Goal: Information Seeking & Learning: Learn about a topic

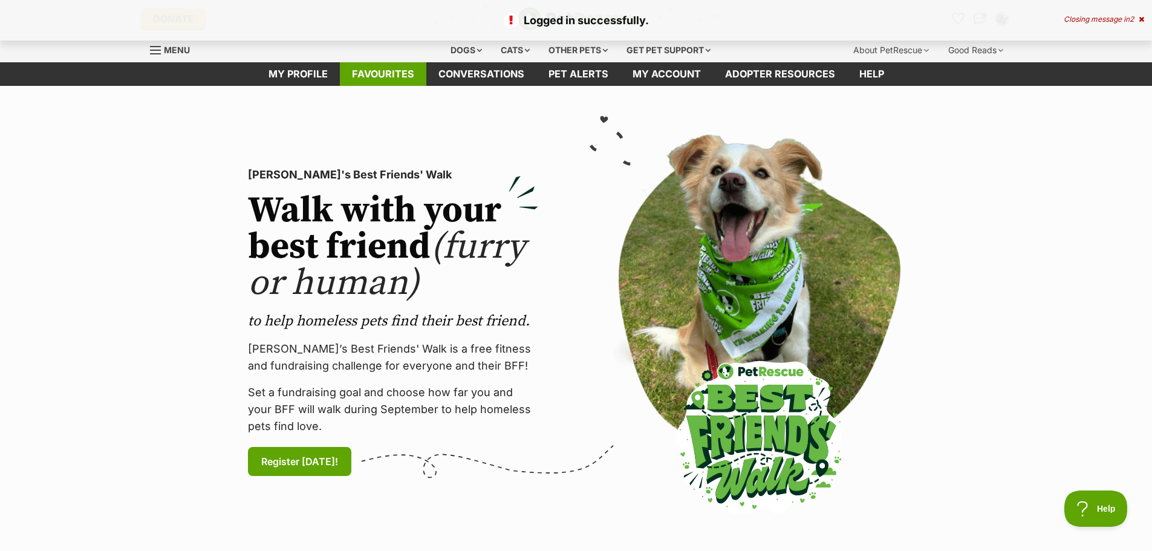
click at [375, 71] on link "Favourites" at bounding box center [383, 74] width 86 height 24
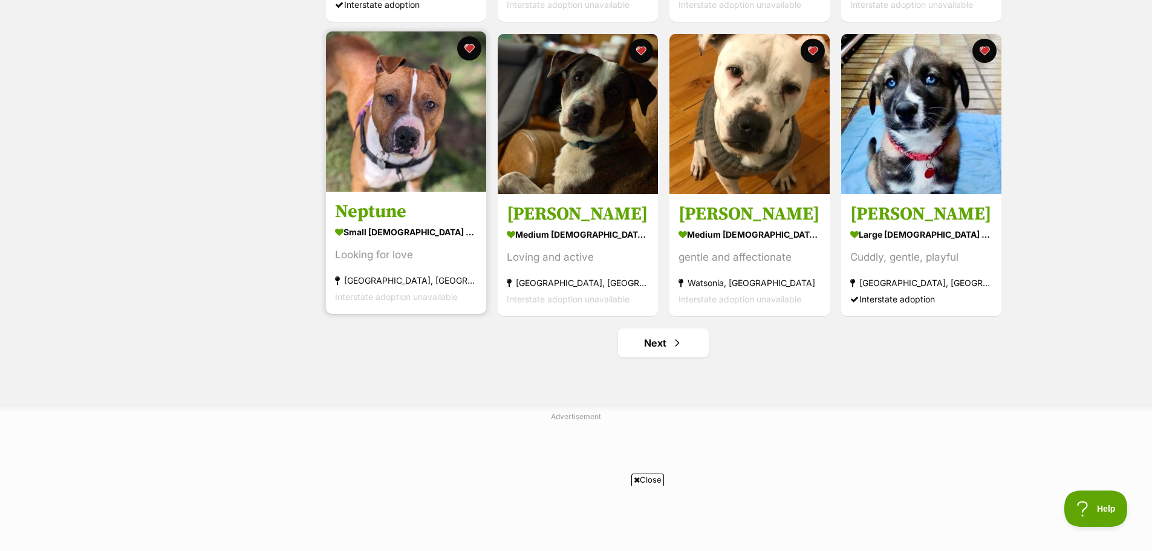
scroll to position [1390, 0]
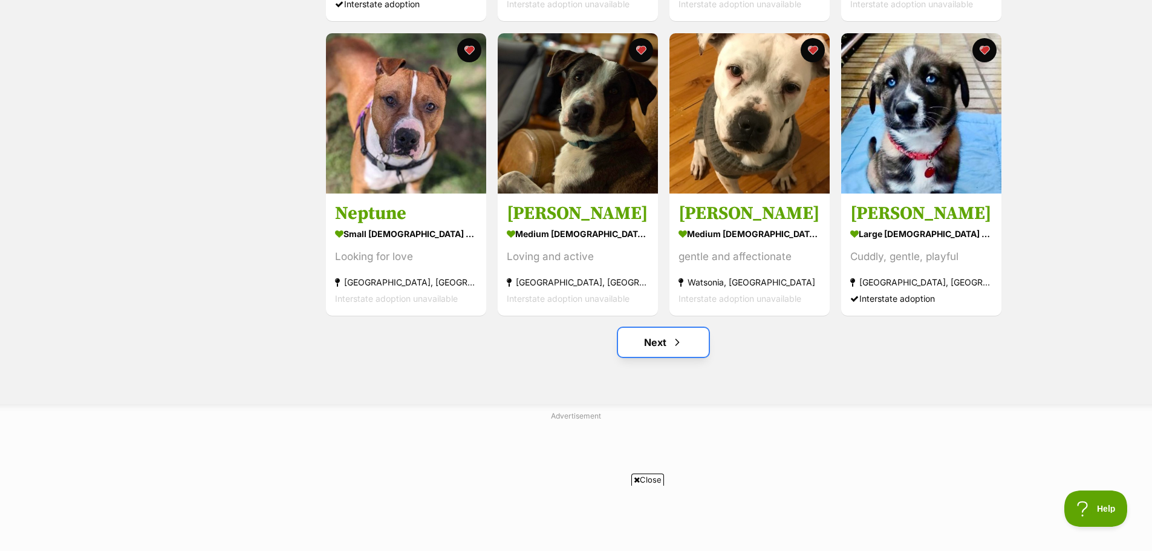
click at [656, 345] on link "Next" at bounding box center [663, 342] width 91 height 29
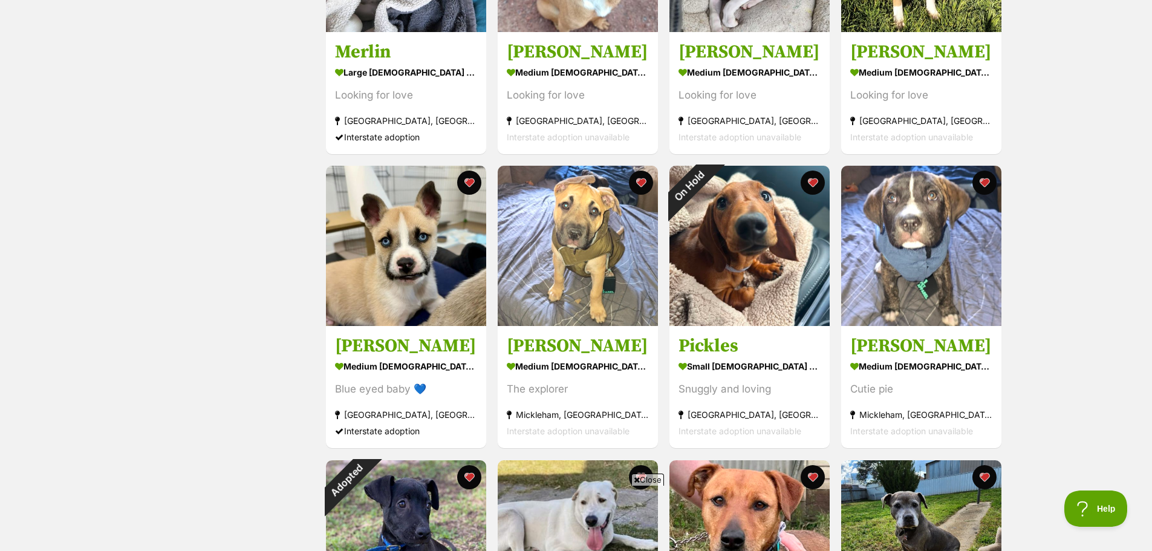
scroll to position [967, 0]
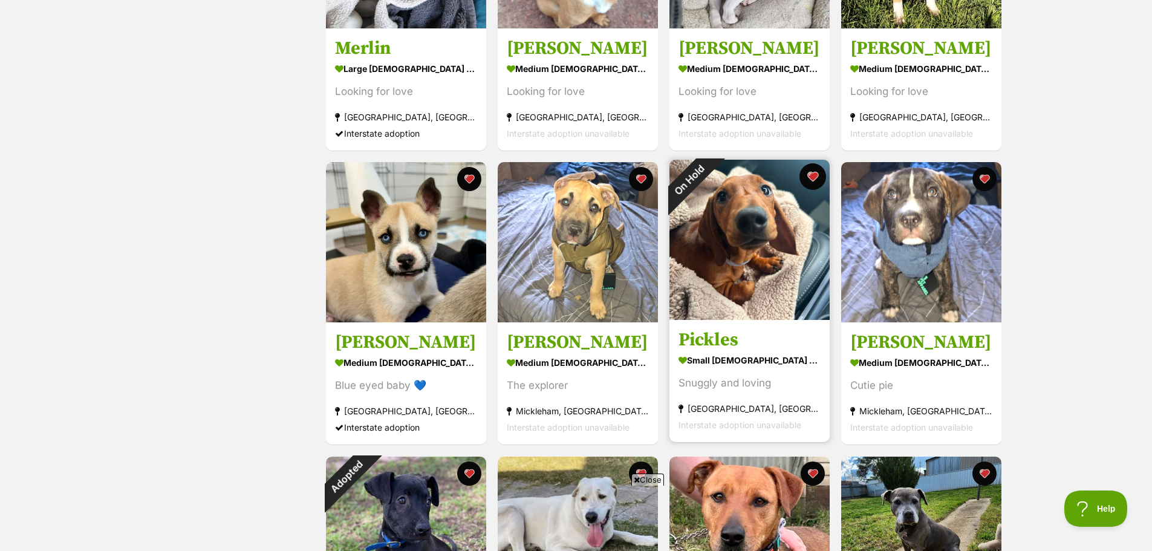
click at [806, 179] on button "favourite" at bounding box center [812, 176] width 27 height 27
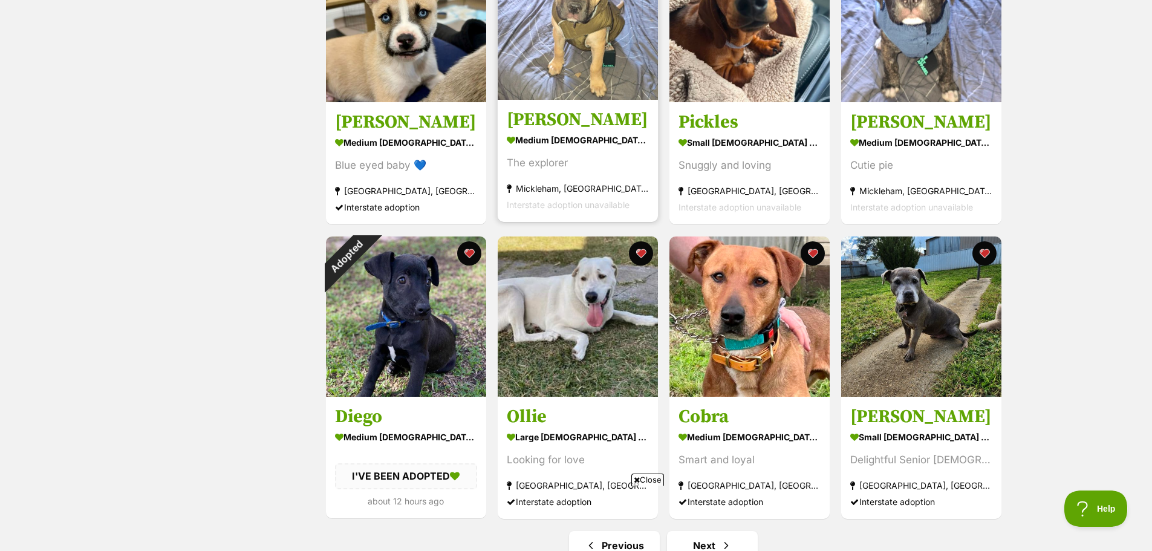
scroll to position [1209, 0]
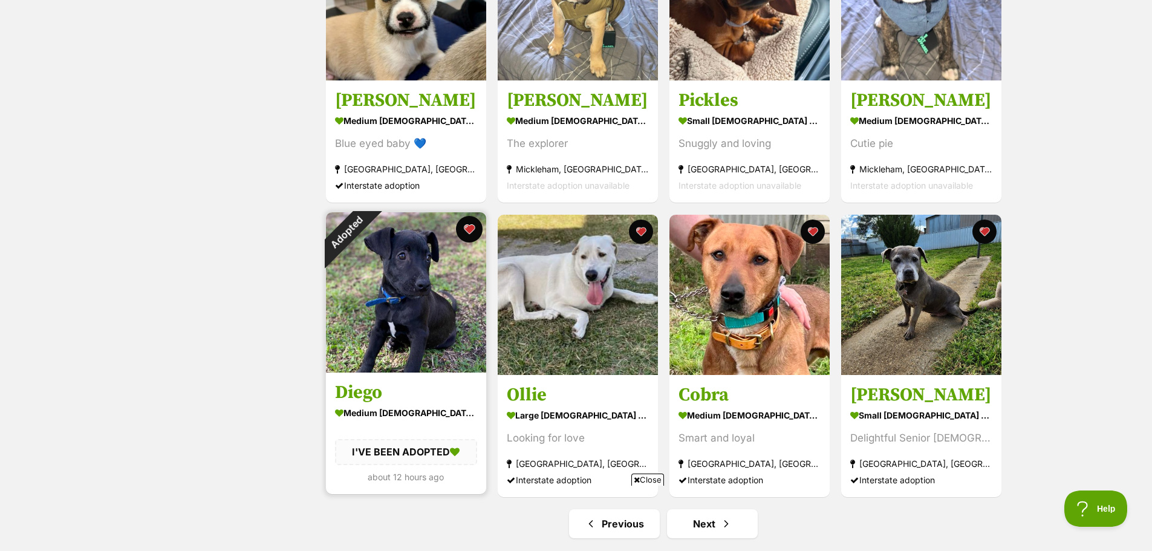
click at [462, 229] on button "favourite" at bounding box center [469, 229] width 27 height 27
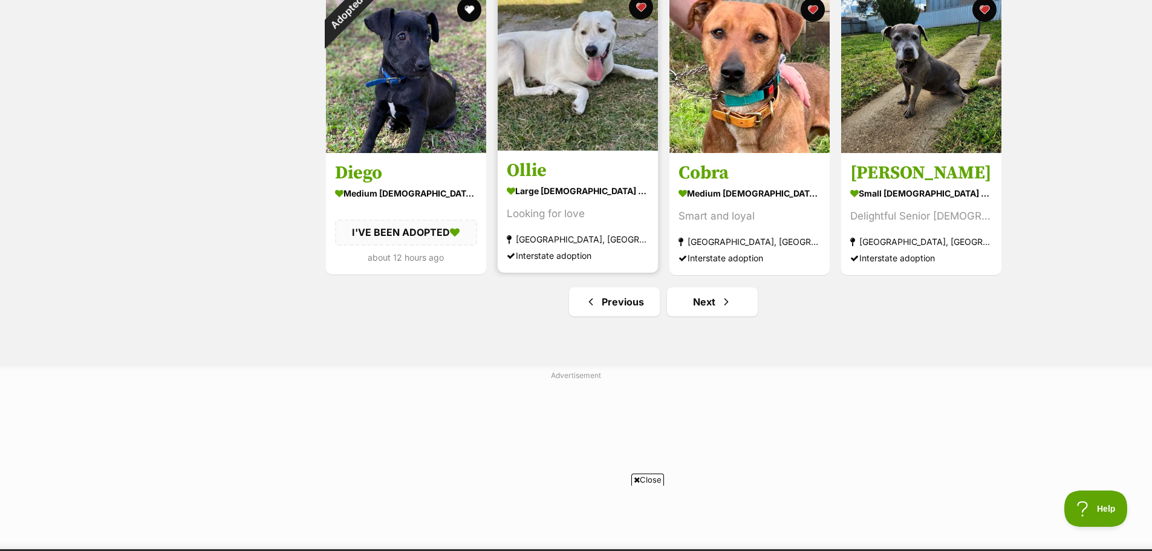
scroll to position [1451, 0]
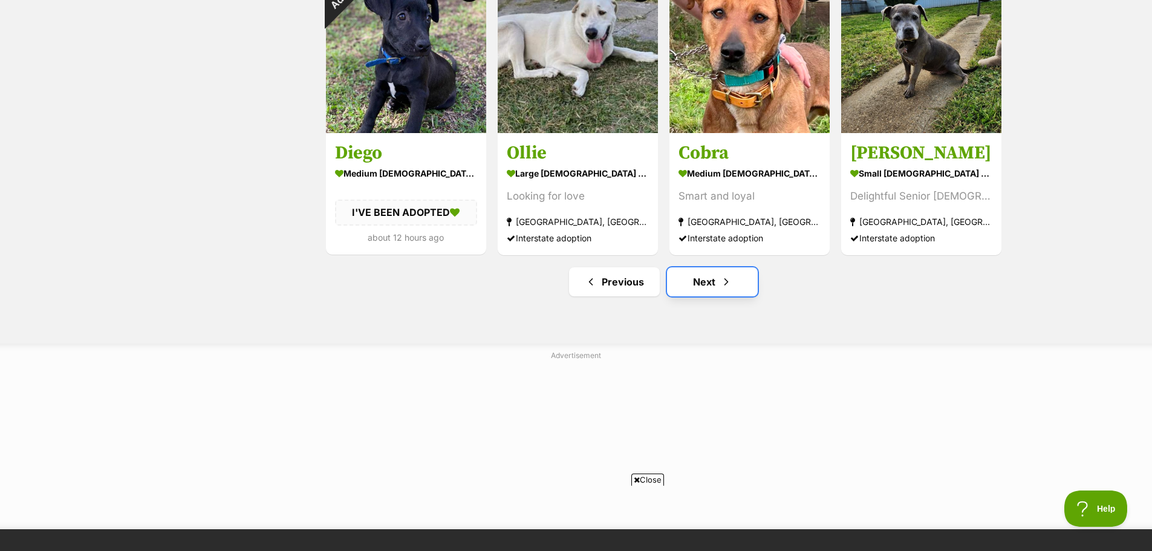
click at [711, 283] on link "Next" at bounding box center [712, 281] width 91 height 29
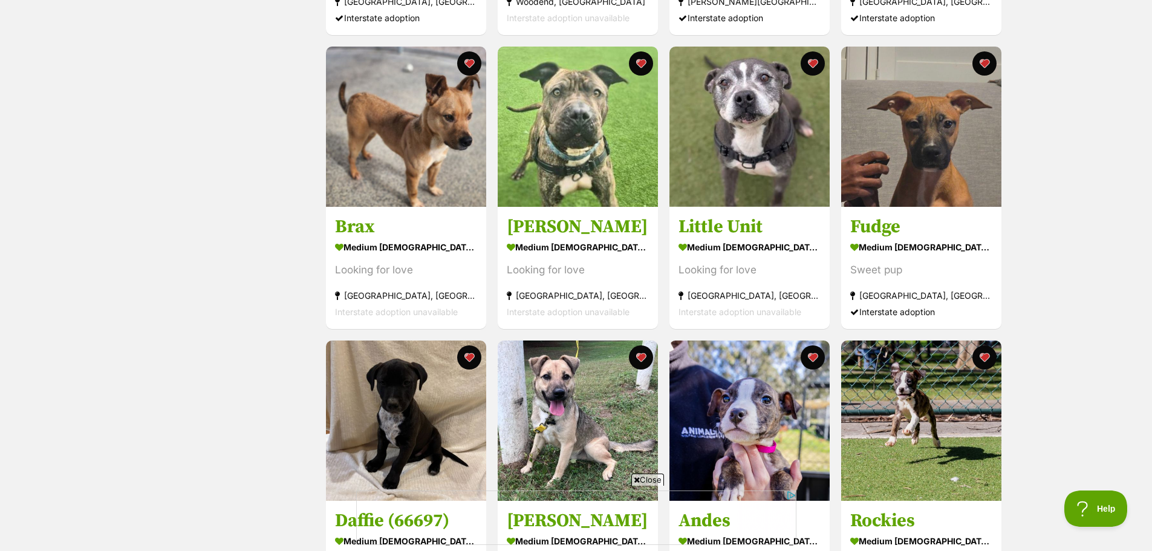
scroll to position [786, 0]
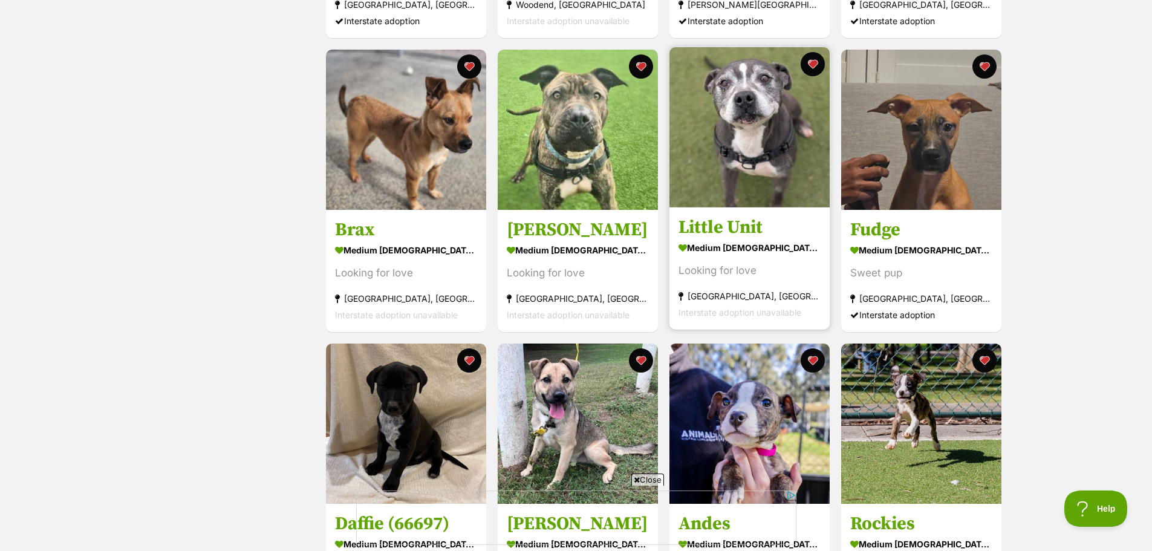
click at [753, 155] on img at bounding box center [749, 127] width 160 height 160
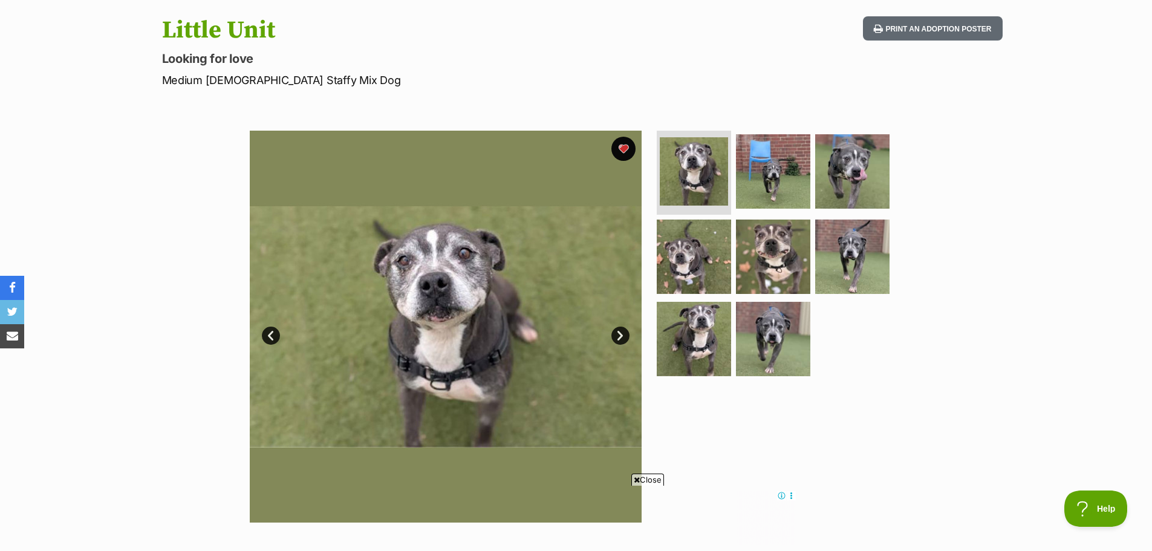
click at [621, 337] on link "Next" at bounding box center [620, 335] width 18 height 18
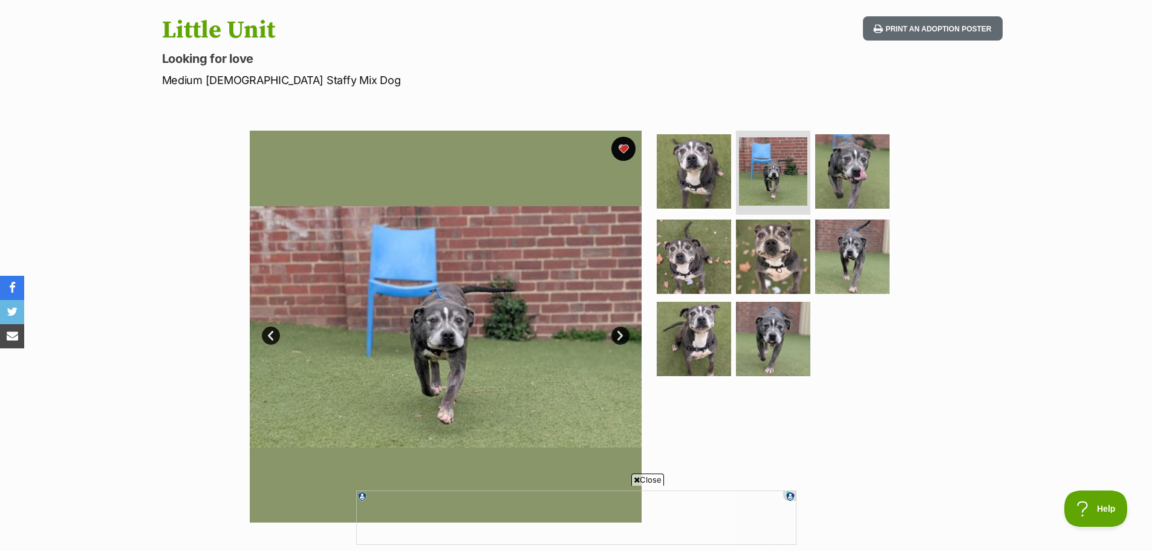
click at [618, 334] on link "Next" at bounding box center [620, 335] width 18 height 18
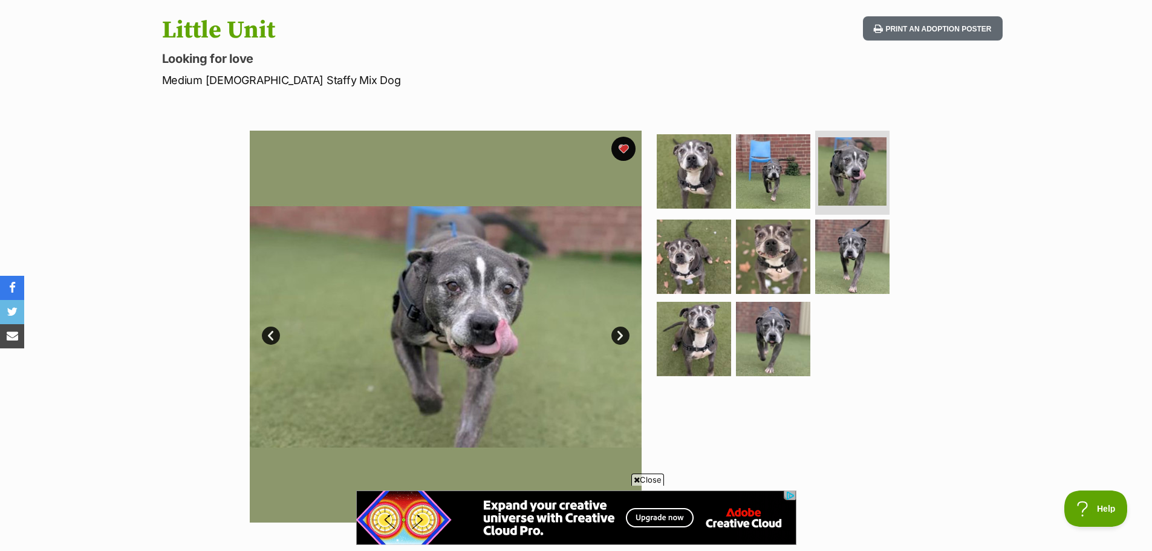
click at [618, 334] on link "Next" at bounding box center [620, 335] width 18 height 18
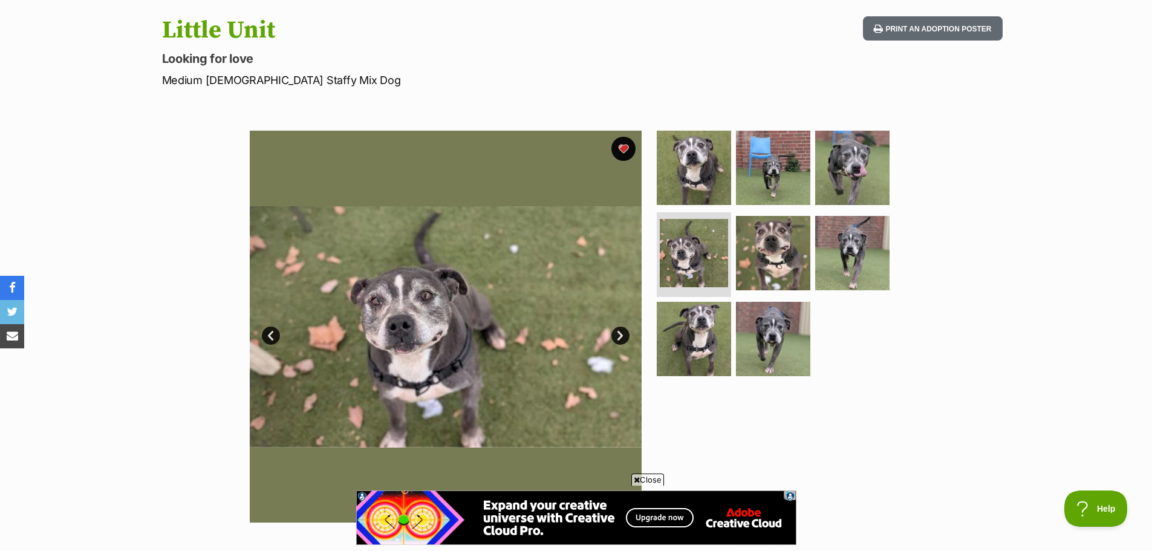
click at [618, 334] on link "Next" at bounding box center [620, 335] width 18 height 18
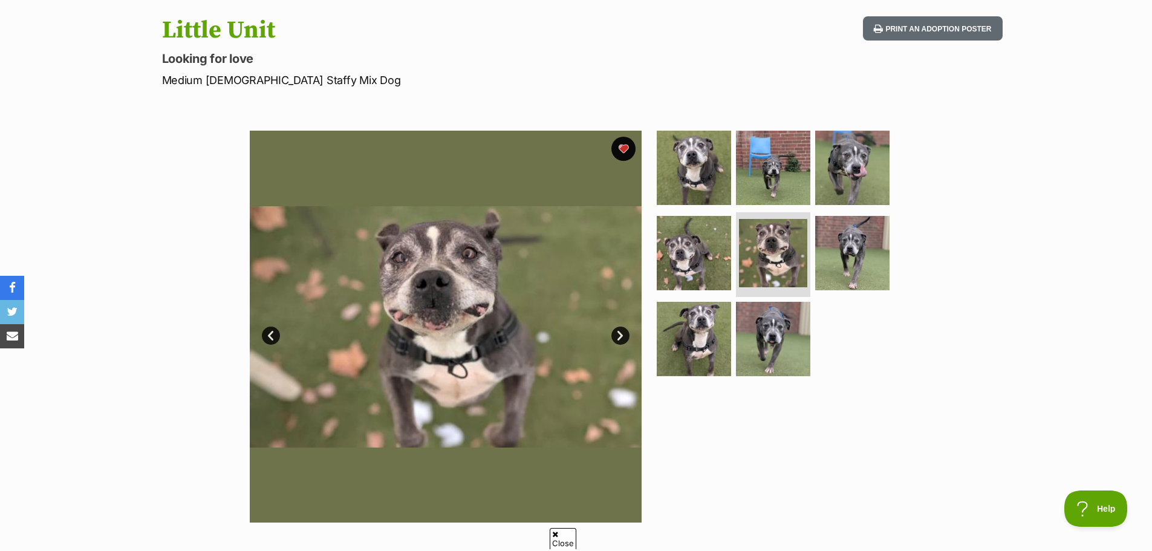
click at [618, 335] on link "Next" at bounding box center [620, 335] width 18 height 18
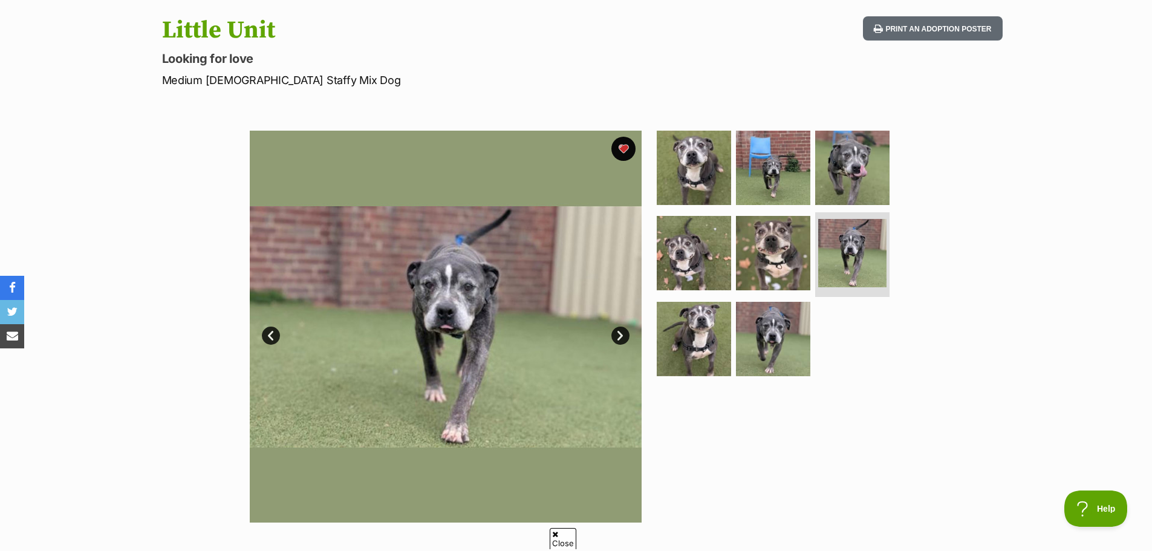
click at [618, 335] on link "Next" at bounding box center [620, 335] width 18 height 18
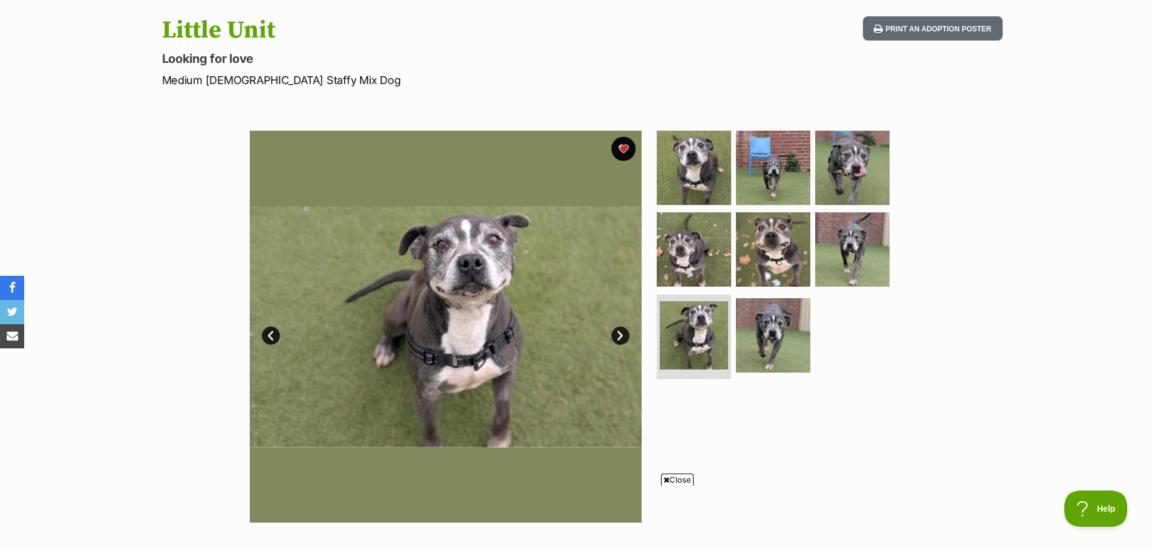
click at [618, 335] on link "Next" at bounding box center [620, 335] width 18 height 18
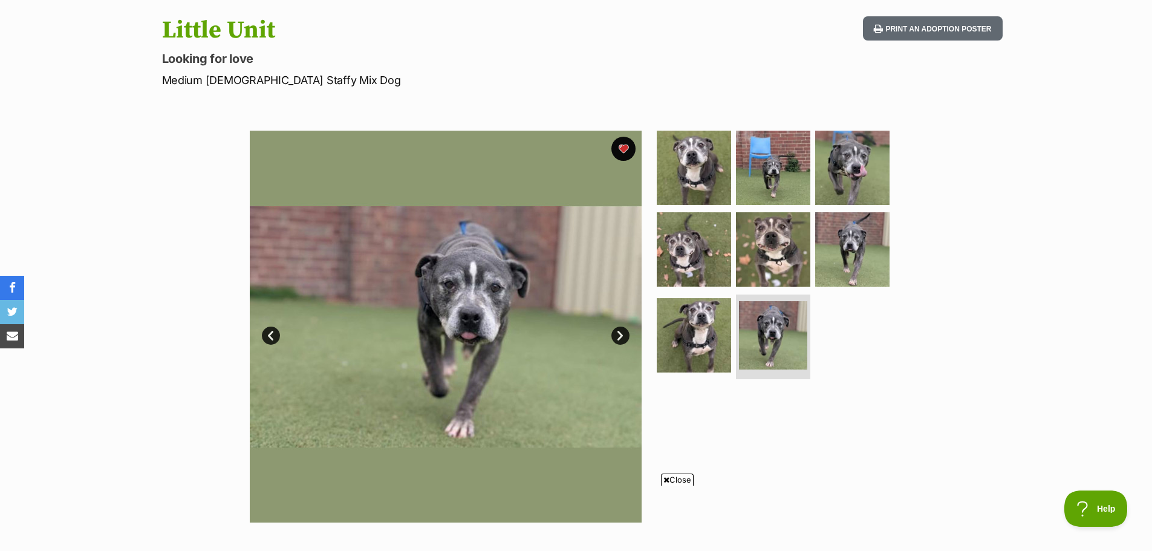
click at [618, 335] on link "Next" at bounding box center [620, 335] width 18 height 18
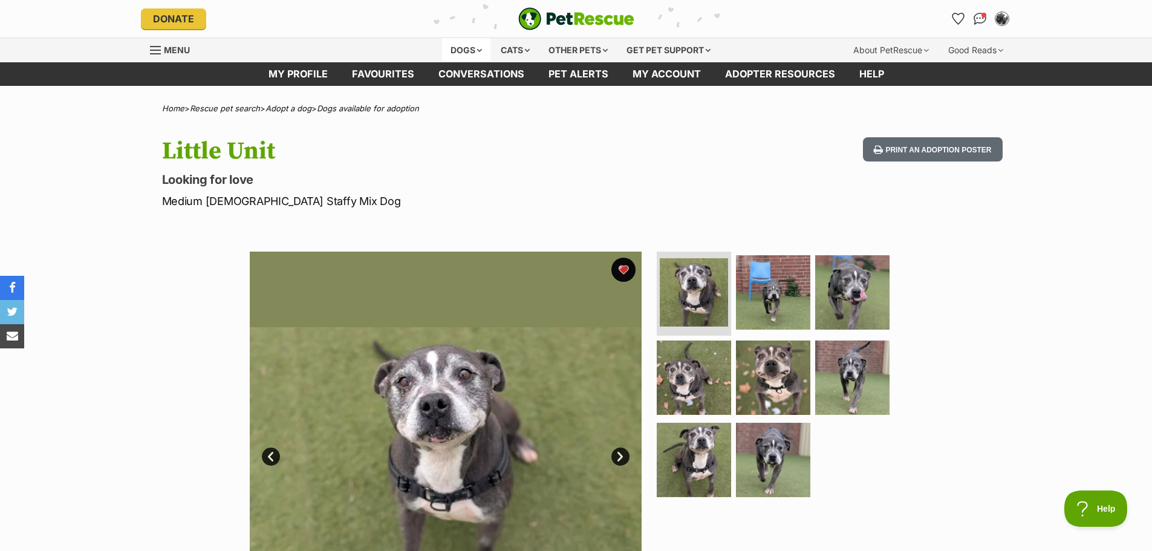
click at [464, 54] on div "Dogs" at bounding box center [466, 50] width 48 height 24
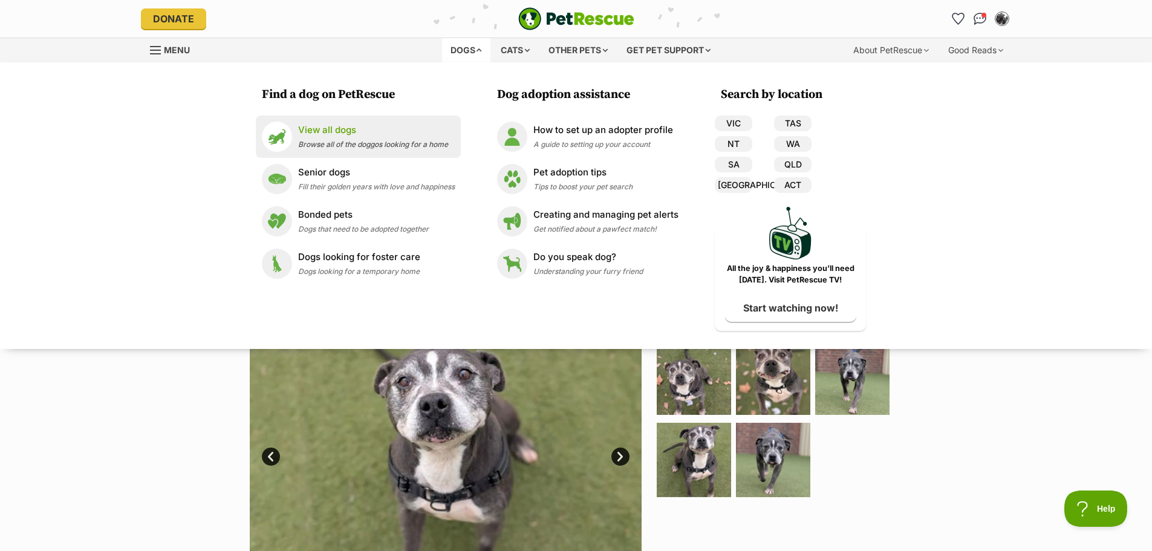
click at [326, 122] on link "View all dogs Browse all of the doggos looking for a home" at bounding box center [358, 136] width 193 height 30
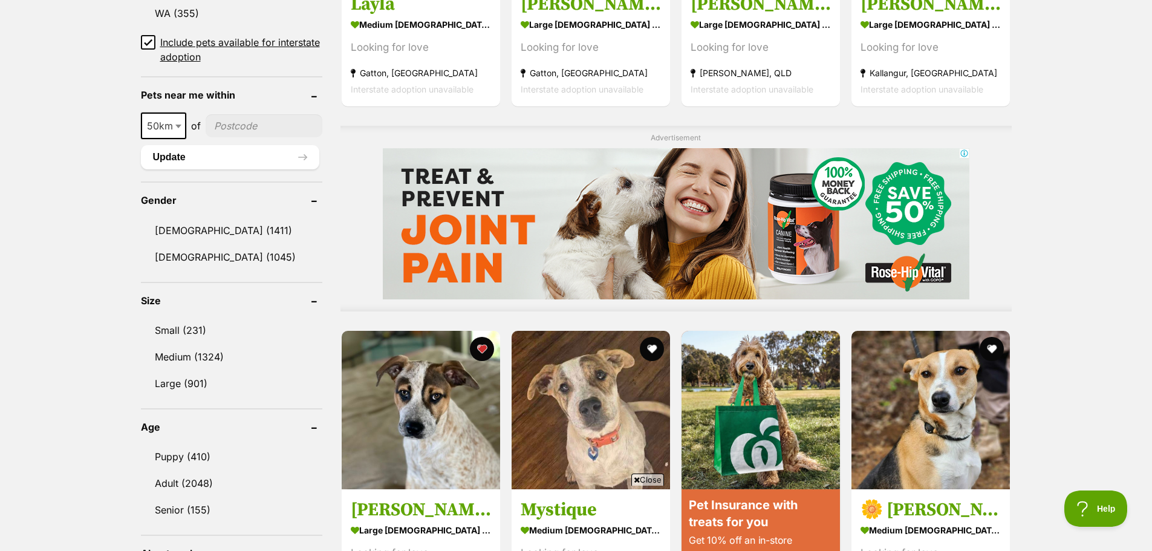
scroll to position [967, 0]
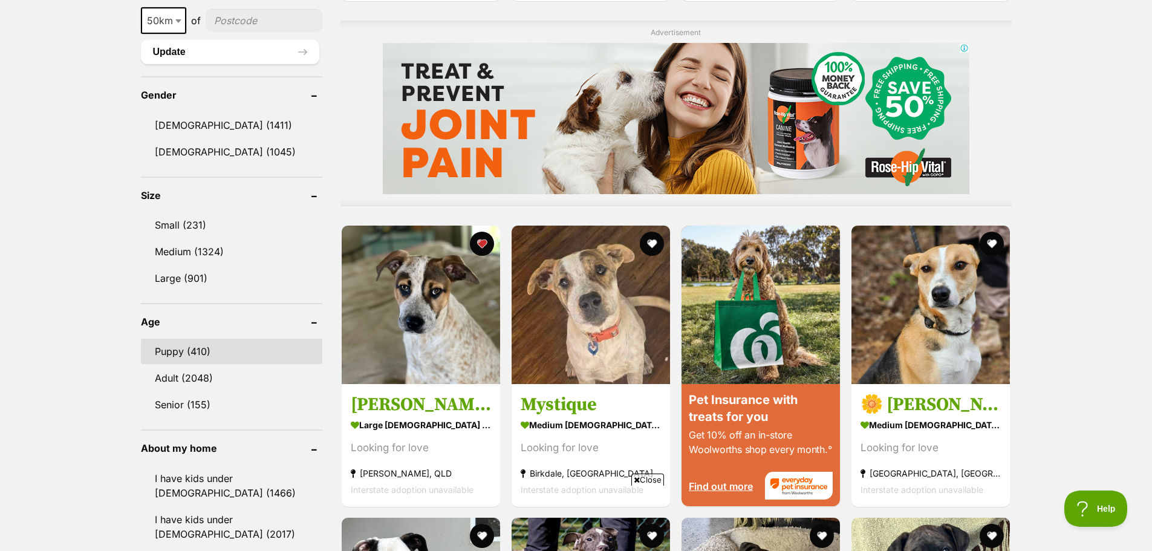
click at [168, 348] on link "Puppy (410)" at bounding box center [231, 351] width 181 height 25
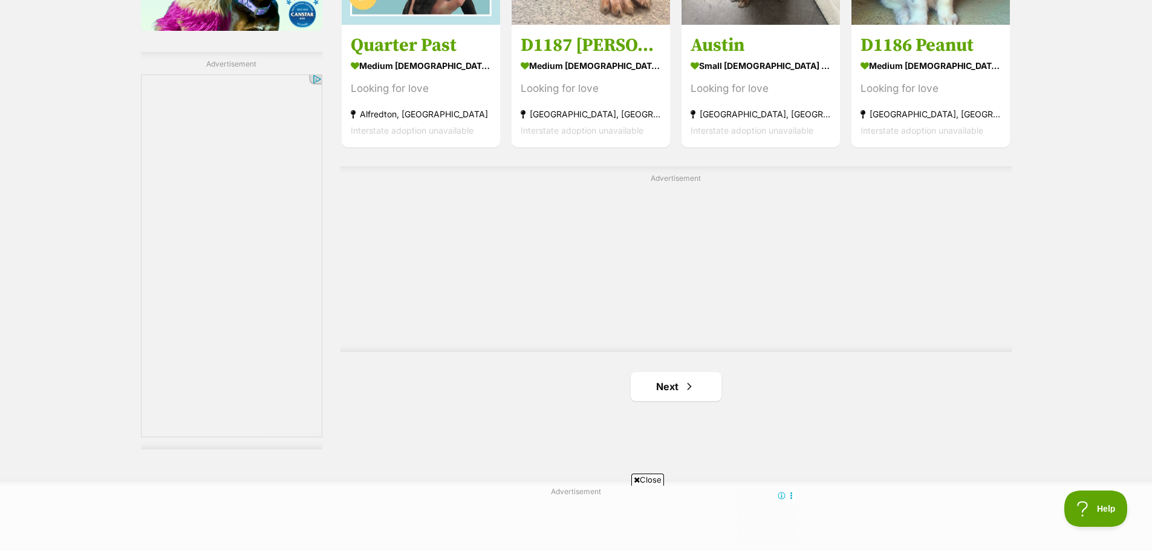
scroll to position [2055, 0]
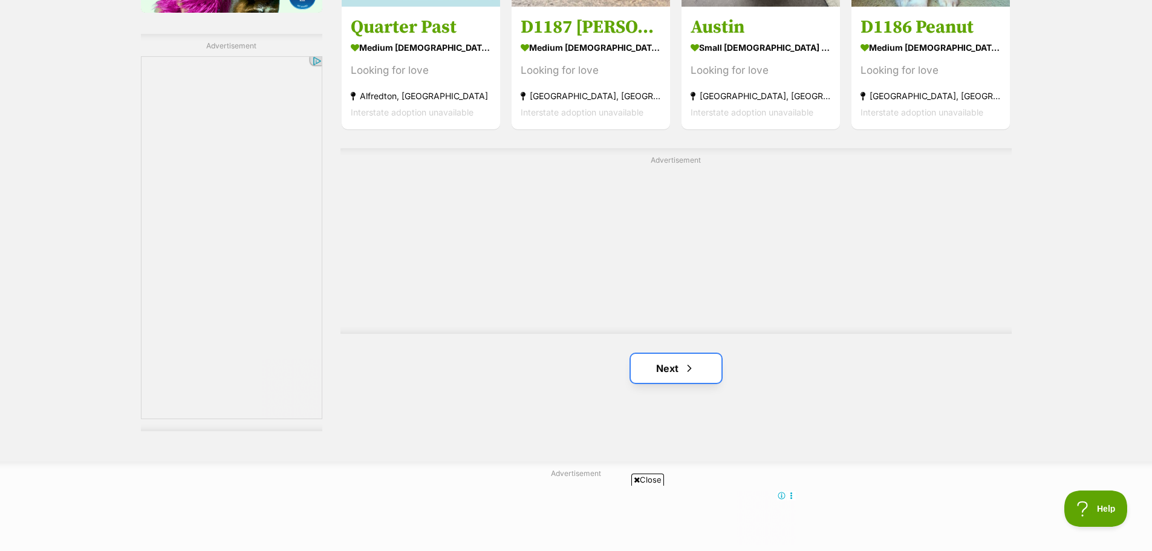
click at [670, 365] on link "Next" at bounding box center [675, 368] width 91 height 29
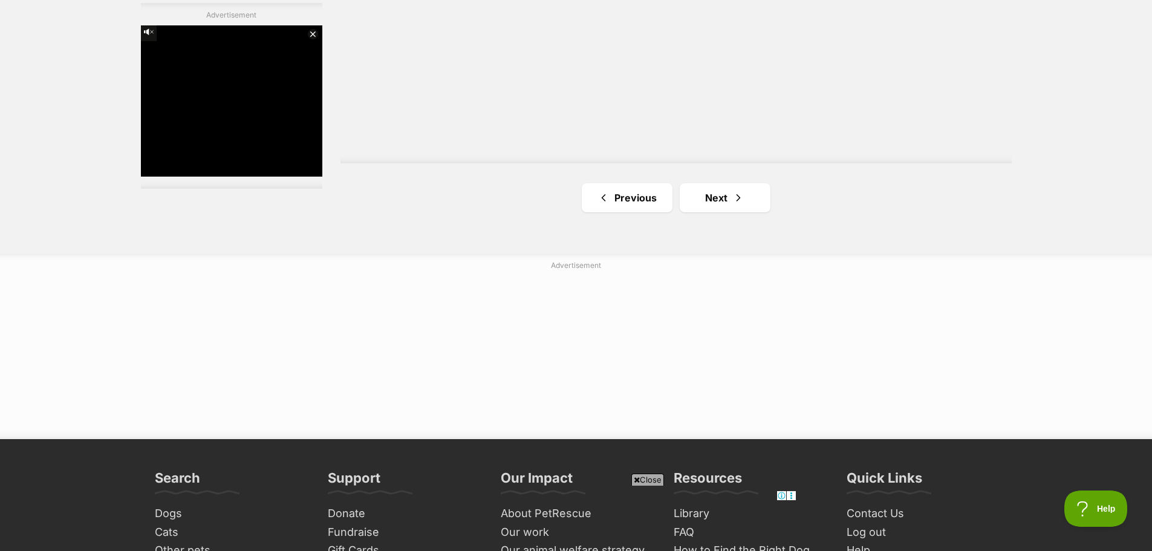
scroll to position [2237, 0]
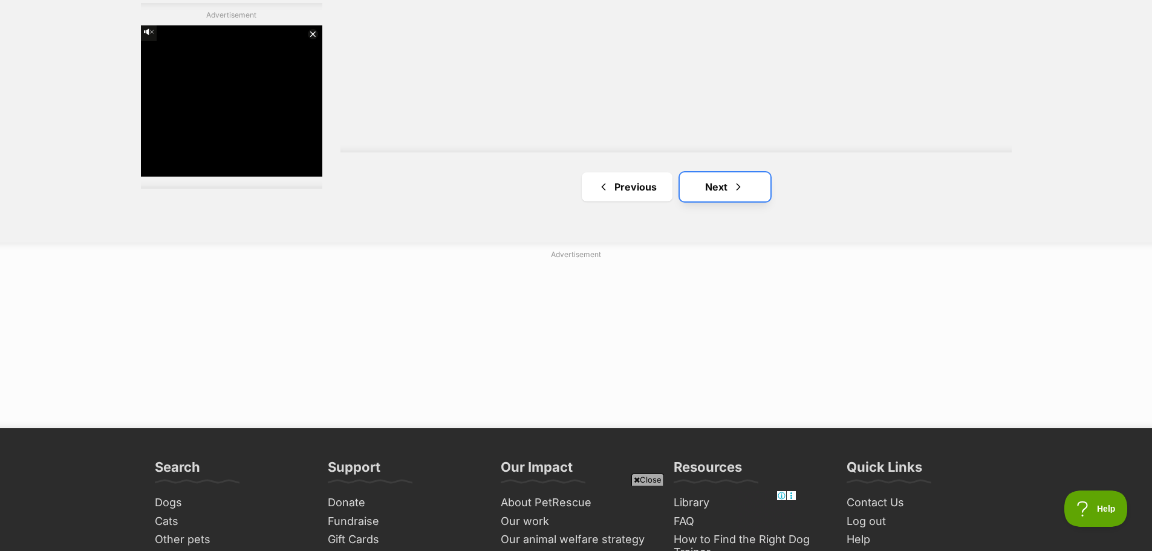
click at [711, 198] on link "Next" at bounding box center [724, 186] width 91 height 29
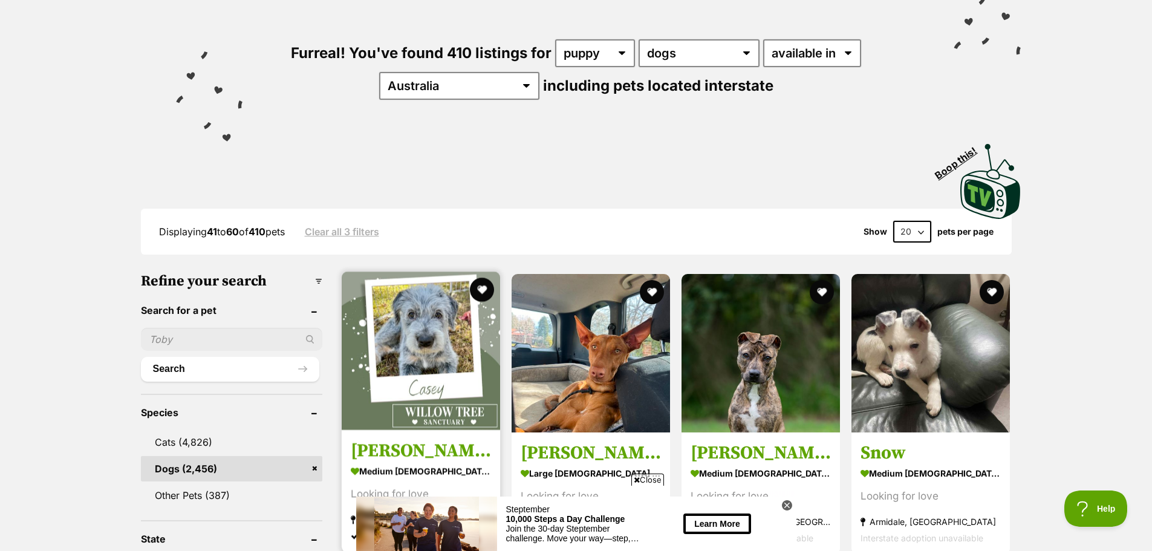
click at [420, 337] on img at bounding box center [421, 350] width 158 height 158
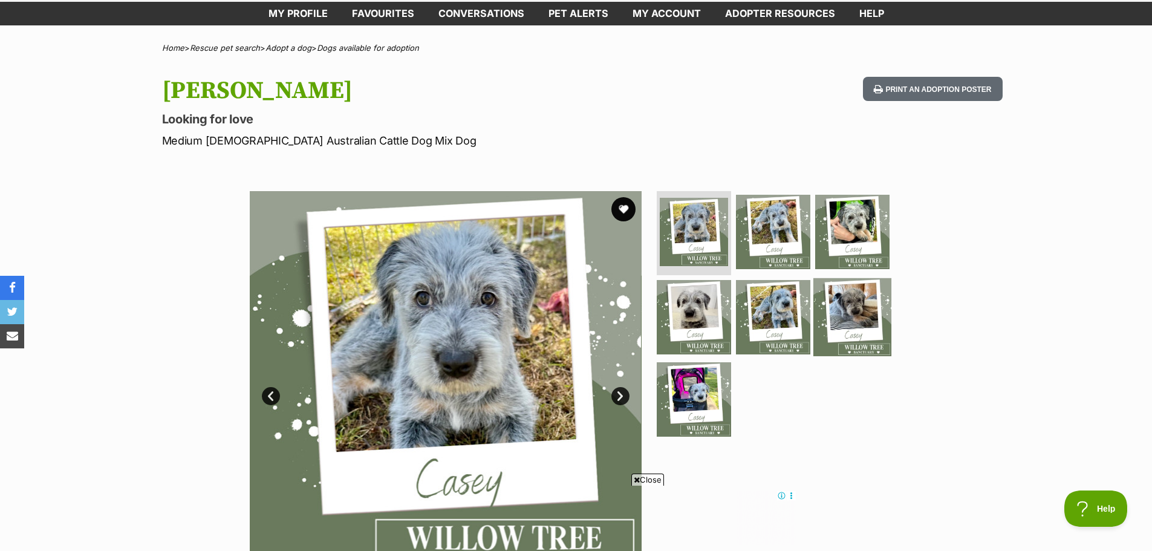
click at [858, 317] on img at bounding box center [852, 317] width 78 height 78
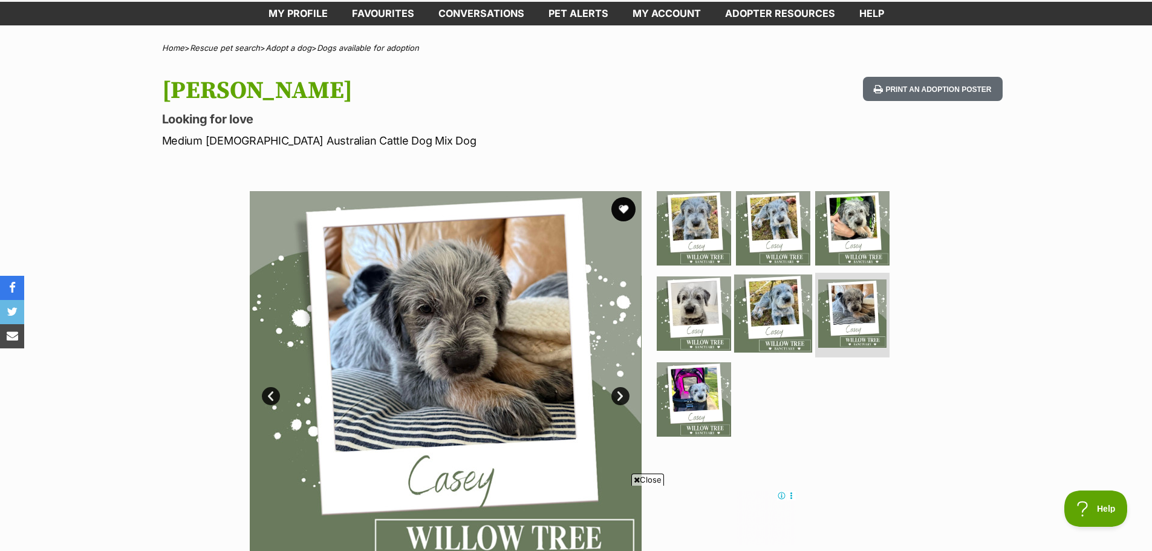
click at [771, 316] on img at bounding box center [773, 313] width 78 height 78
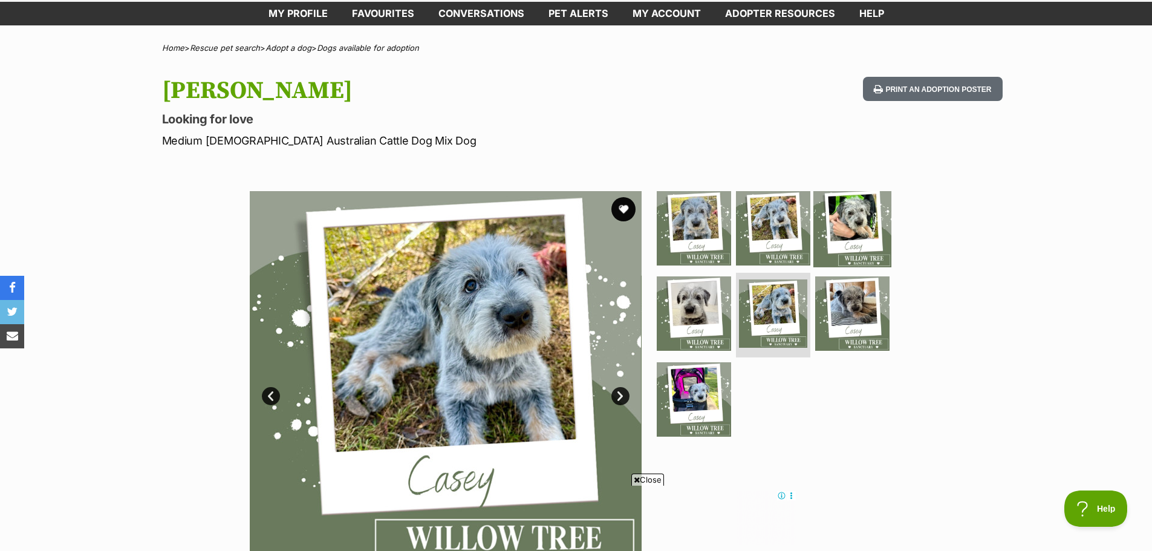
click at [861, 230] on img at bounding box center [852, 228] width 78 height 78
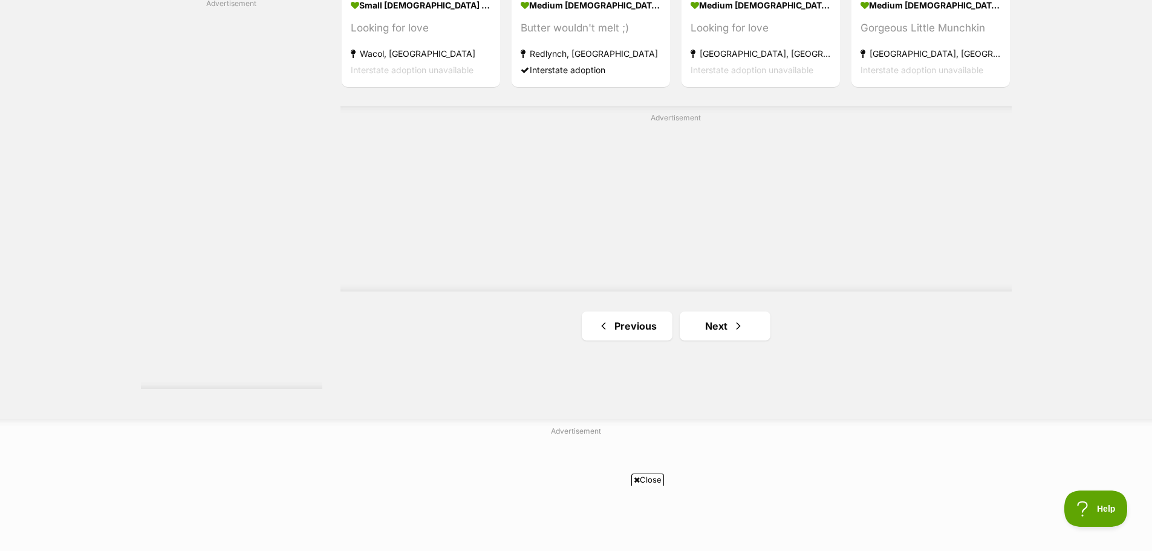
scroll to position [2116, 0]
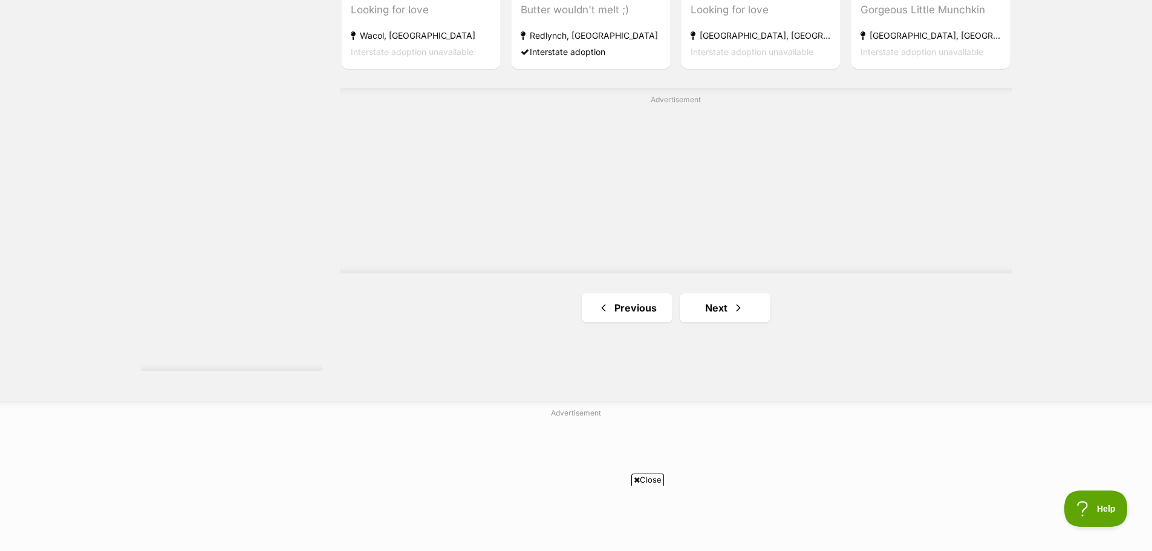
click at [718, 307] on link "Next" at bounding box center [724, 307] width 91 height 29
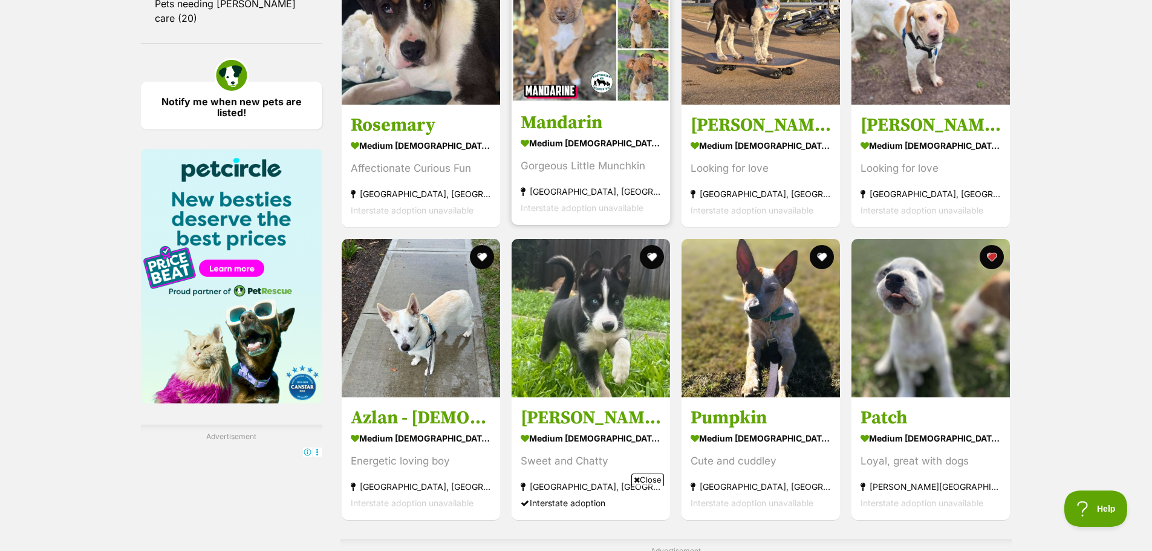
scroll to position [1675, 0]
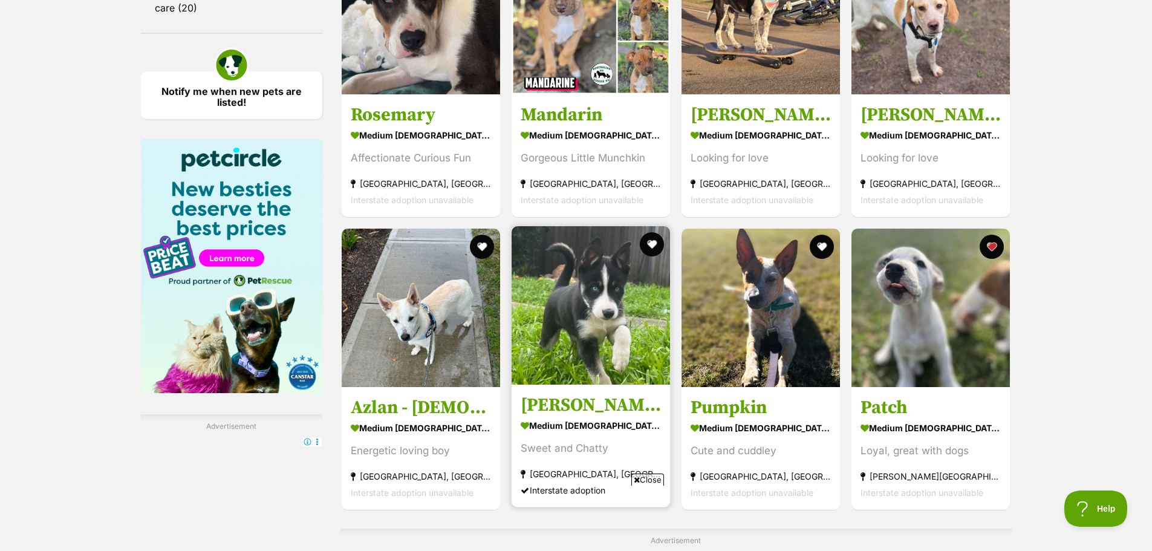
click at [568, 415] on h3 "[PERSON_NAME]" at bounding box center [590, 404] width 140 height 23
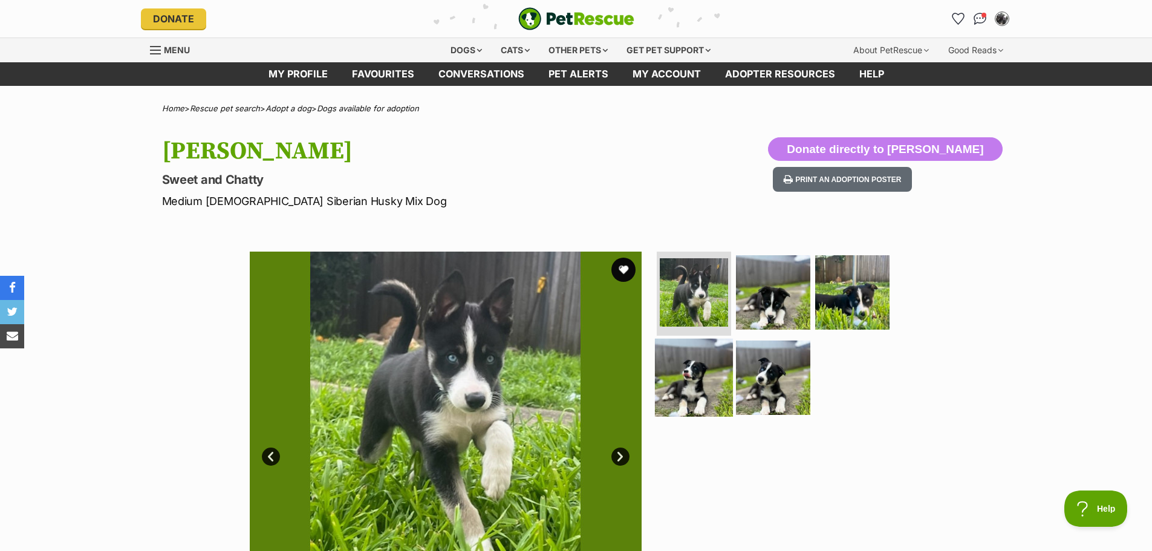
click at [688, 378] on img at bounding box center [694, 378] width 78 height 78
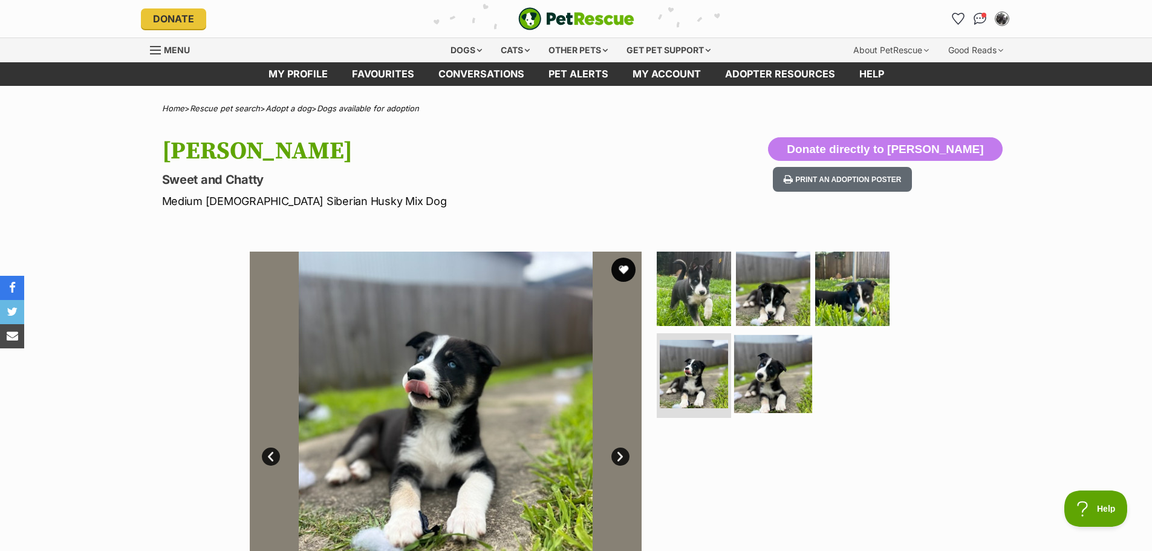
click at [771, 390] on img at bounding box center [773, 374] width 78 height 78
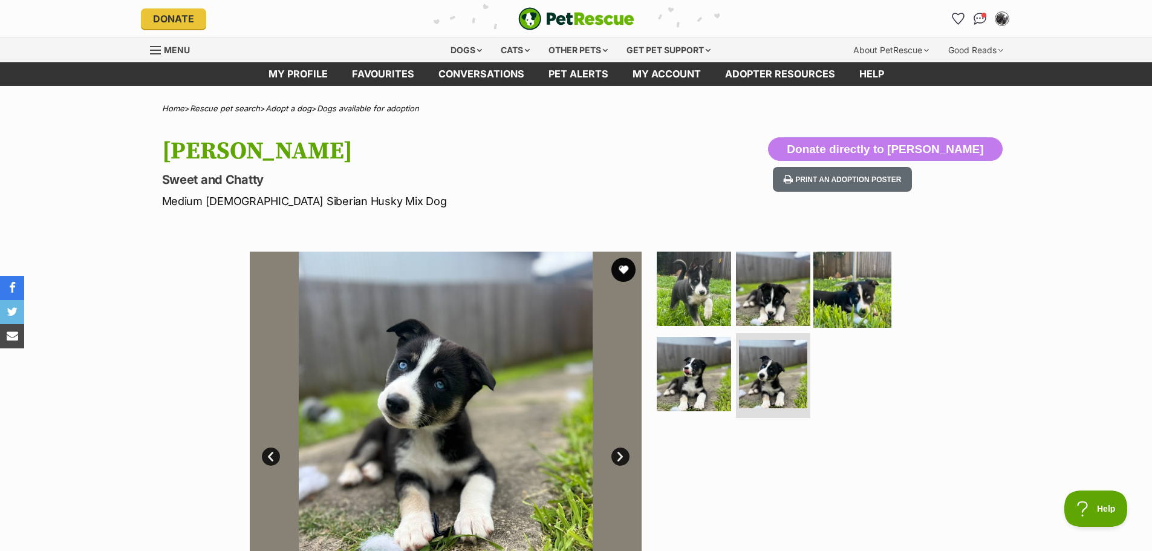
click at [852, 281] on img at bounding box center [852, 288] width 78 height 78
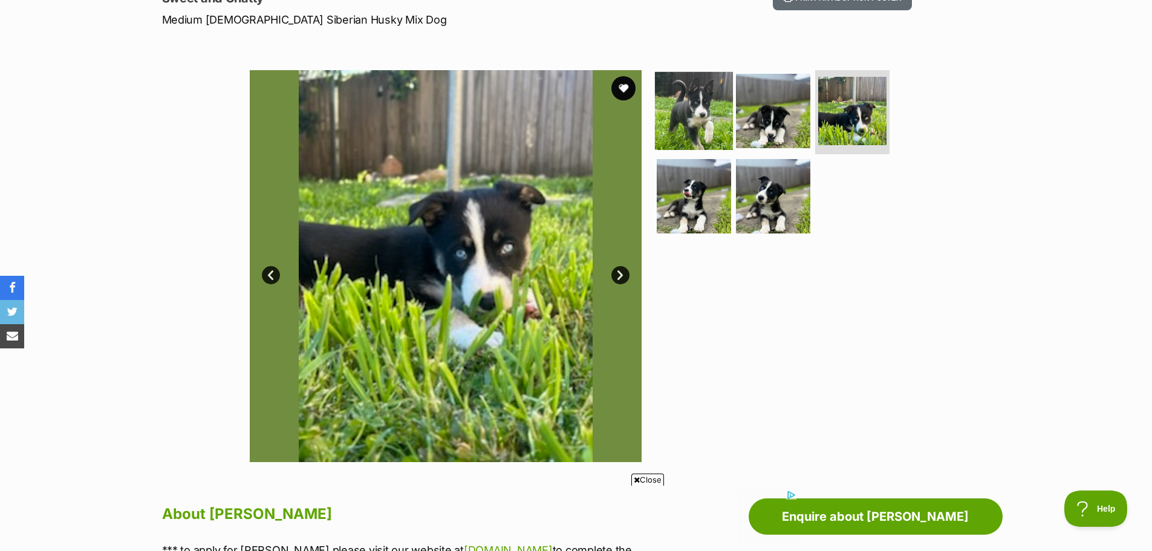
click at [687, 133] on img at bounding box center [694, 110] width 78 height 78
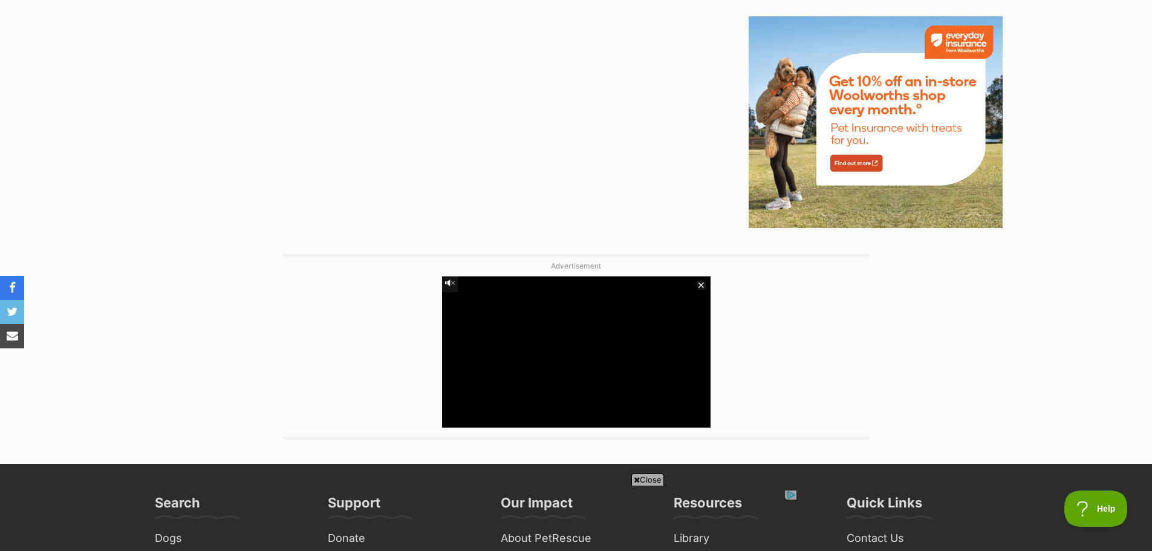
scroll to position [1543, 0]
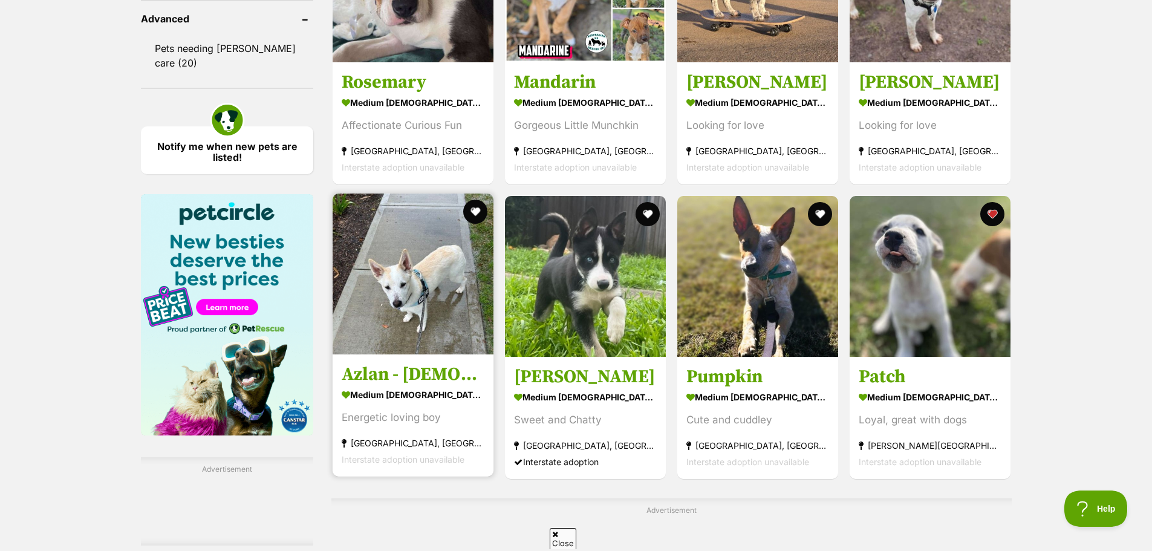
click at [411, 386] on section "medium [DEMOGRAPHIC_DATA] Dog Energetic loving boy [GEOGRAPHIC_DATA], [GEOGRAPH…" at bounding box center [413, 427] width 143 height 82
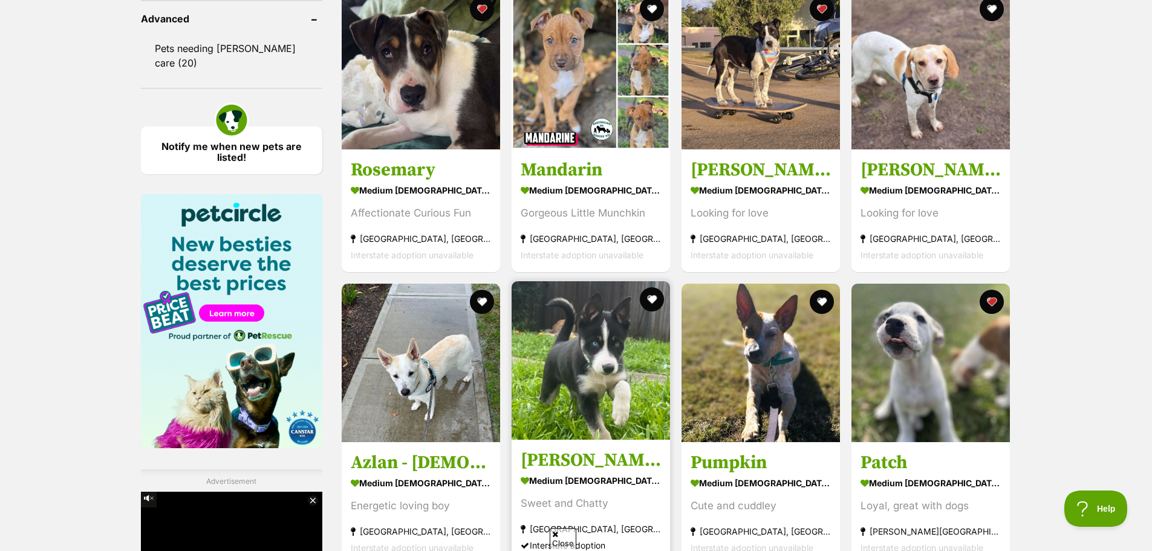
click at [573, 281] on img at bounding box center [590, 360] width 158 height 158
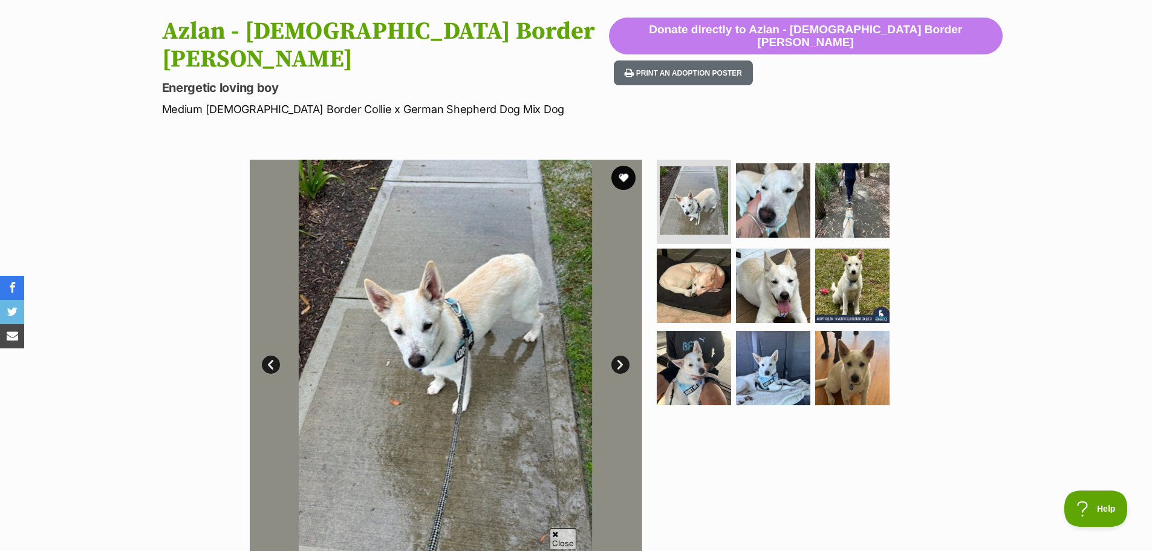
scroll to position [136, 0]
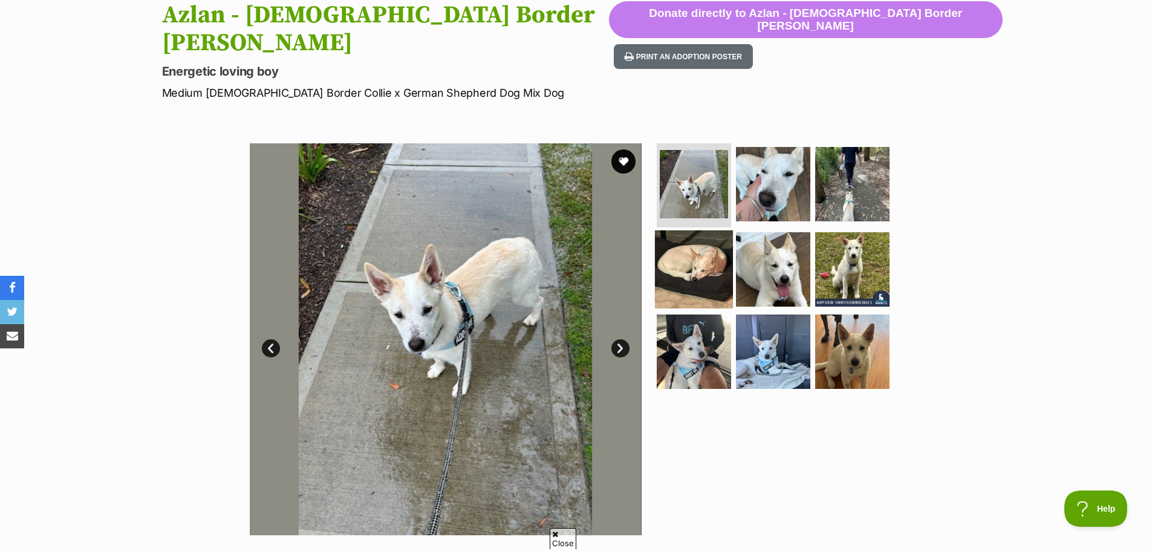
click at [696, 286] on img at bounding box center [694, 269] width 78 height 78
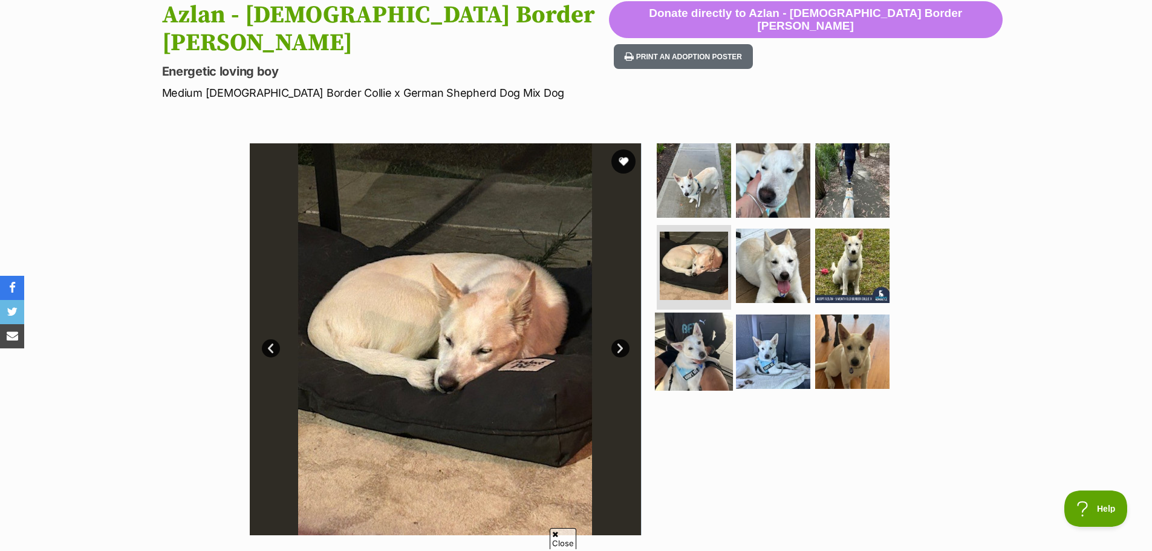
click at [691, 368] on img at bounding box center [694, 352] width 78 height 78
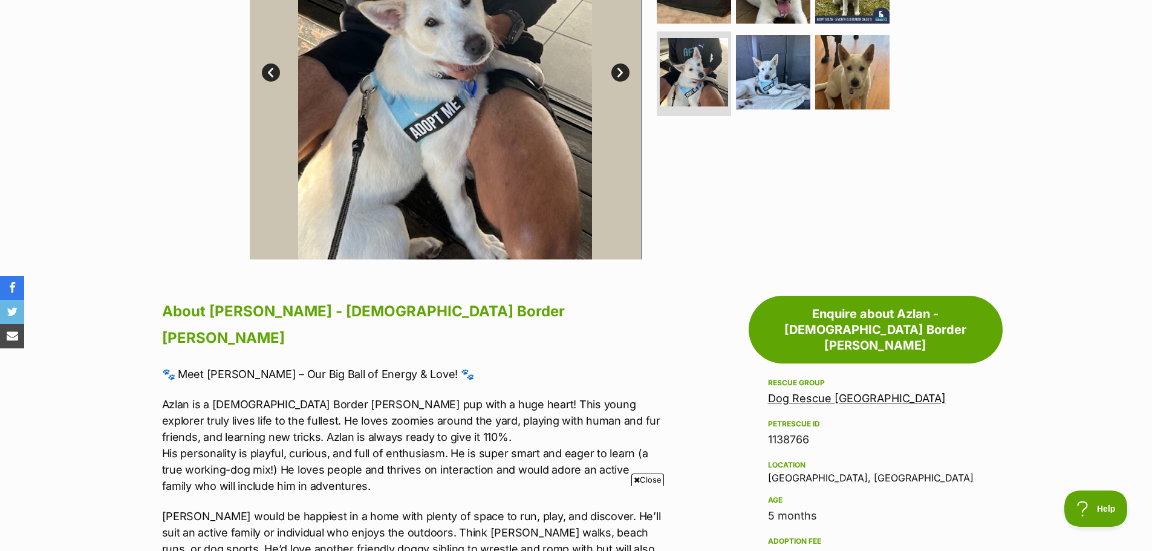
scroll to position [559, 0]
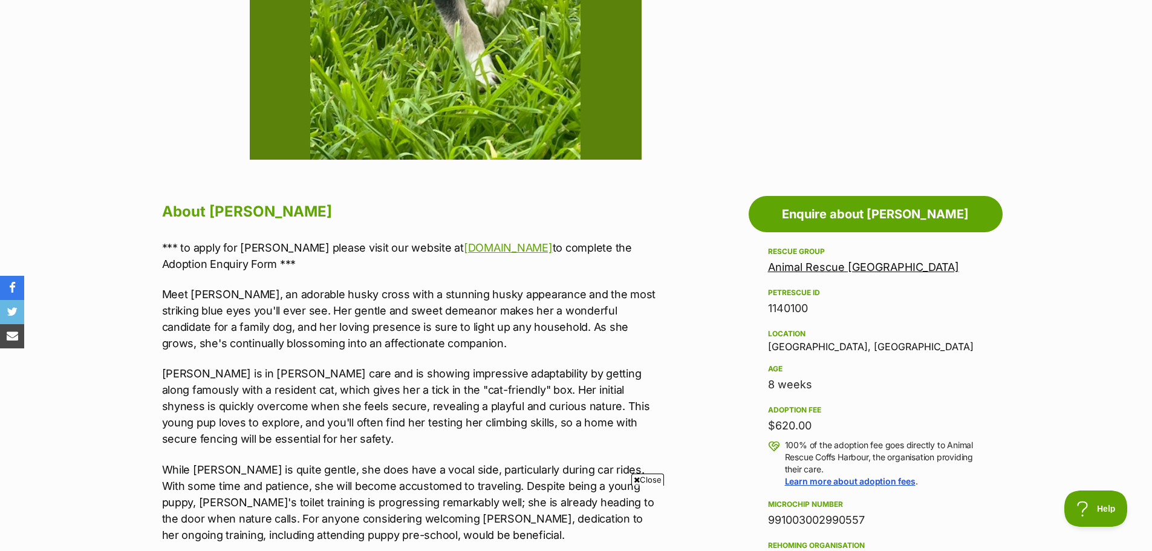
click at [799, 270] on link "Animal Rescue [GEOGRAPHIC_DATA]" at bounding box center [863, 267] width 191 height 13
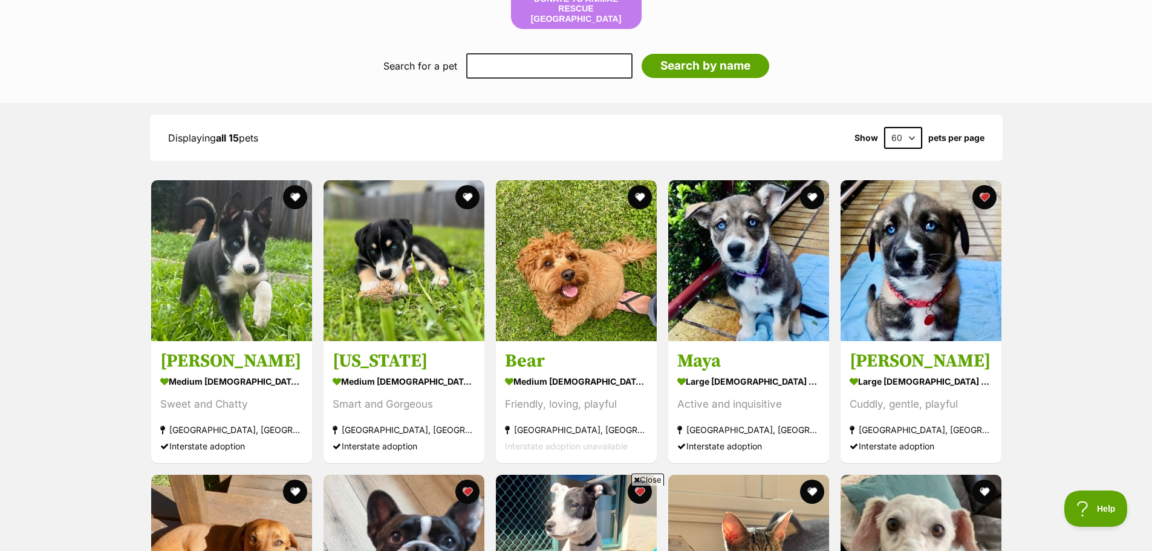
scroll to position [846, 0]
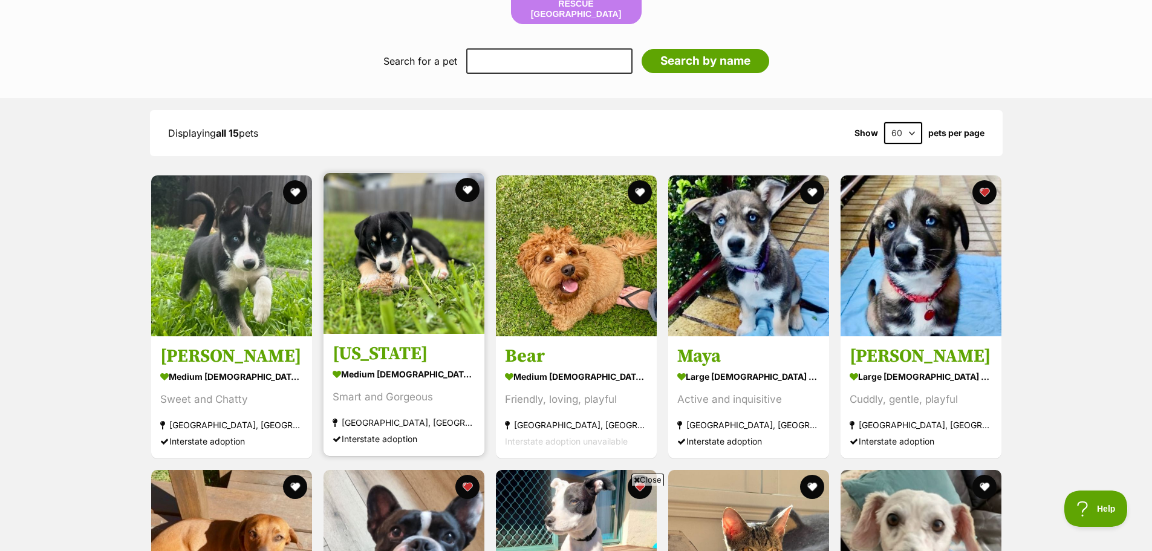
click at [368, 354] on h3 "[US_STATE]" at bounding box center [403, 353] width 143 height 23
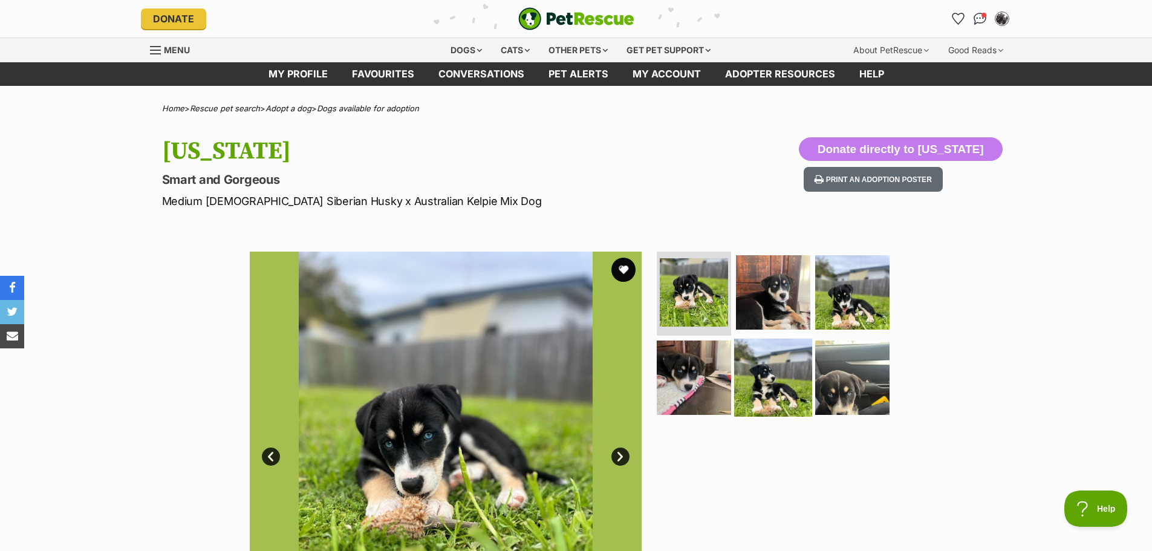
click at [766, 389] on img at bounding box center [773, 378] width 78 height 78
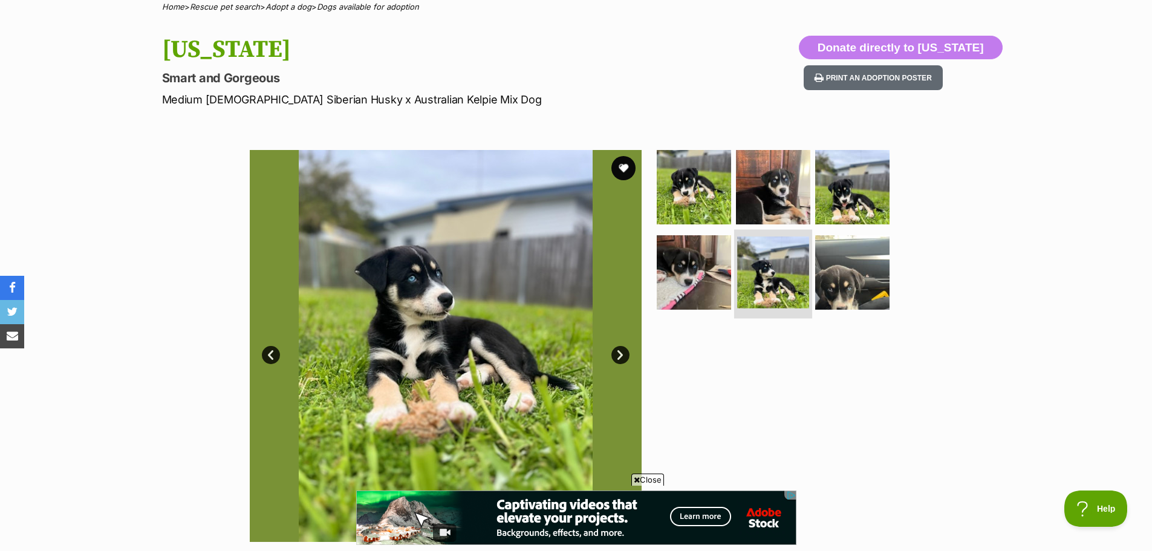
scroll to position [105, 0]
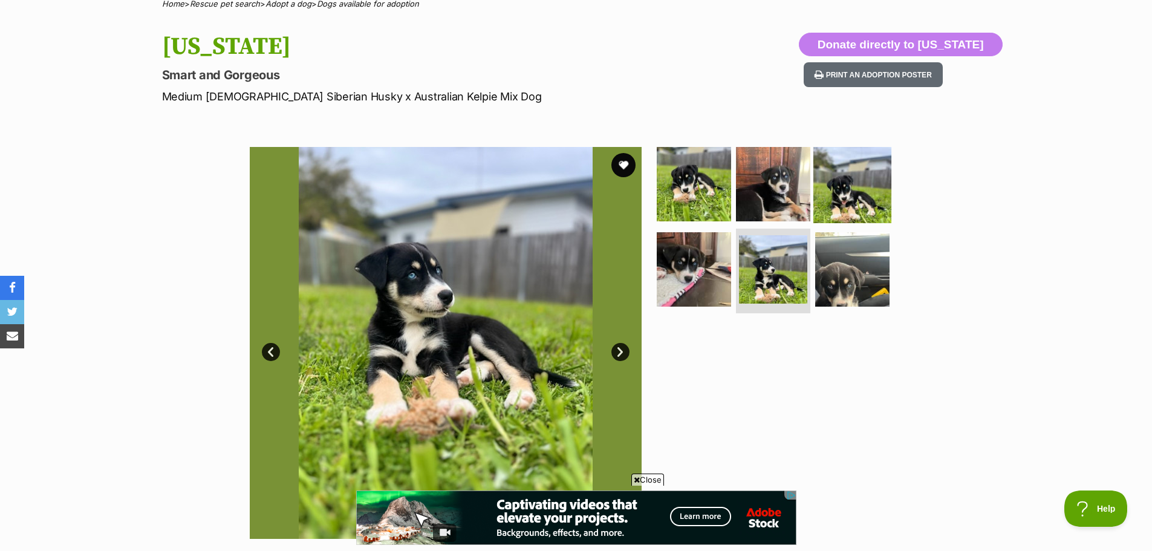
click at [841, 201] on img at bounding box center [852, 183] width 78 height 78
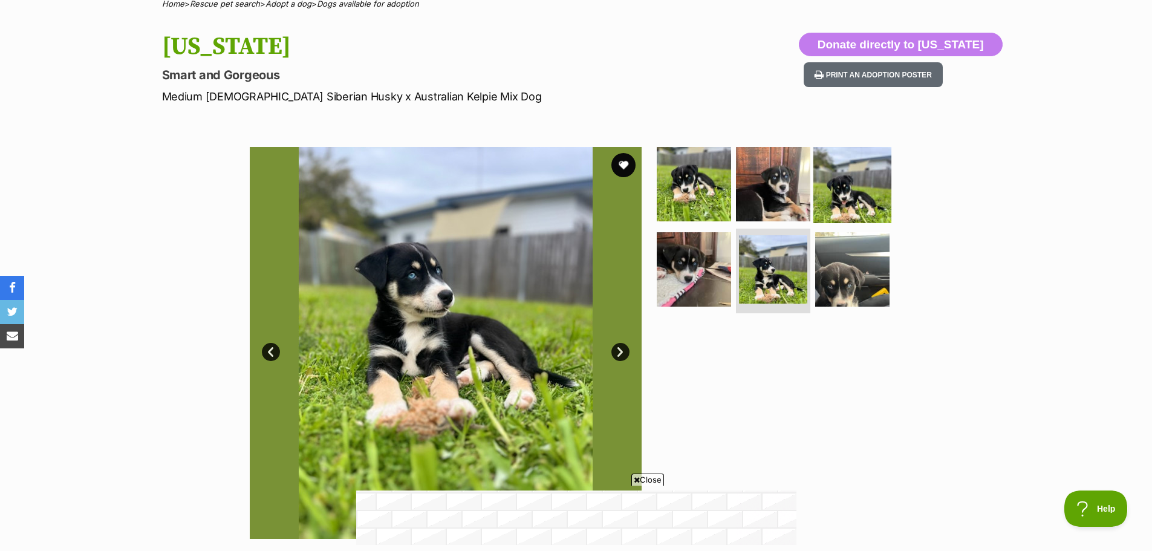
scroll to position [0, 0]
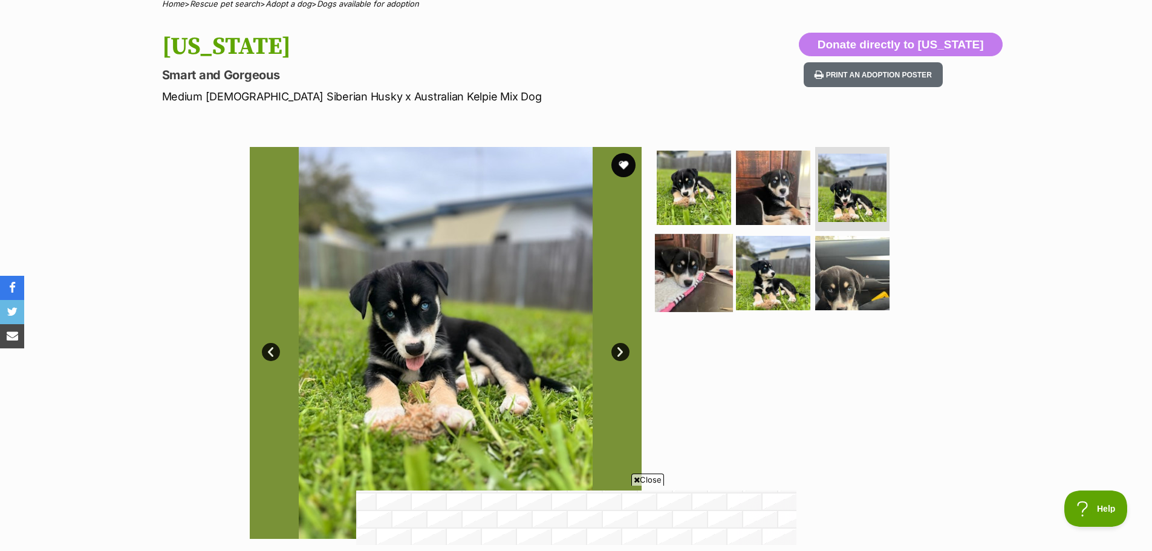
click at [688, 280] on img at bounding box center [694, 273] width 78 height 78
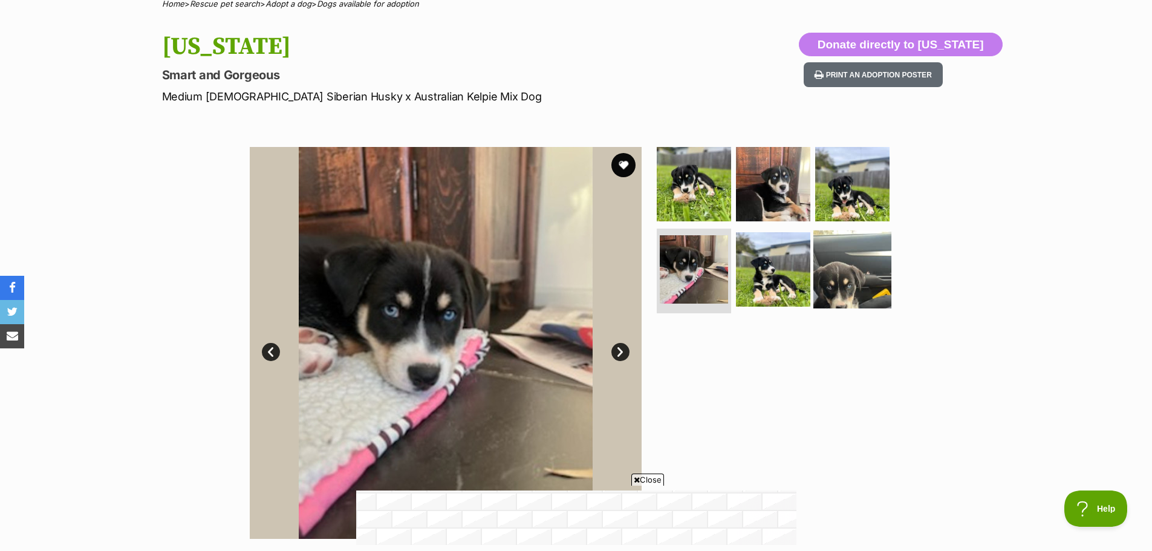
click at [834, 277] on img at bounding box center [852, 269] width 78 height 78
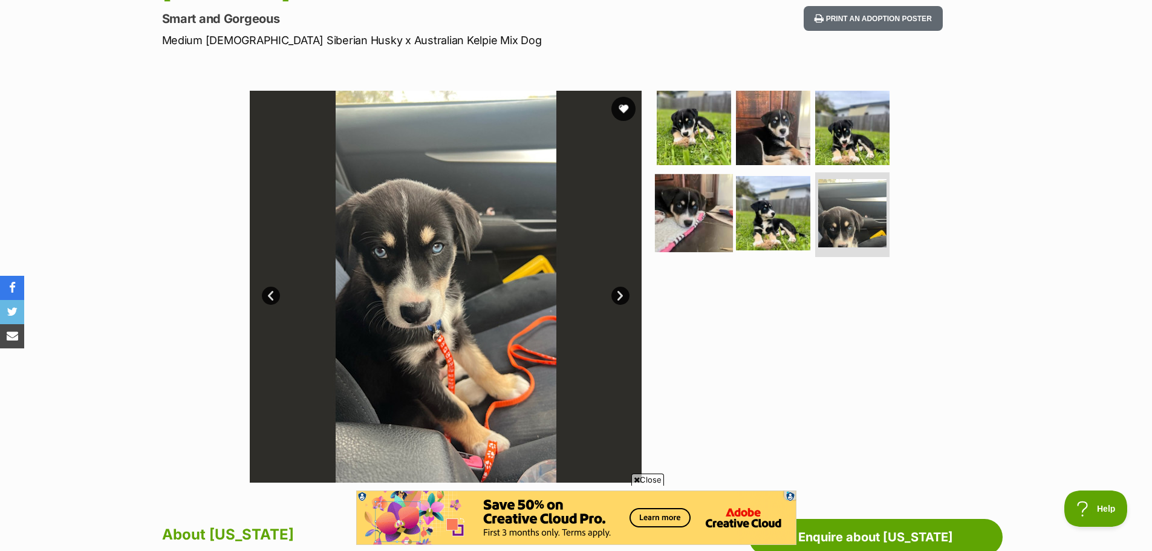
click at [695, 212] on img at bounding box center [694, 213] width 78 height 78
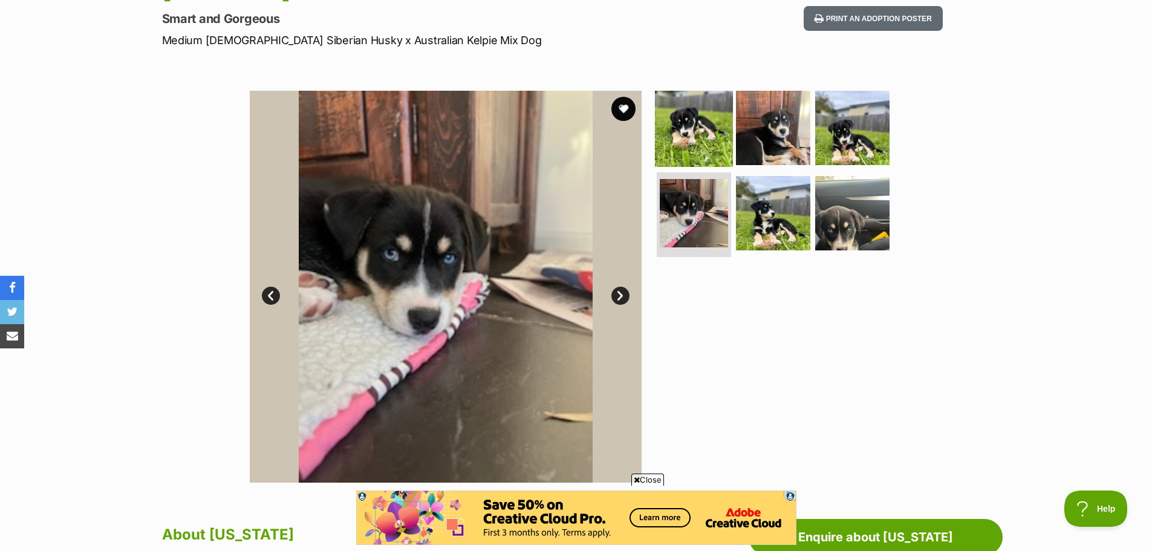
click at [695, 147] on img at bounding box center [694, 127] width 78 height 78
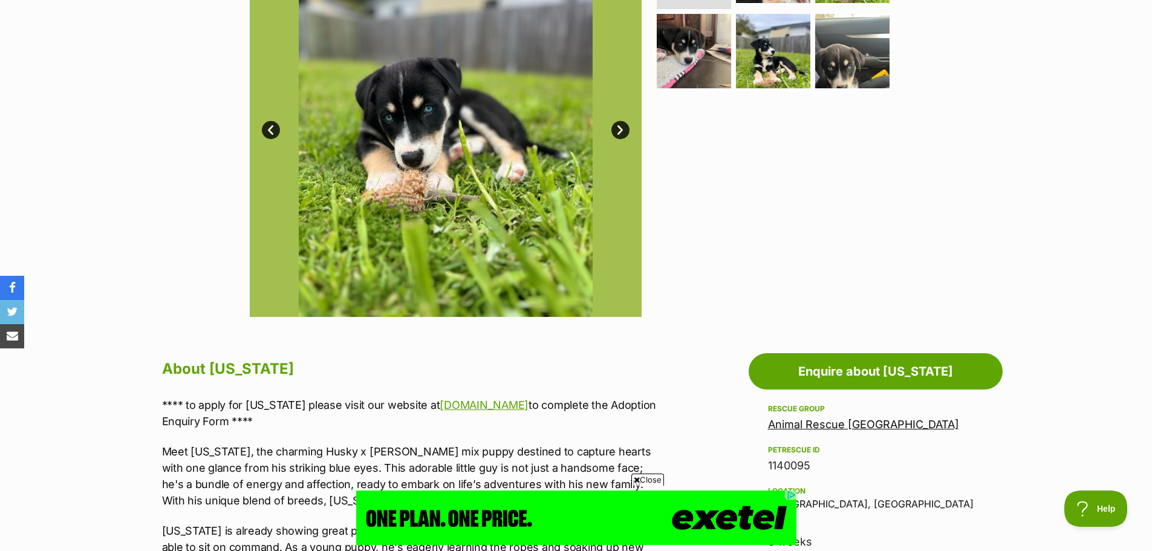
scroll to position [100, 0]
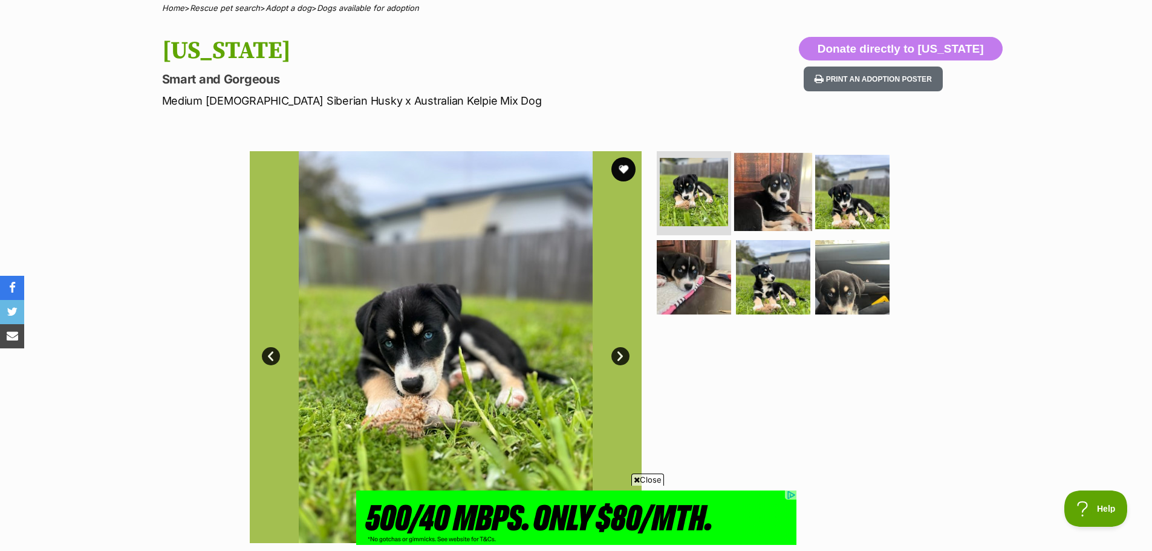
click at [776, 197] on img at bounding box center [773, 191] width 78 height 78
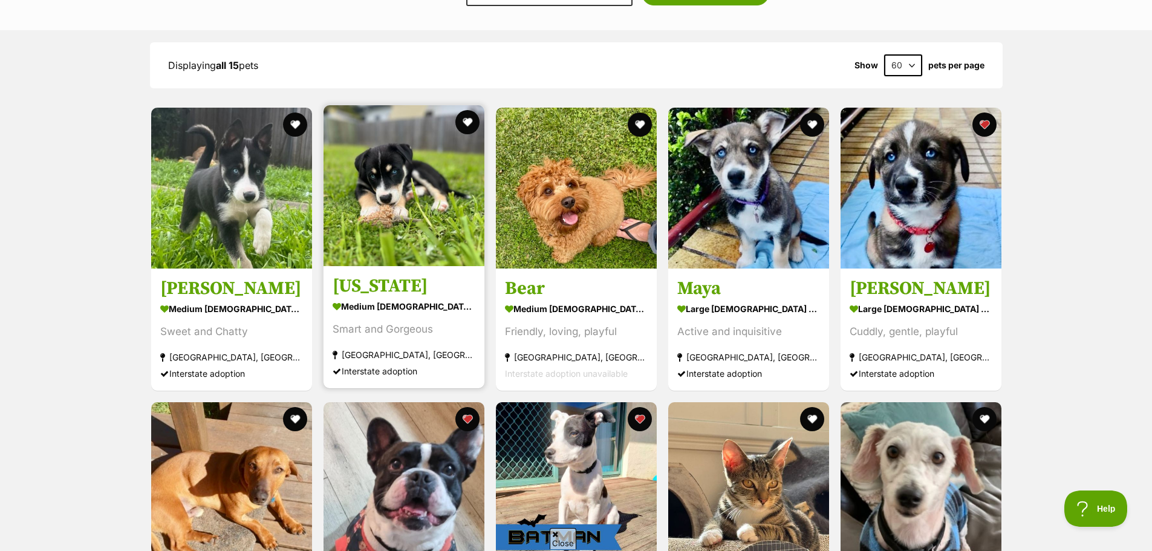
scroll to position [1022, 0]
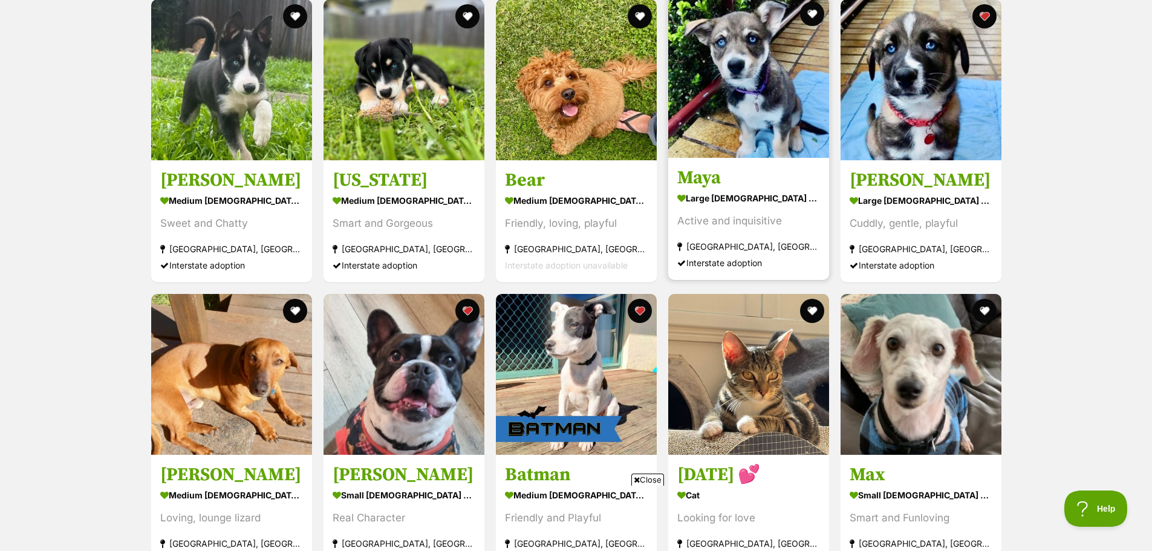
click at [739, 193] on div "large female Dog" at bounding box center [748, 198] width 143 height 18
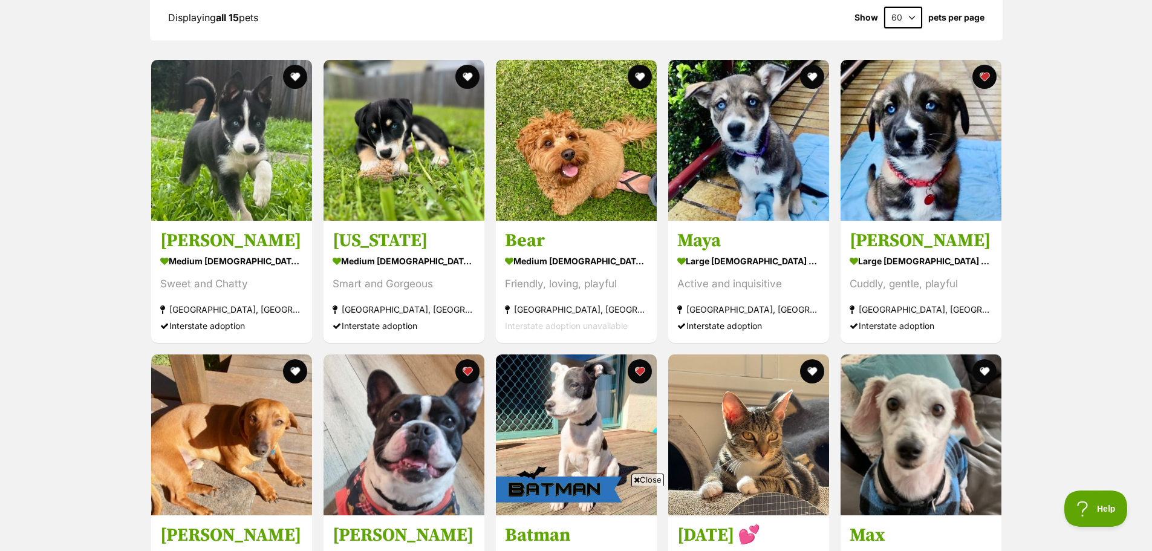
scroll to position [659, 0]
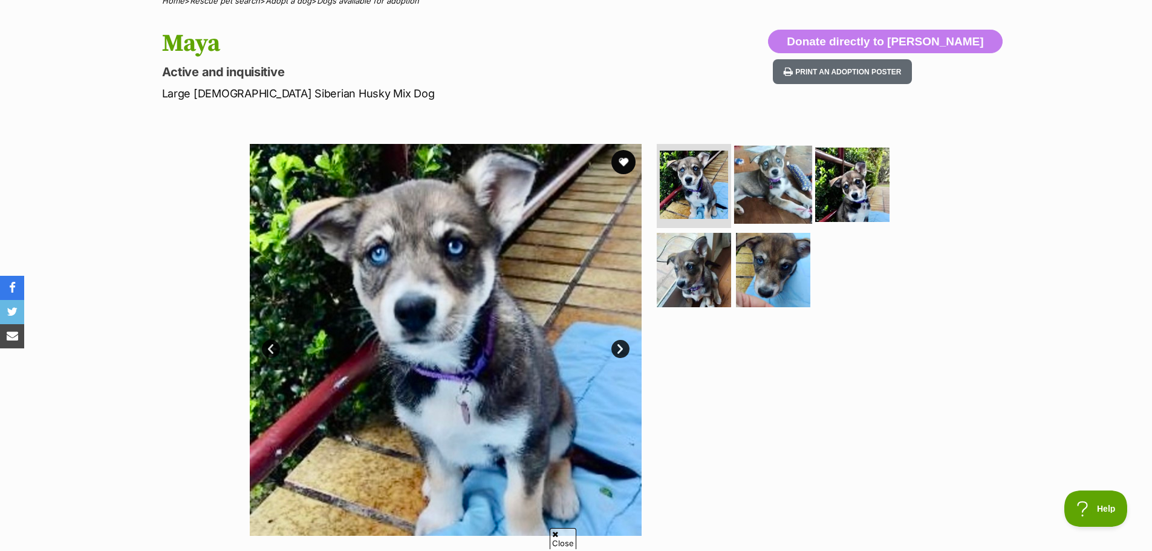
scroll to position [121, 0]
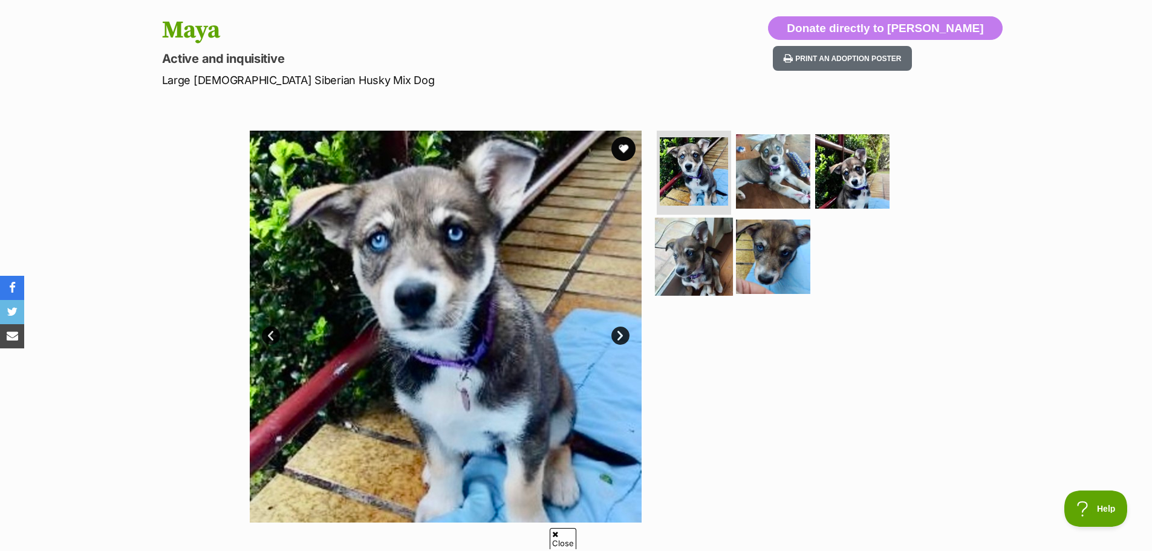
click at [696, 251] on img at bounding box center [694, 257] width 78 height 78
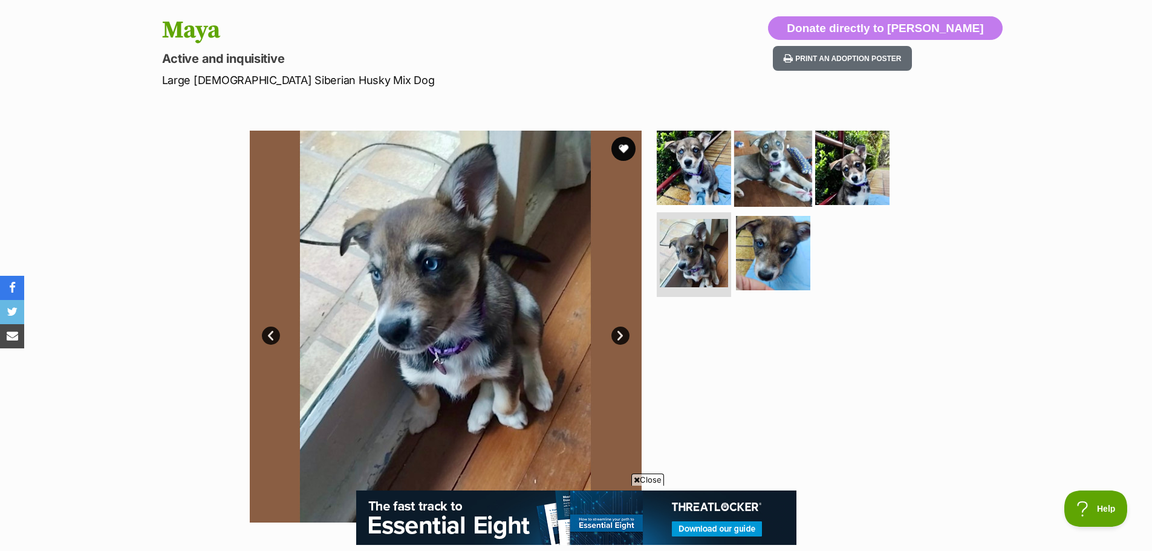
scroll to position [0, 0]
click at [779, 181] on img at bounding box center [773, 167] width 78 height 78
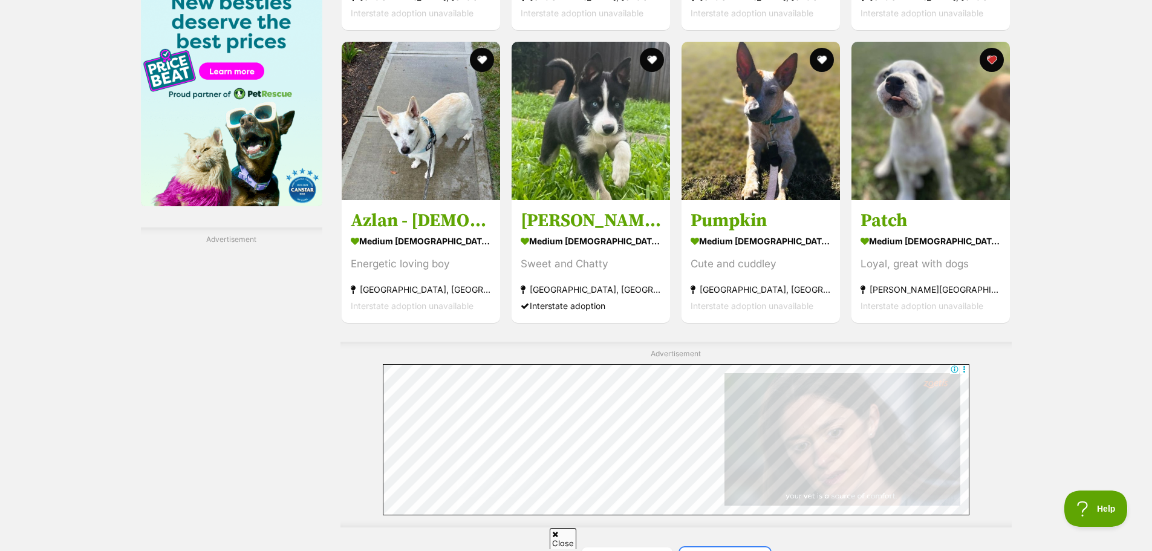
click at [750, 547] on link "Next" at bounding box center [724, 561] width 91 height 29
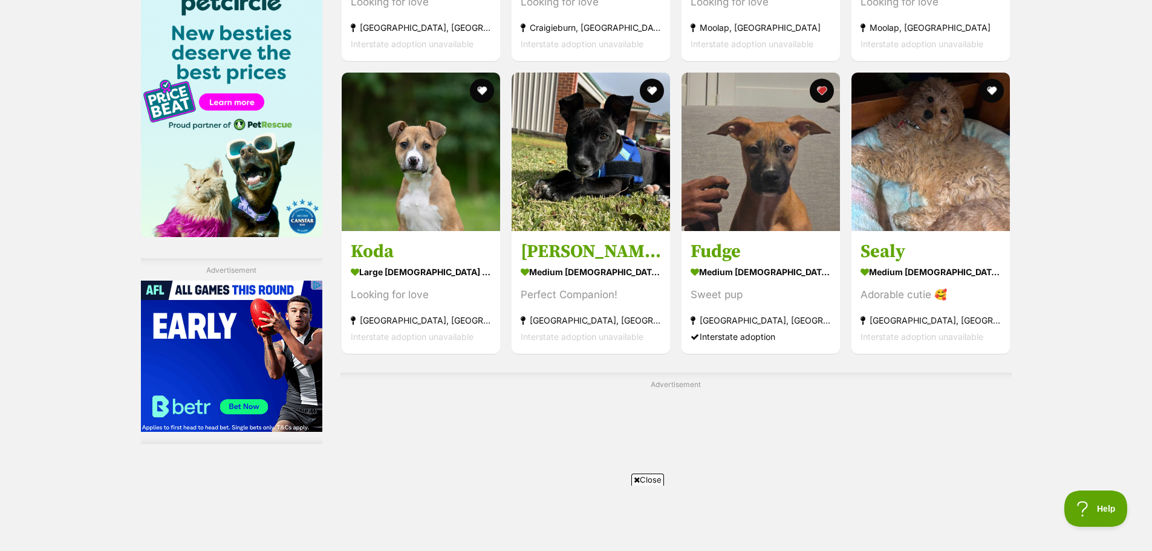
scroll to position [1995, 0]
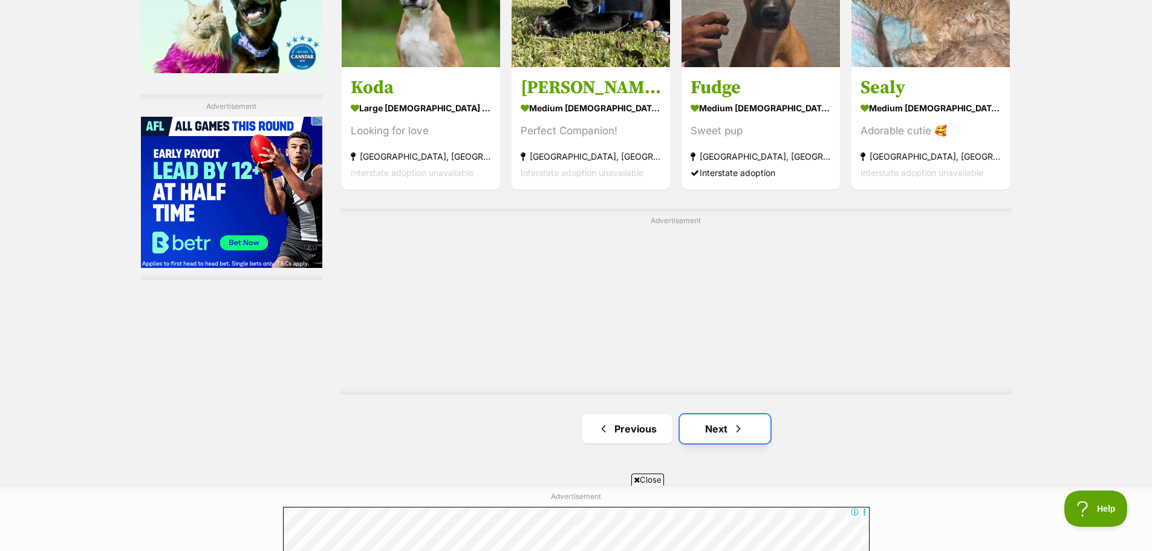
drag, startPoint x: 748, startPoint y: 415, endPoint x: 740, endPoint y: 416, distance: 8.1
click at [748, 415] on link "Next" at bounding box center [724, 428] width 91 height 29
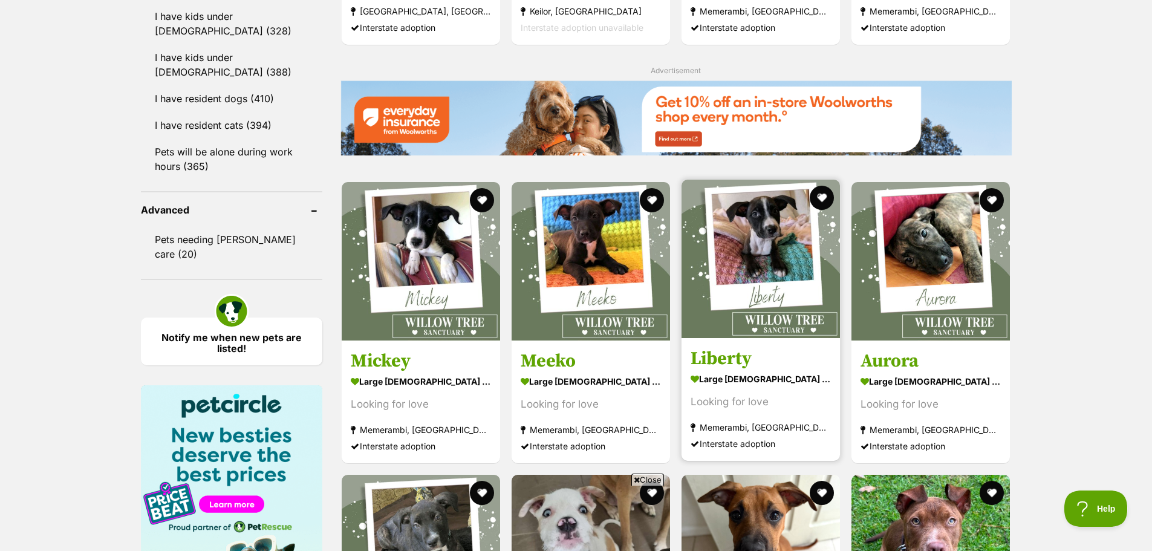
scroll to position [1451, 0]
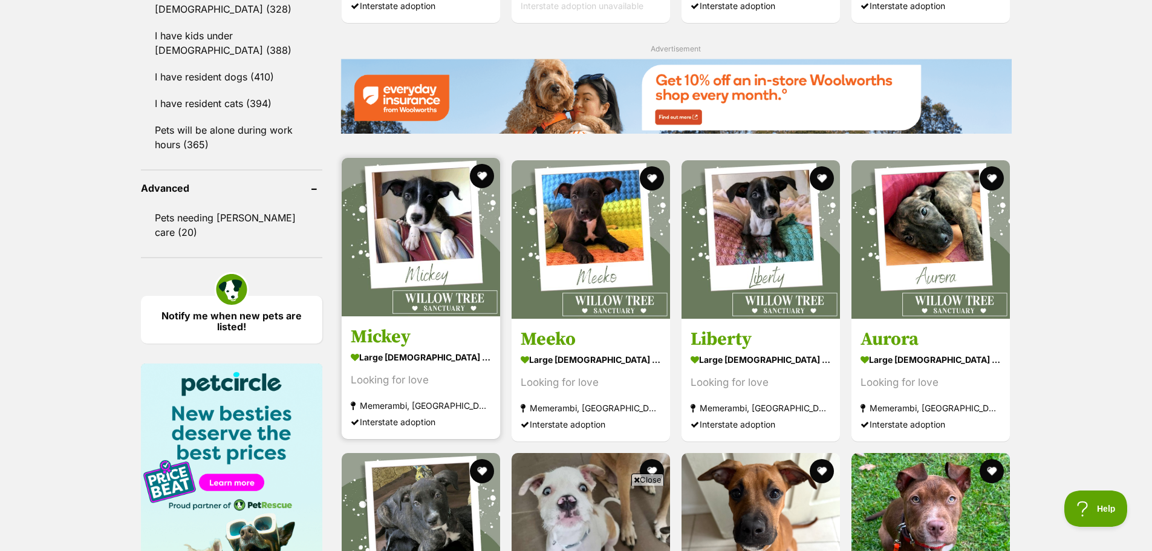
click at [383, 335] on h3 "Mickey" at bounding box center [421, 336] width 140 height 23
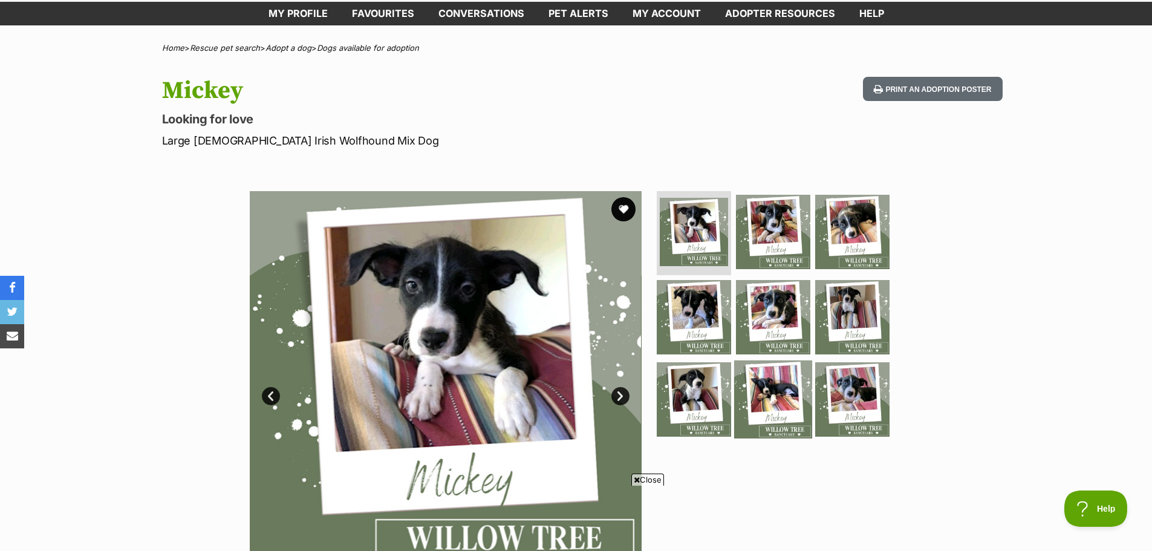
click at [775, 379] on img at bounding box center [773, 399] width 78 height 78
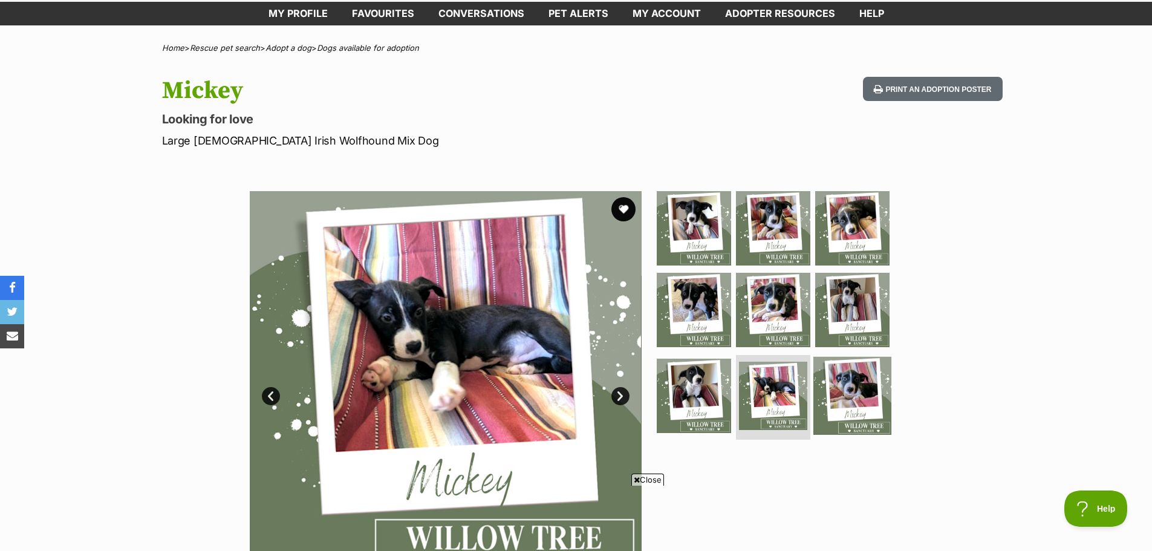
click at [857, 363] on img at bounding box center [852, 396] width 78 height 78
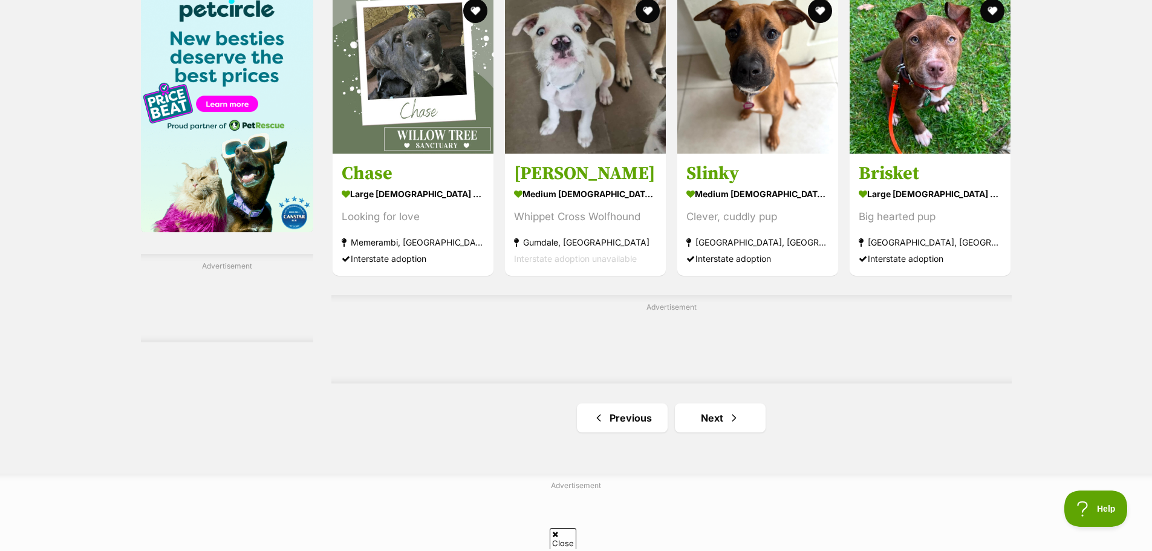
scroll to position [1867, 0]
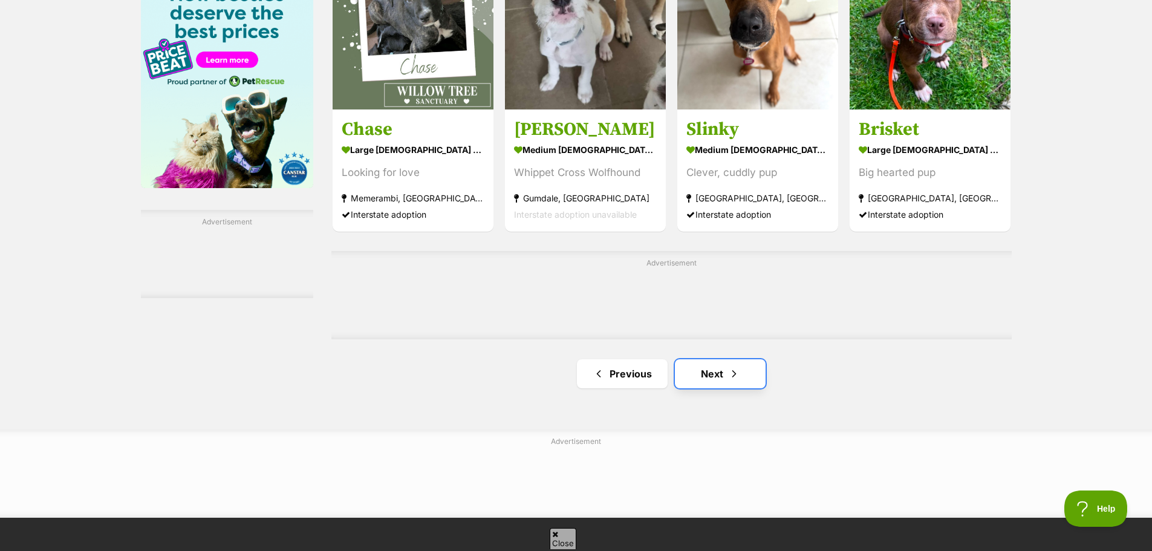
click at [714, 388] on link "Next" at bounding box center [720, 373] width 91 height 29
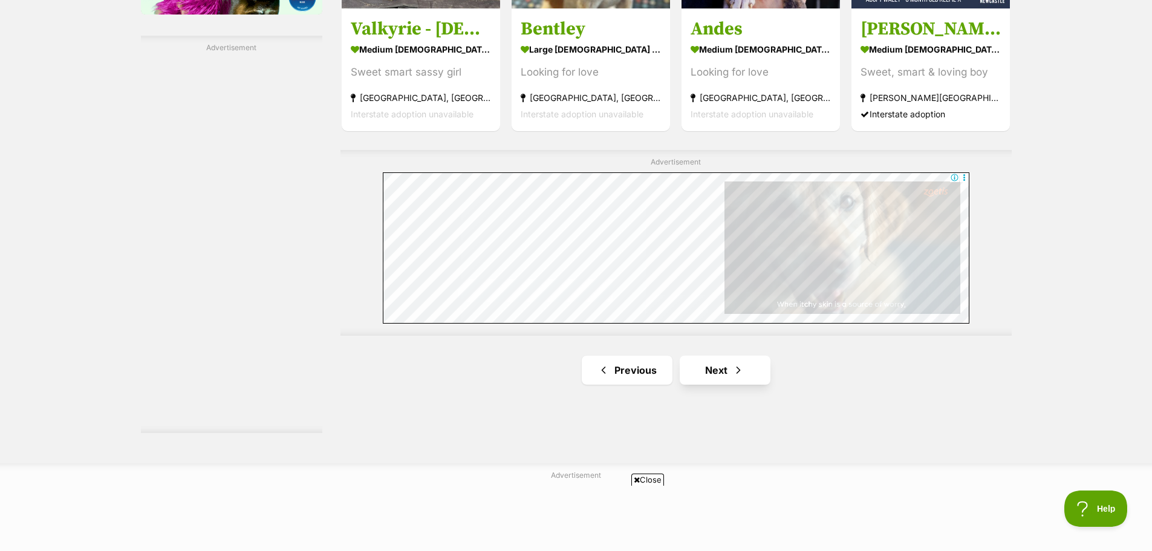
scroll to position [2055, 0]
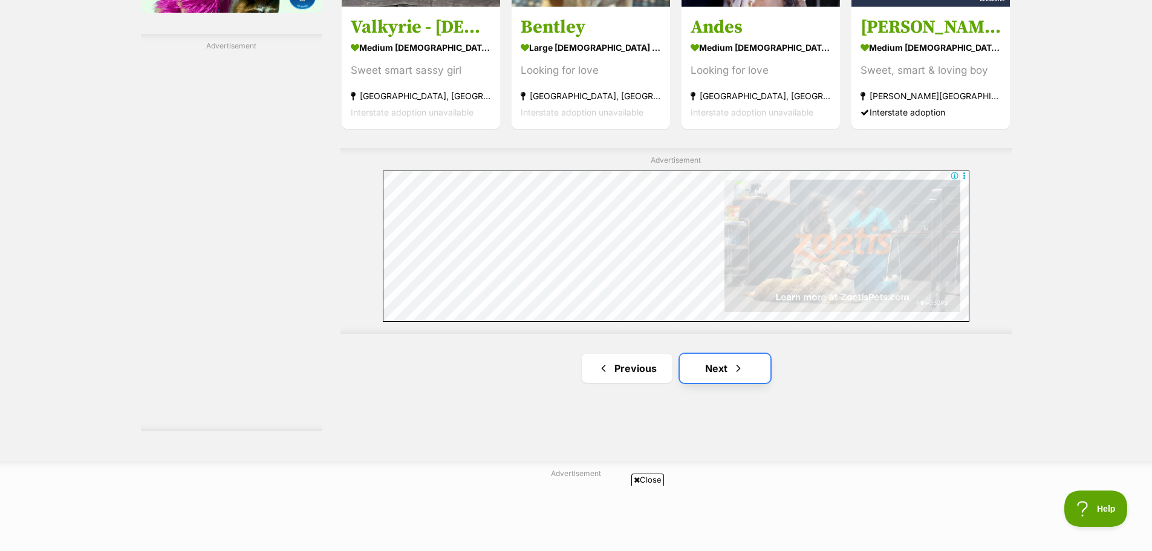
click at [728, 371] on link "Next" at bounding box center [724, 368] width 91 height 29
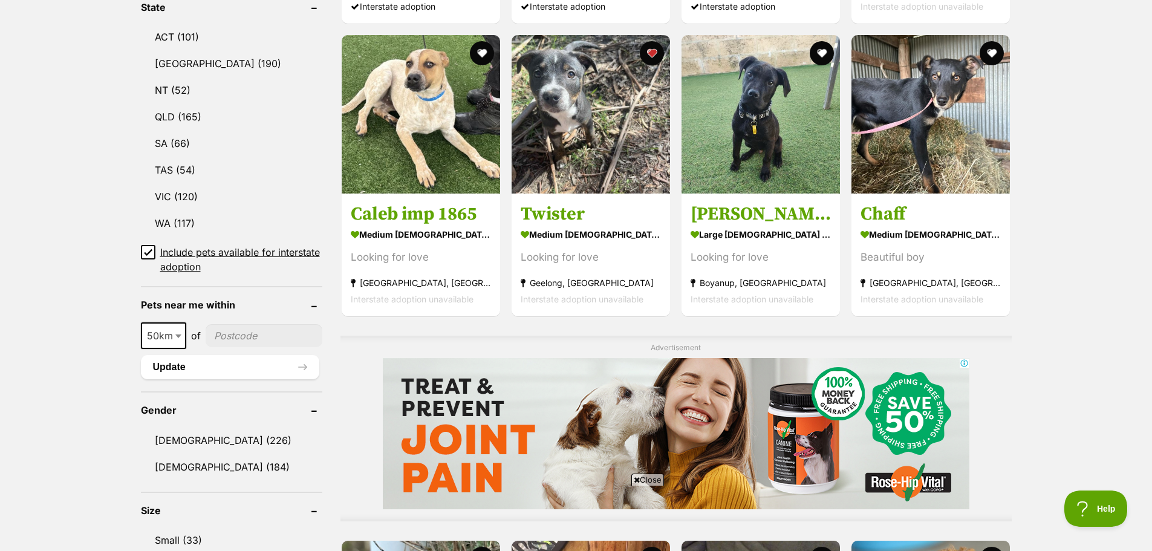
scroll to position [651, 0]
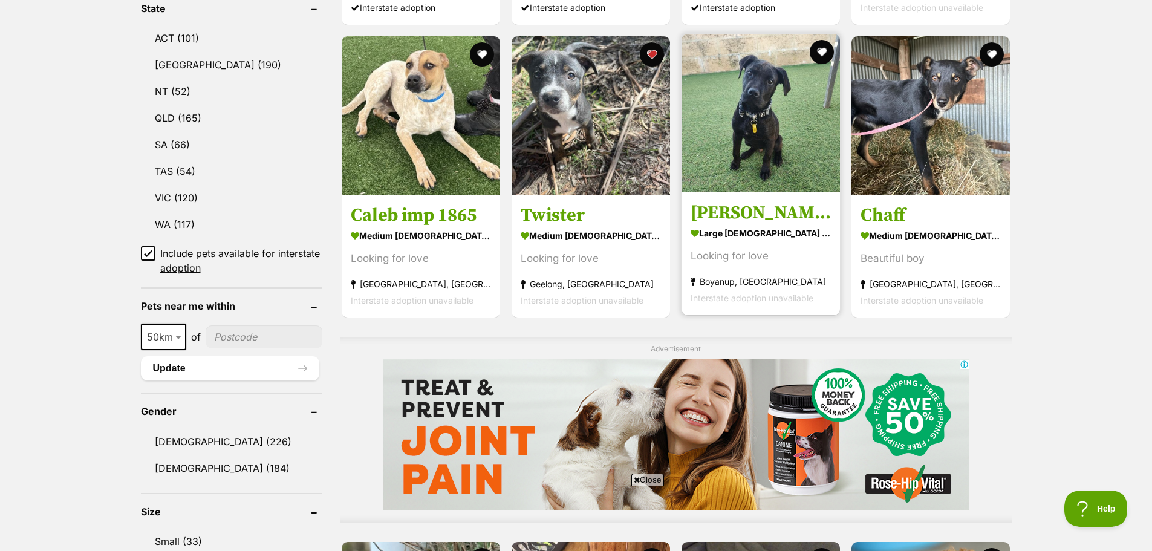
click at [763, 159] on img at bounding box center [760, 113] width 158 height 158
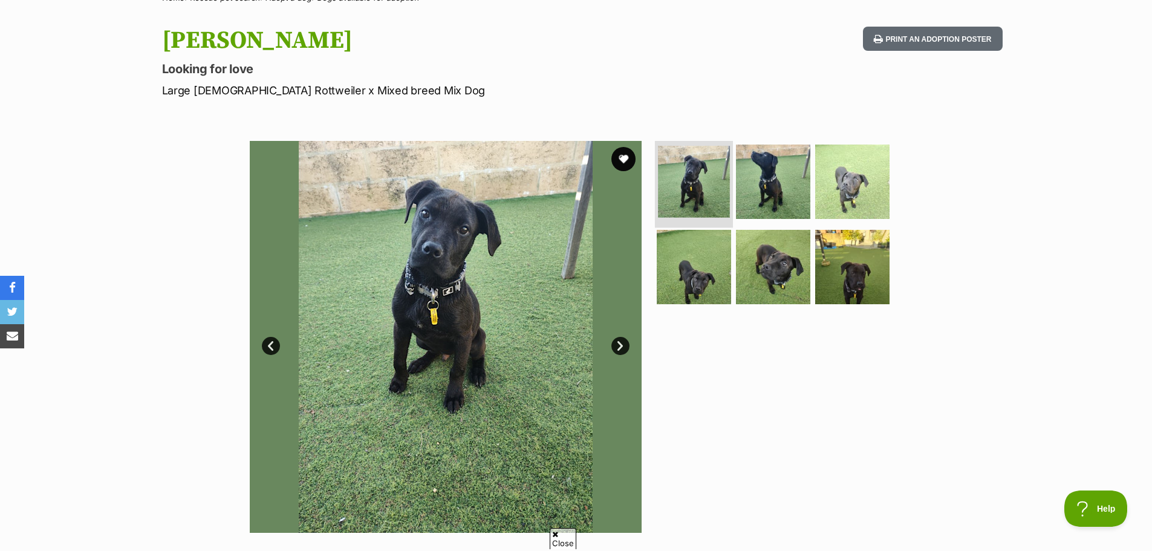
scroll to position [121, 0]
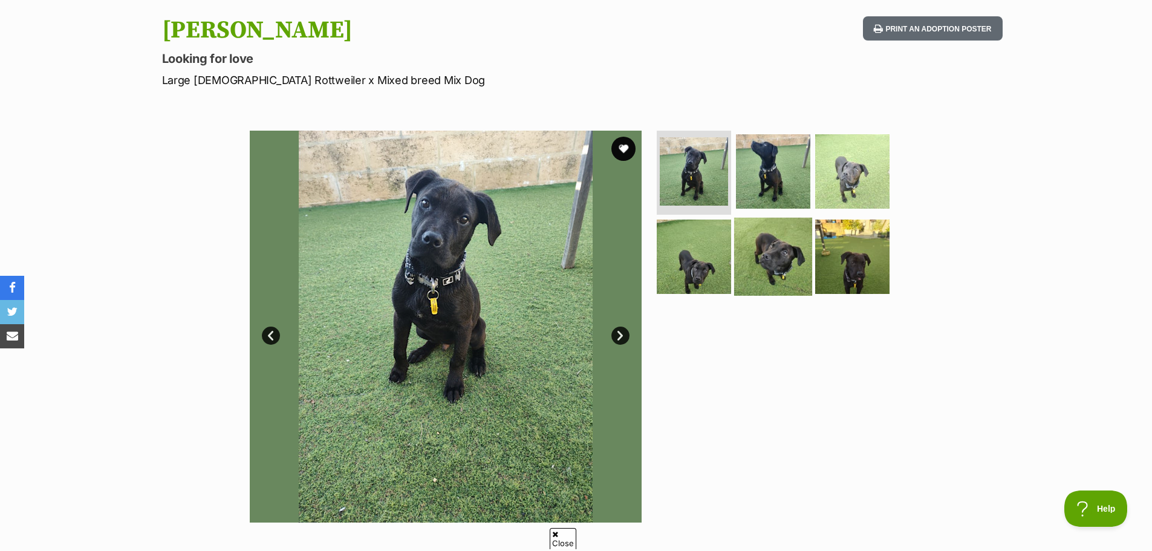
click at [767, 251] on img at bounding box center [773, 257] width 78 height 78
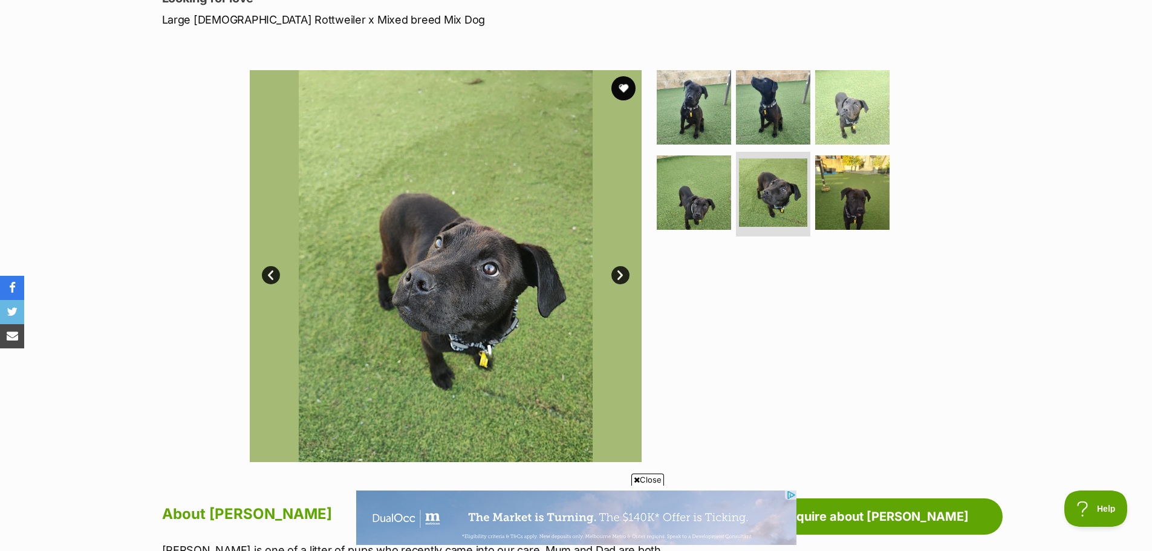
scroll to position [0, 0]
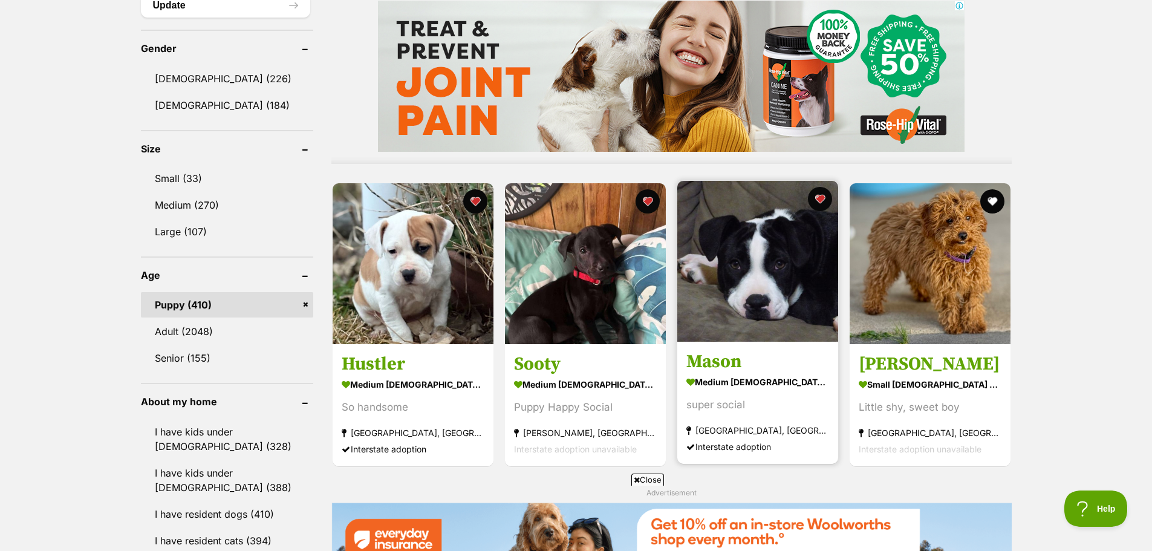
click at [740, 303] on img at bounding box center [757, 261] width 161 height 161
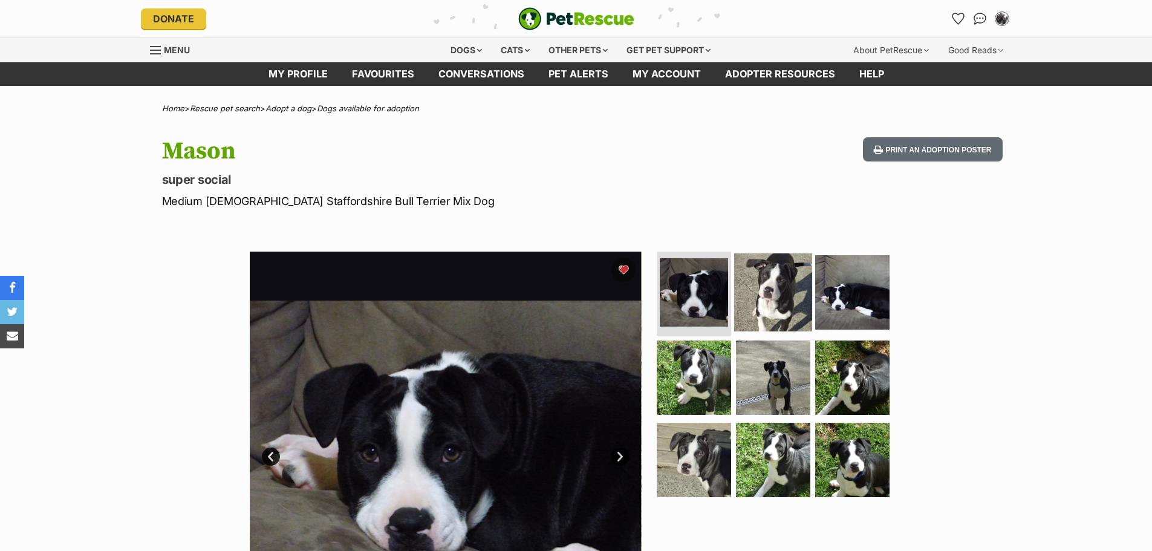
click at [789, 298] on img at bounding box center [773, 292] width 78 height 78
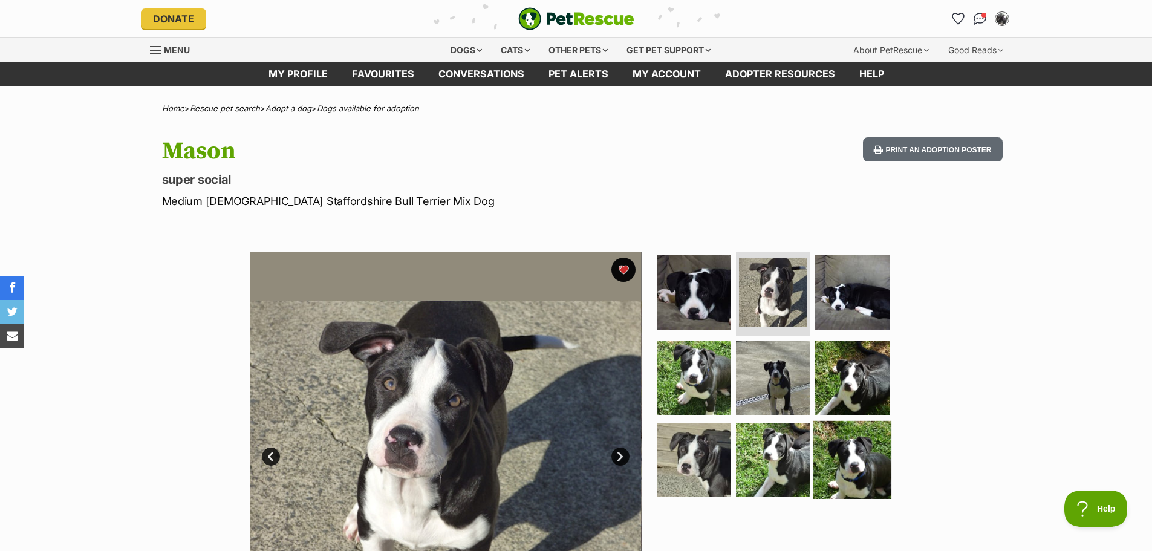
click at [854, 448] on img at bounding box center [852, 460] width 78 height 78
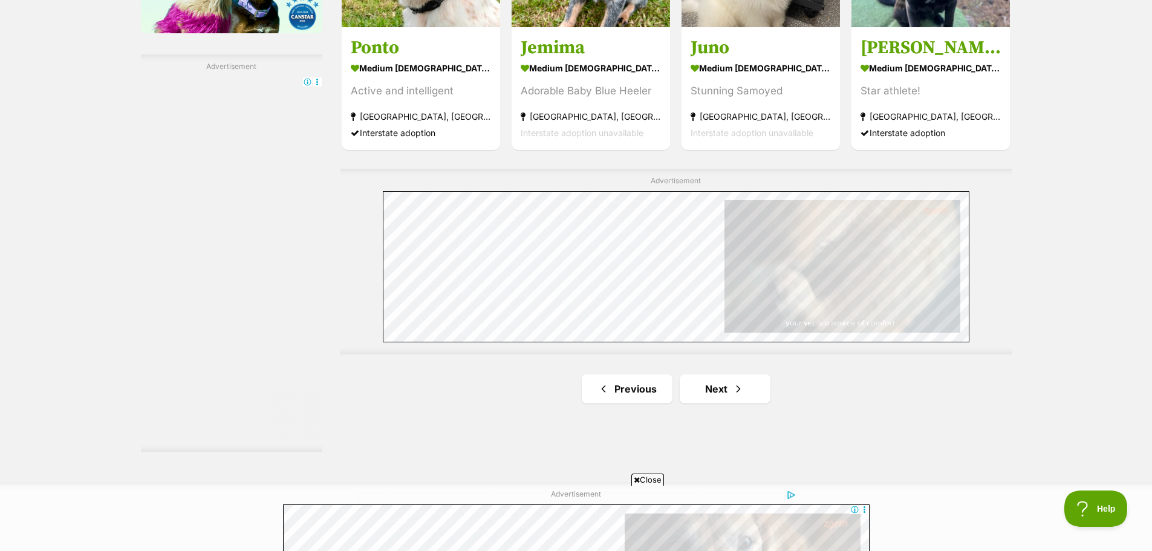
scroll to position [2156, 0]
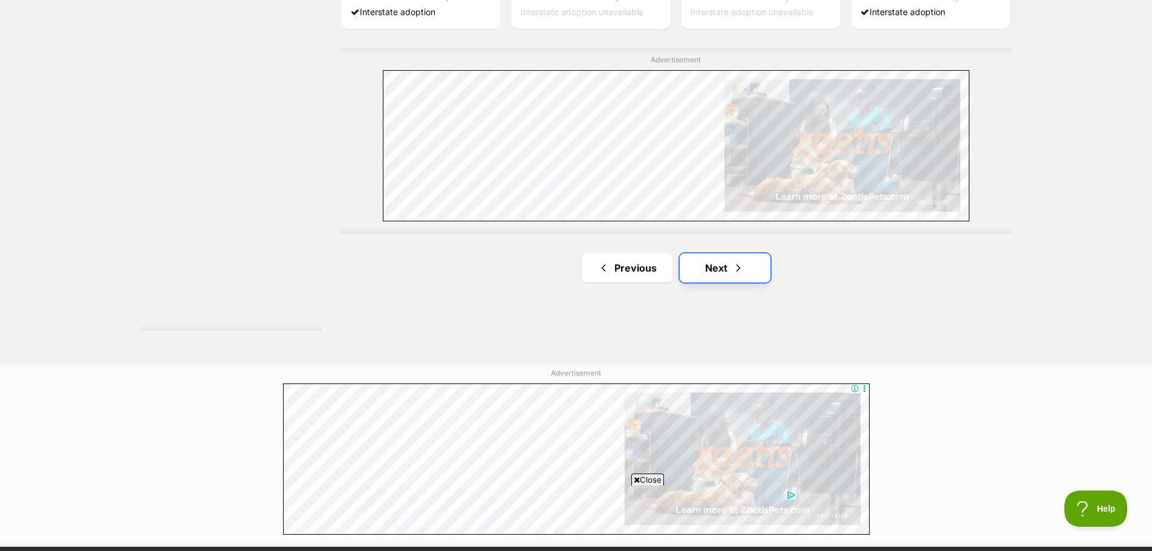
click at [735, 265] on span "Next page" at bounding box center [738, 268] width 12 height 15
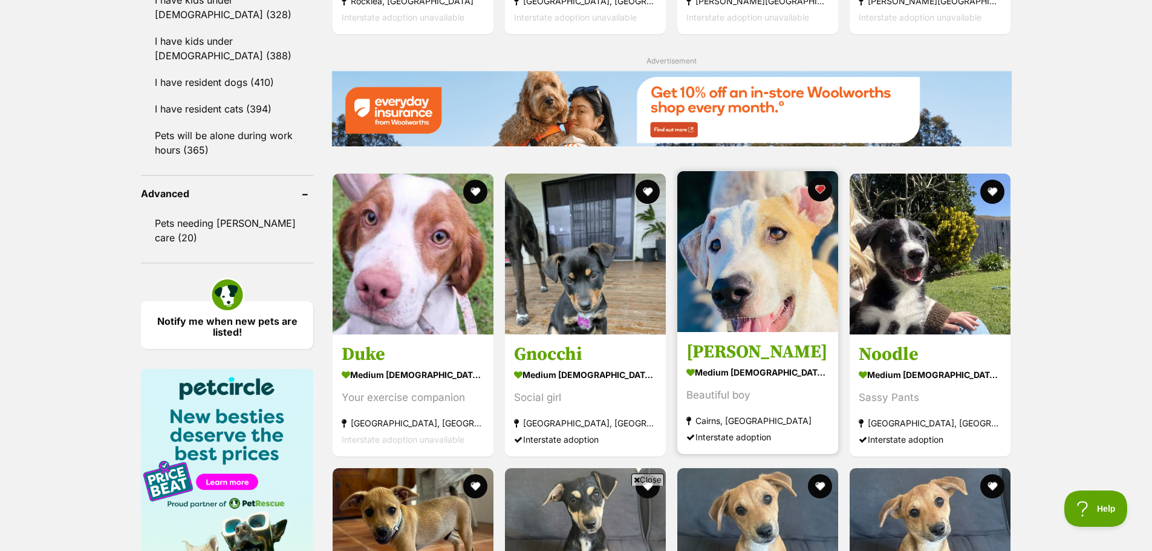
scroll to position [1451, 0]
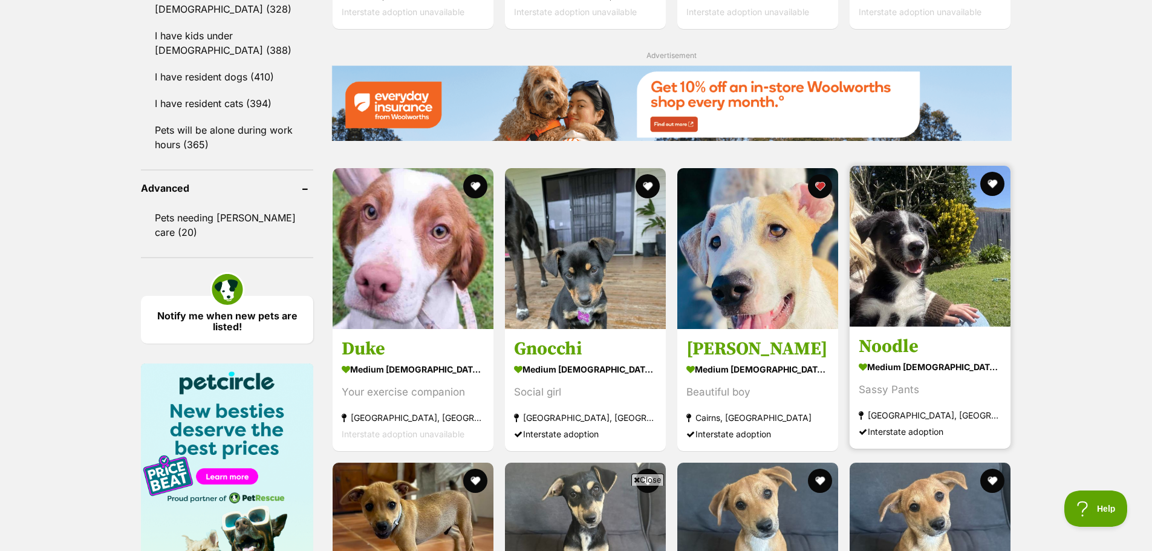
click at [905, 349] on h3 "Noodle" at bounding box center [929, 346] width 143 height 23
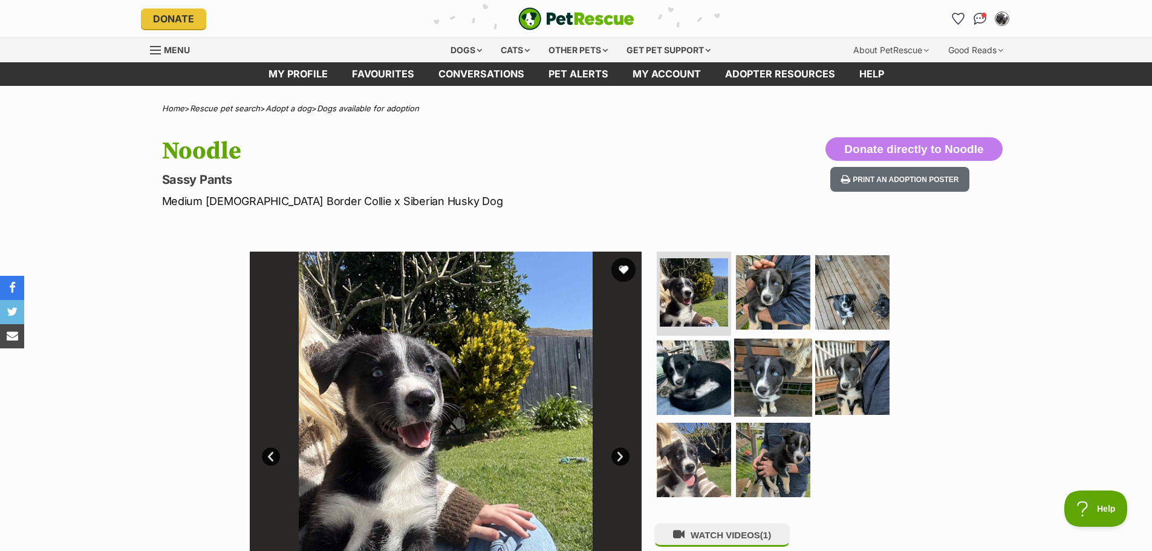
click at [779, 358] on img at bounding box center [773, 378] width 78 height 78
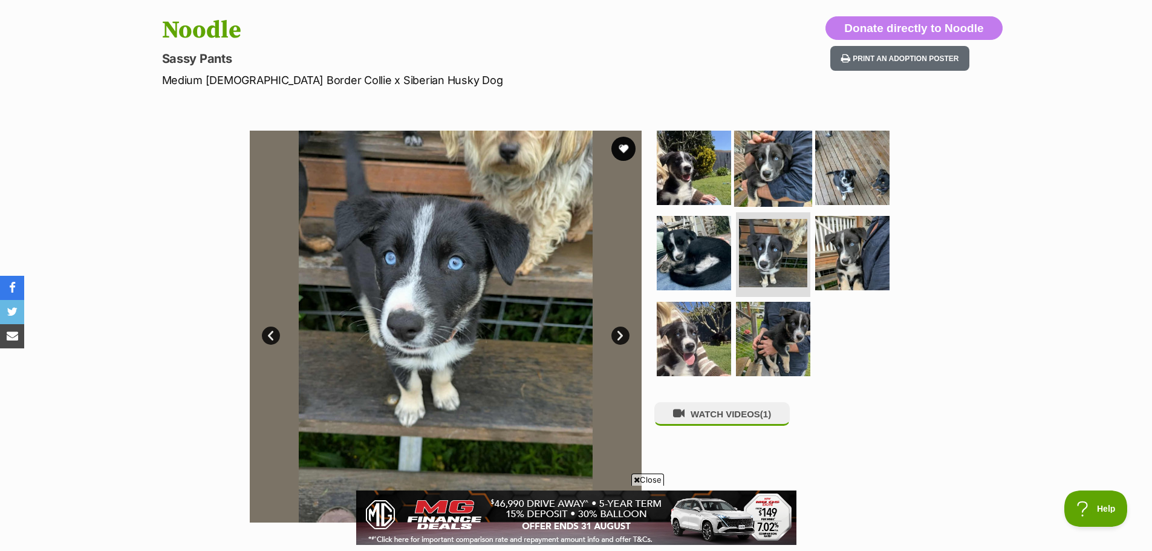
click at [792, 182] on img at bounding box center [773, 167] width 78 height 78
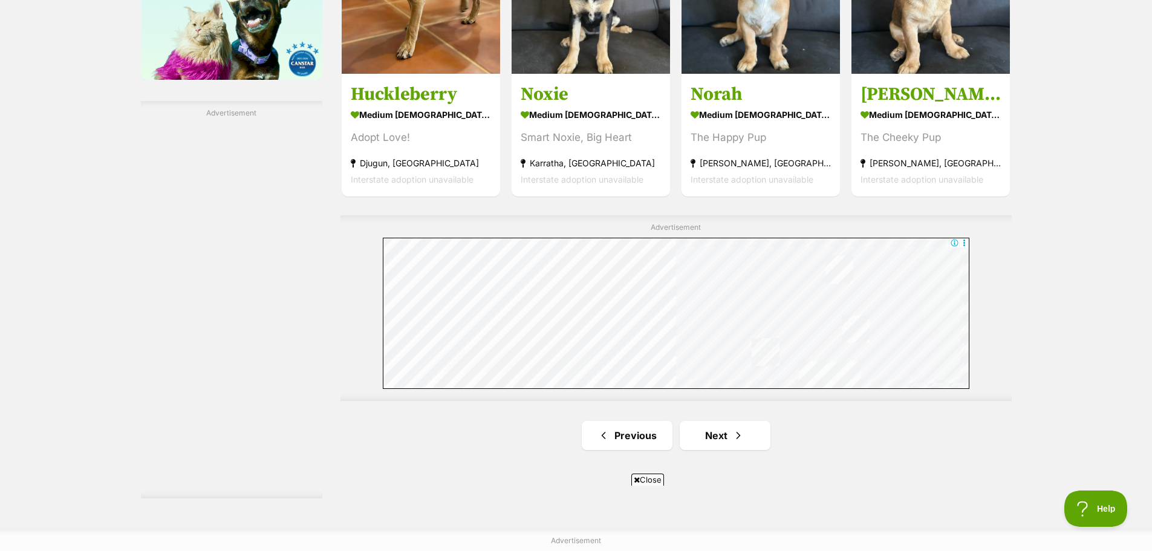
scroll to position [2169, 0]
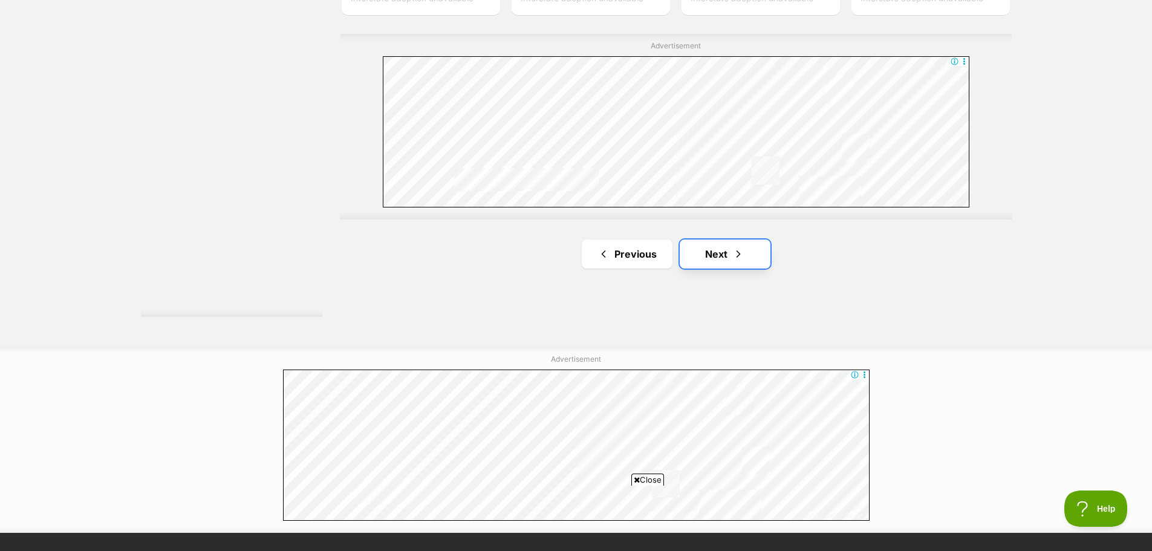
click at [714, 258] on link "Next" at bounding box center [724, 253] width 91 height 29
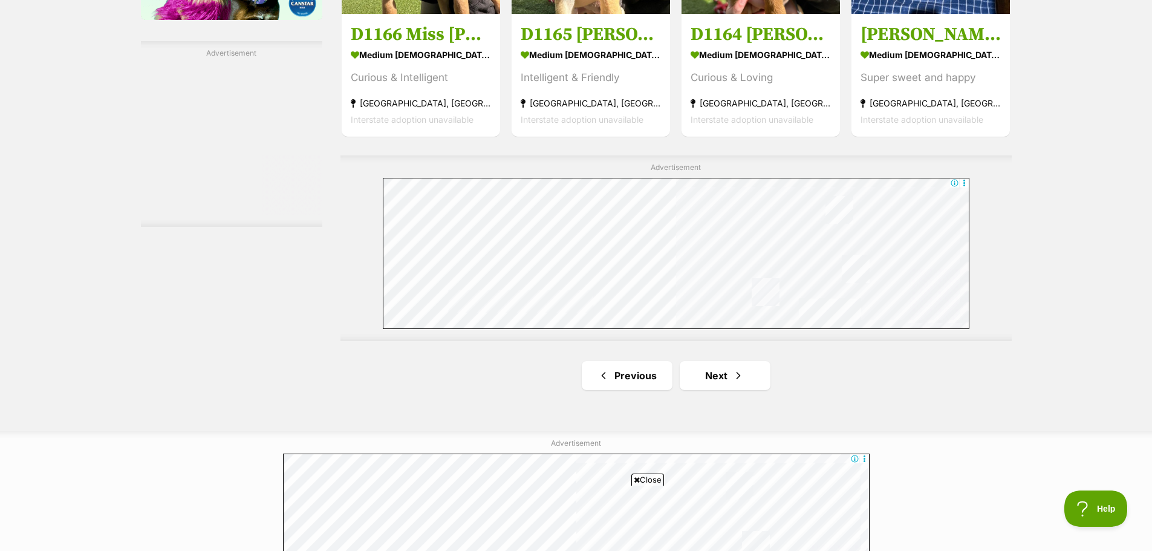
scroll to position [2116, 0]
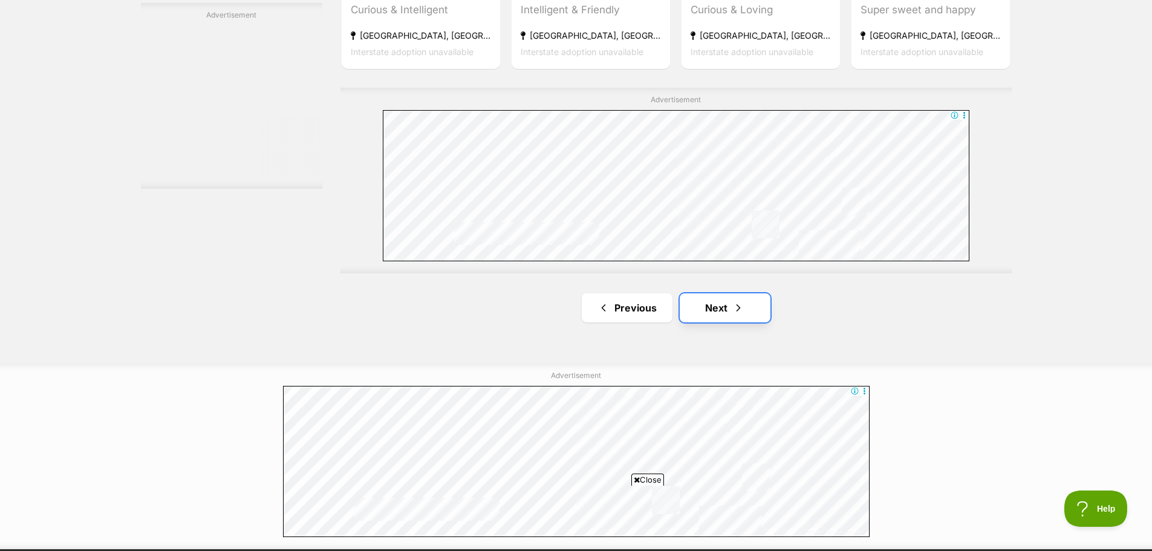
click at [743, 302] on span "Next page" at bounding box center [738, 307] width 12 height 15
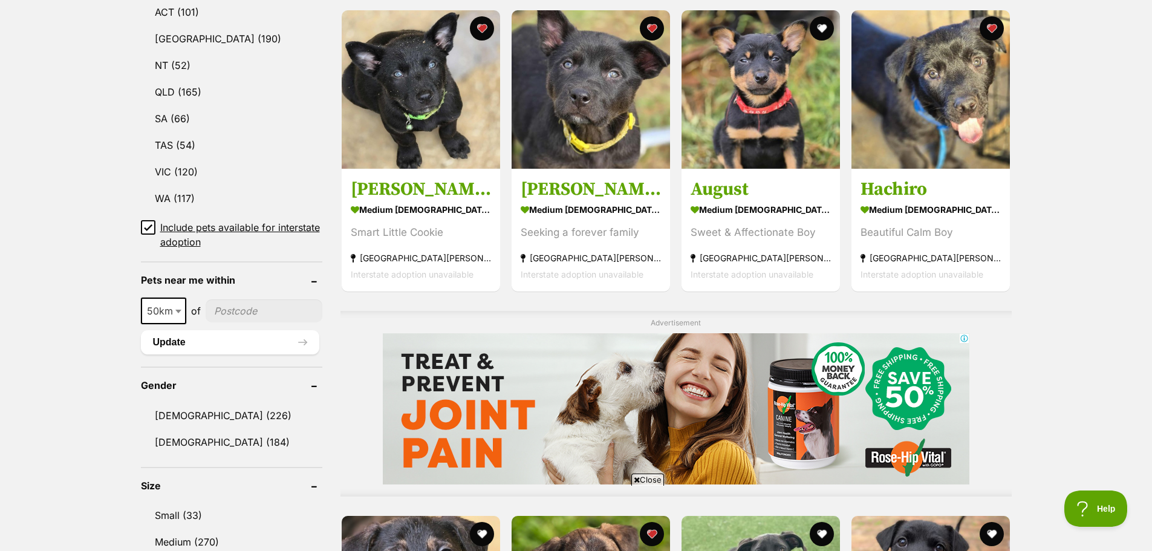
scroll to position [665, 0]
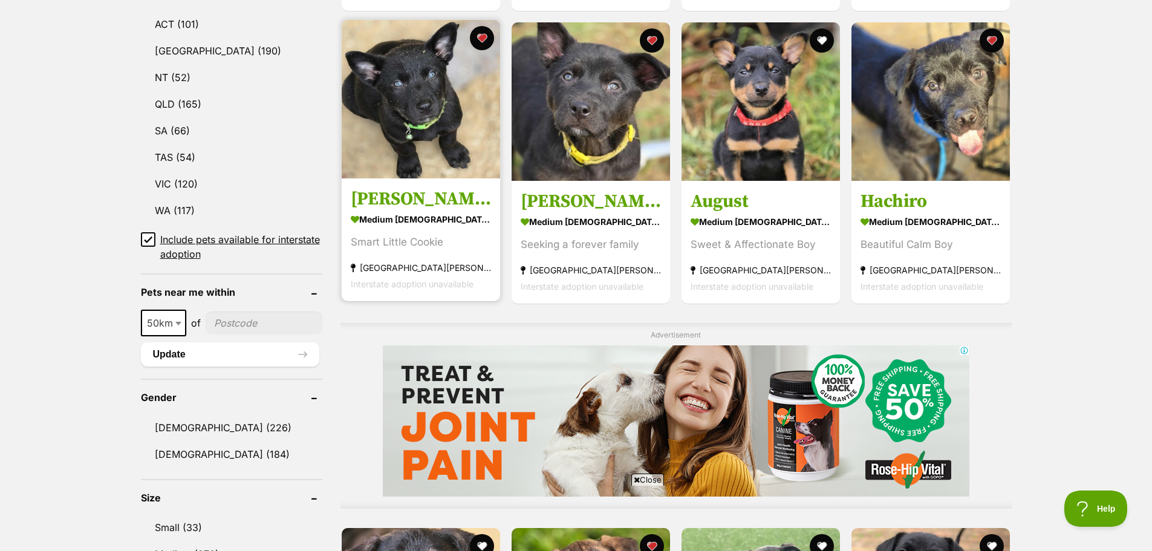
click at [392, 201] on h3 "Asher" at bounding box center [421, 198] width 140 height 23
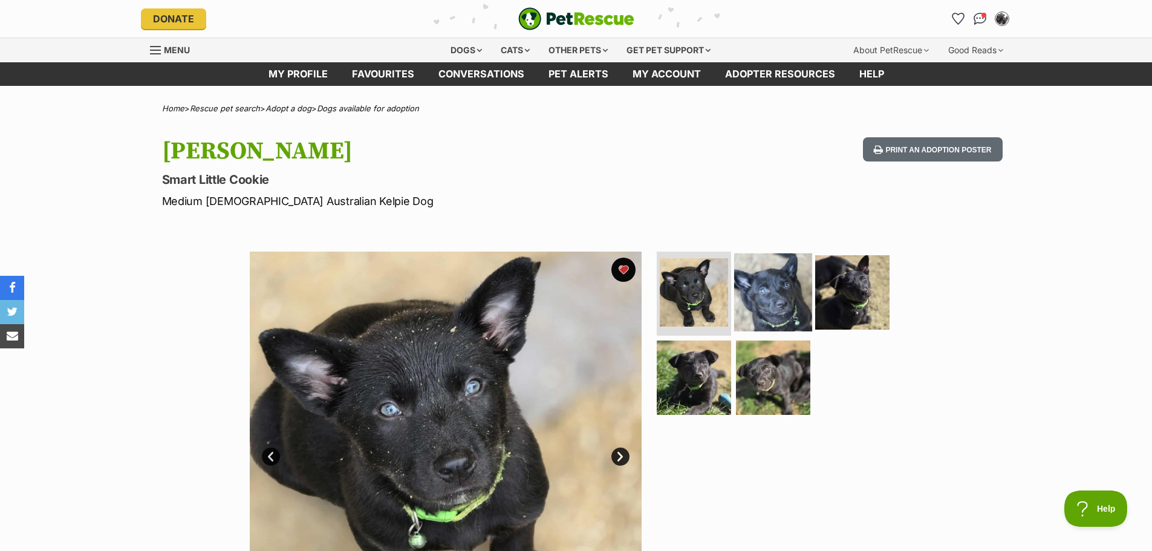
click at [777, 287] on img at bounding box center [773, 292] width 78 height 78
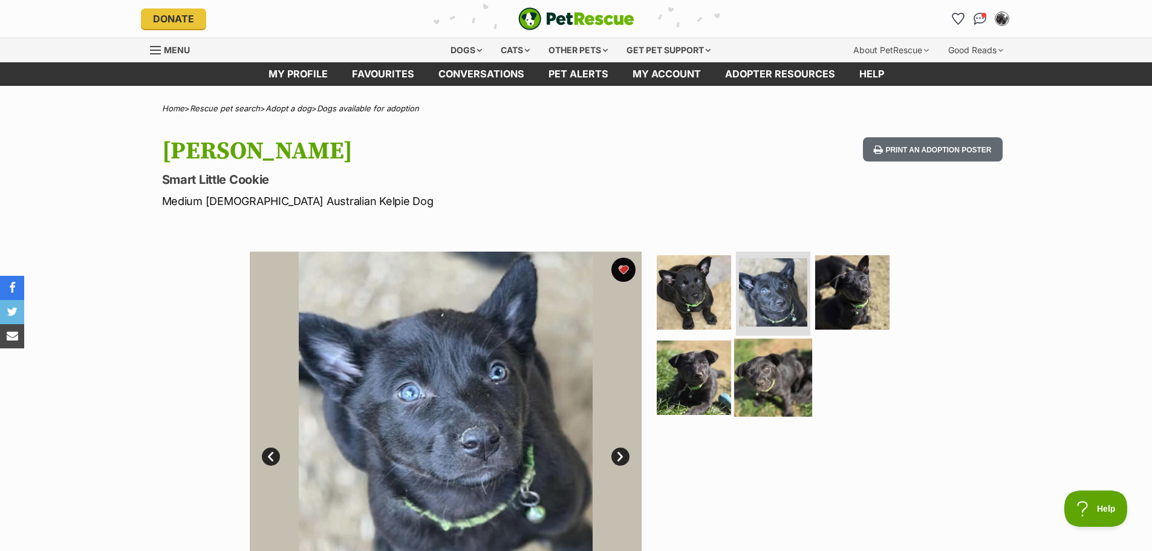
click at [767, 377] on img at bounding box center [773, 378] width 78 height 78
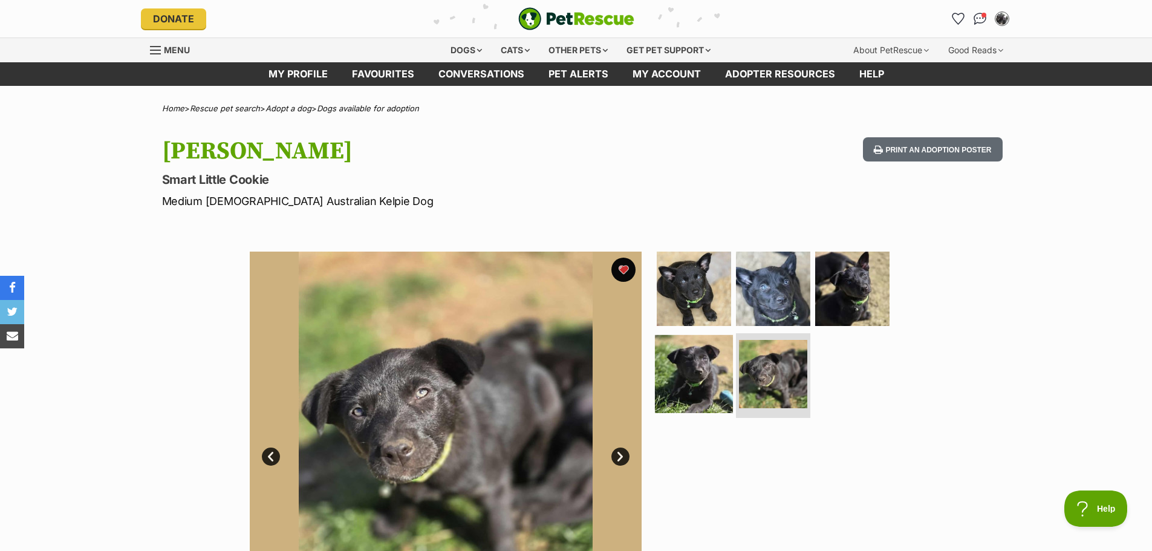
click at [704, 373] on img at bounding box center [694, 374] width 78 height 78
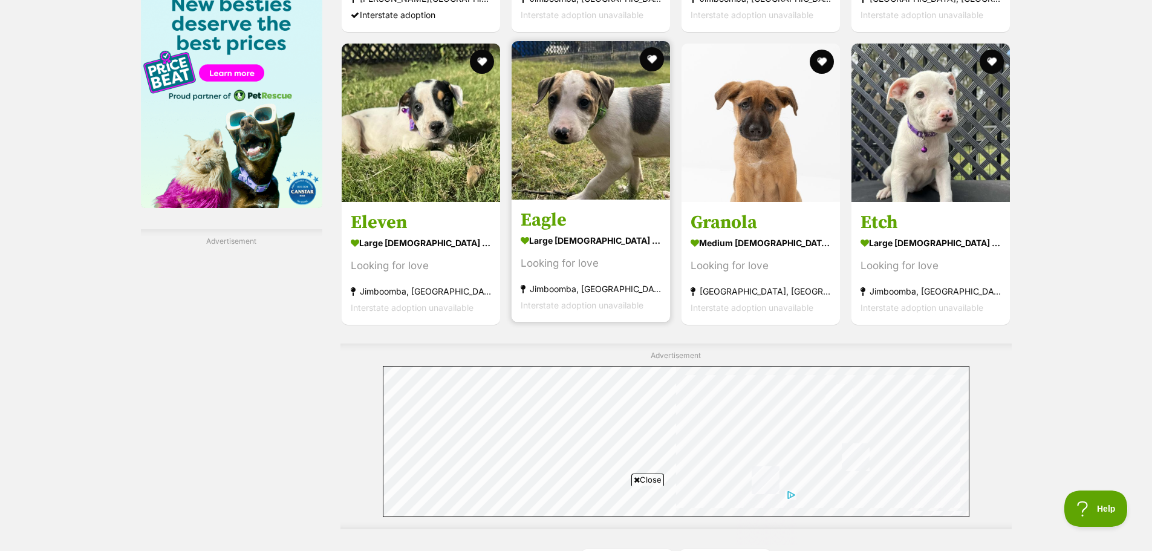
scroll to position [1935, 0]
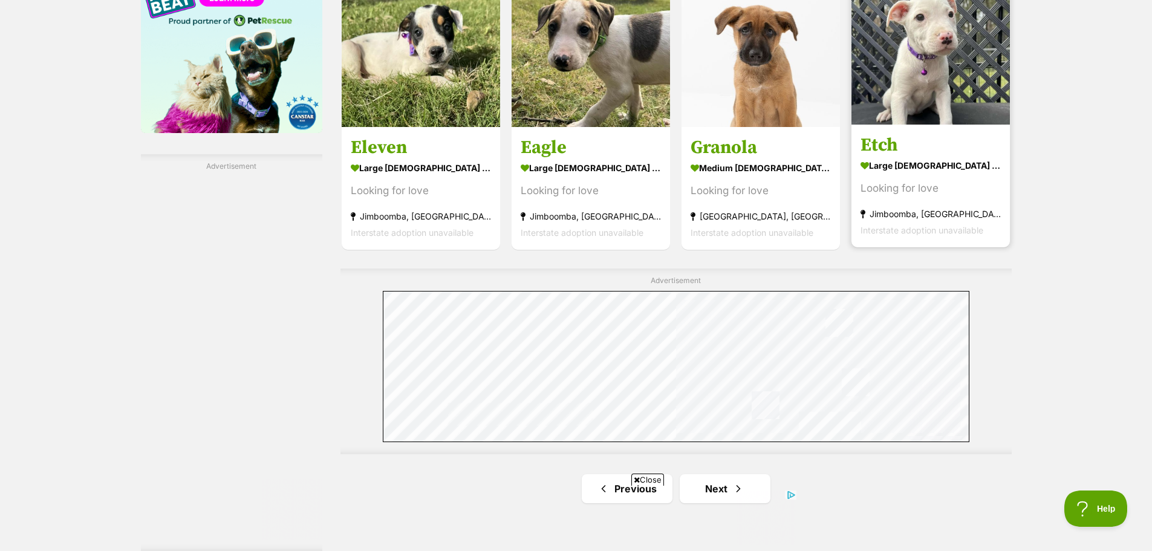
click at [927, 80] on img at bounding box center [930, 45] width 158 height 158
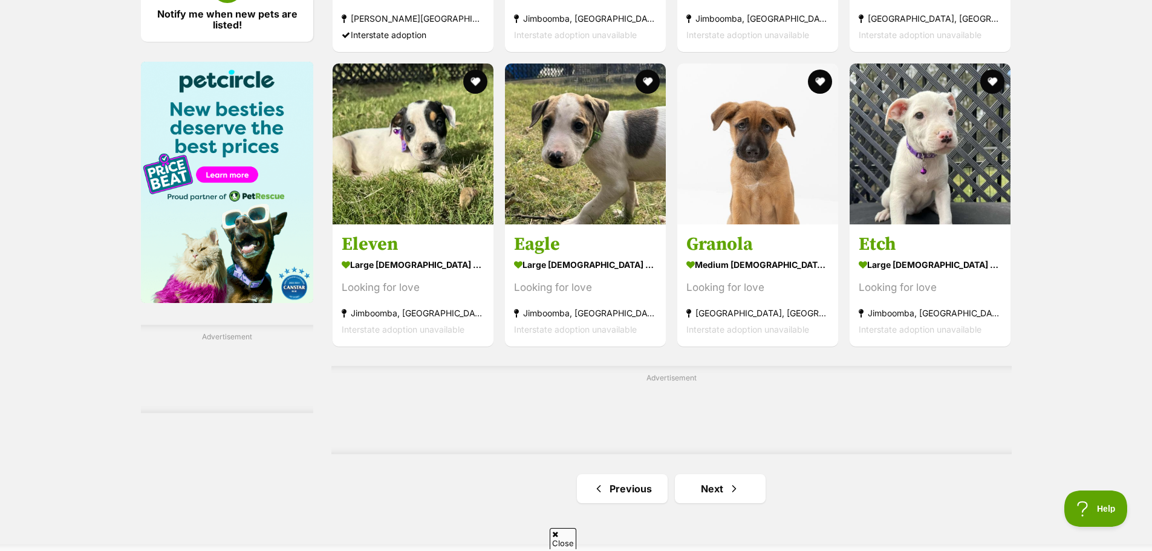
scroll to position [1567, 0]
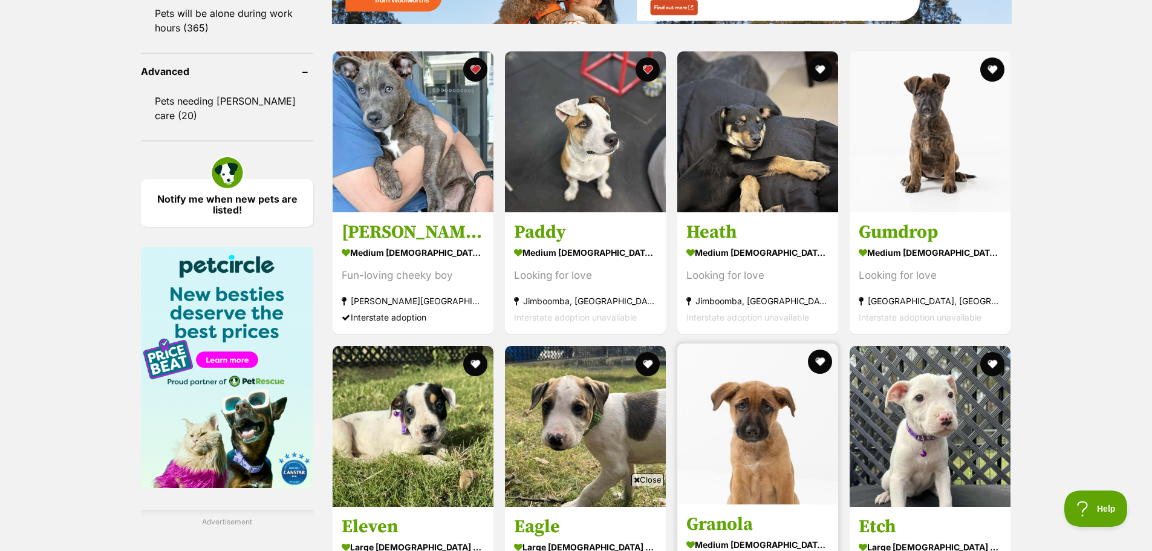
scroll to position [0, 0]
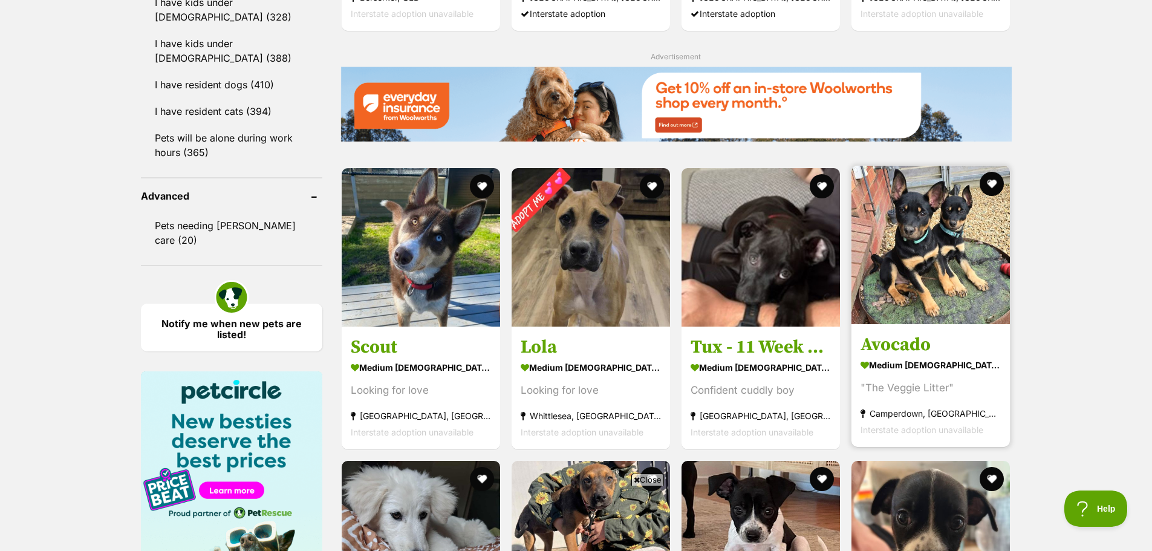
scroll to position [1451, 0]
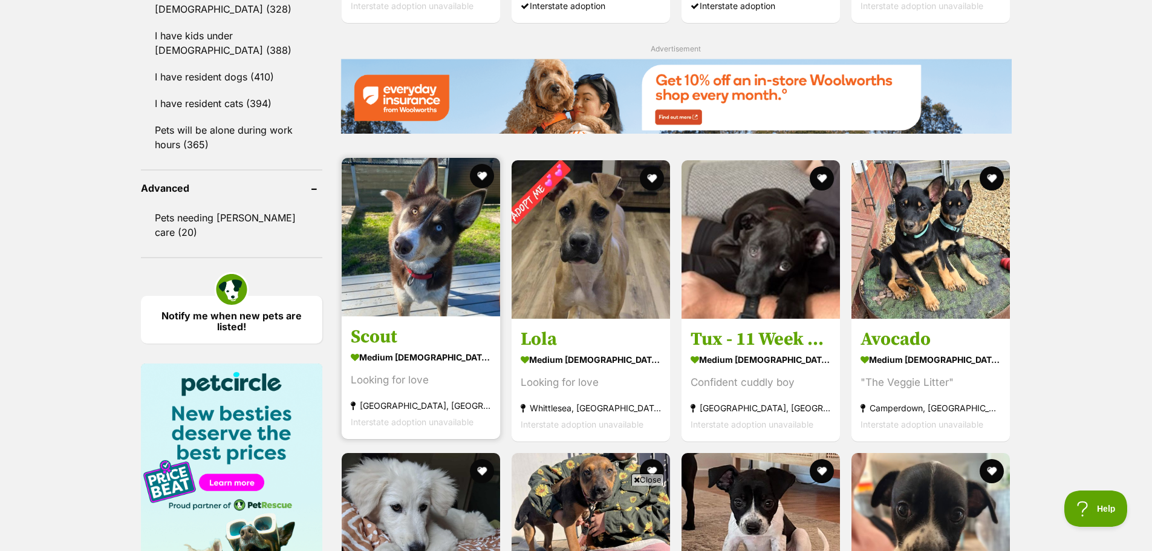
click at [401, 349] on link "Scout medium female Dog Looking for love Pearcedale, VIC Interstate adoption un…" at bounding box center [421, 377] width 158 height 123
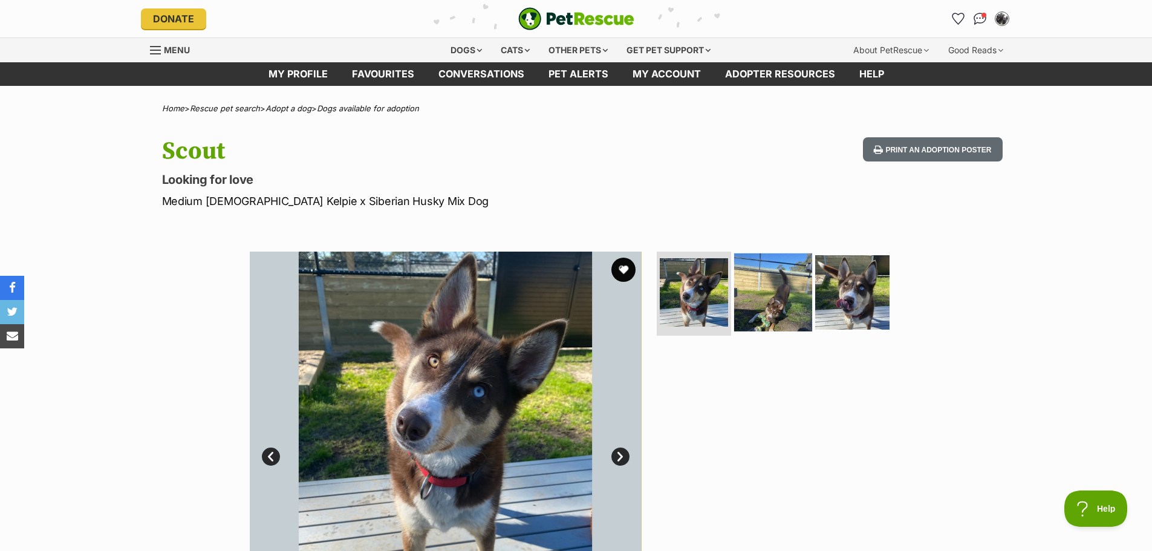
click at [797, 287] on img at bounding box center [773, 292] width 78 height 78
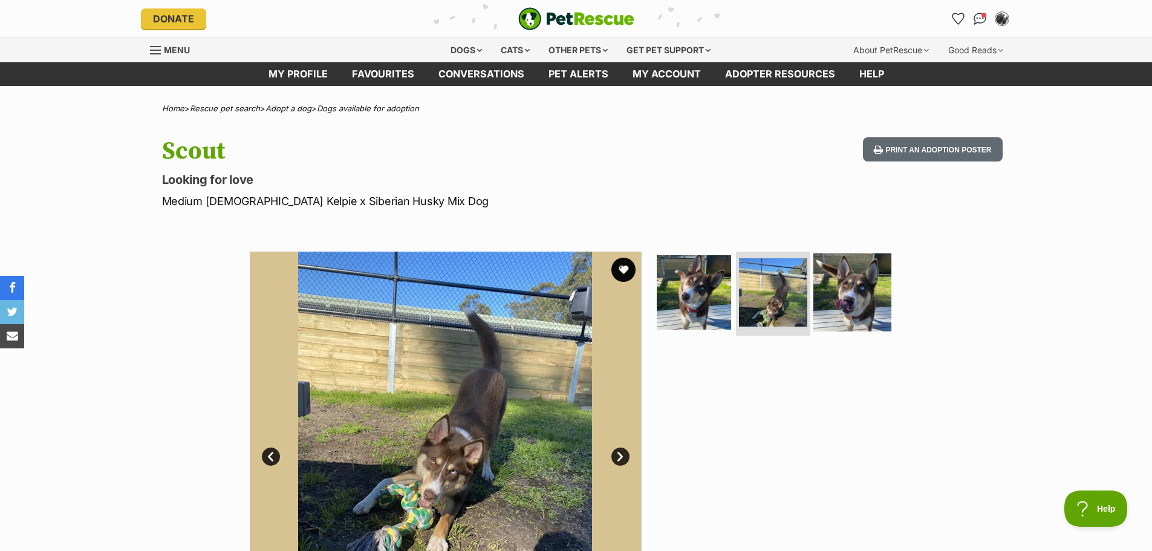
click at [850, 294] on img at bounding box center [852, 292] width 78 height 78
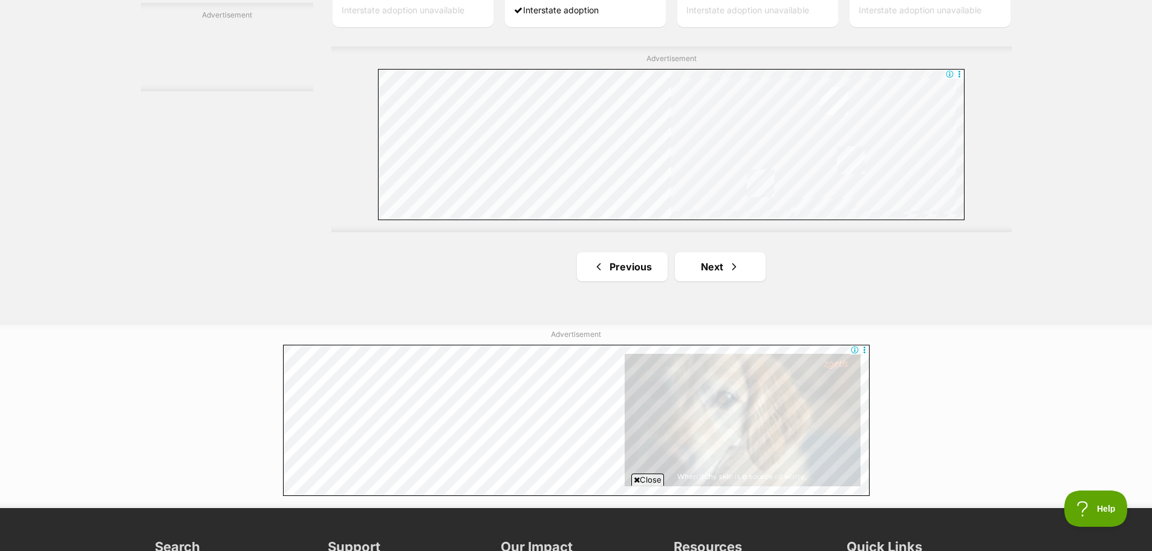
scroll to position [2169, 0]
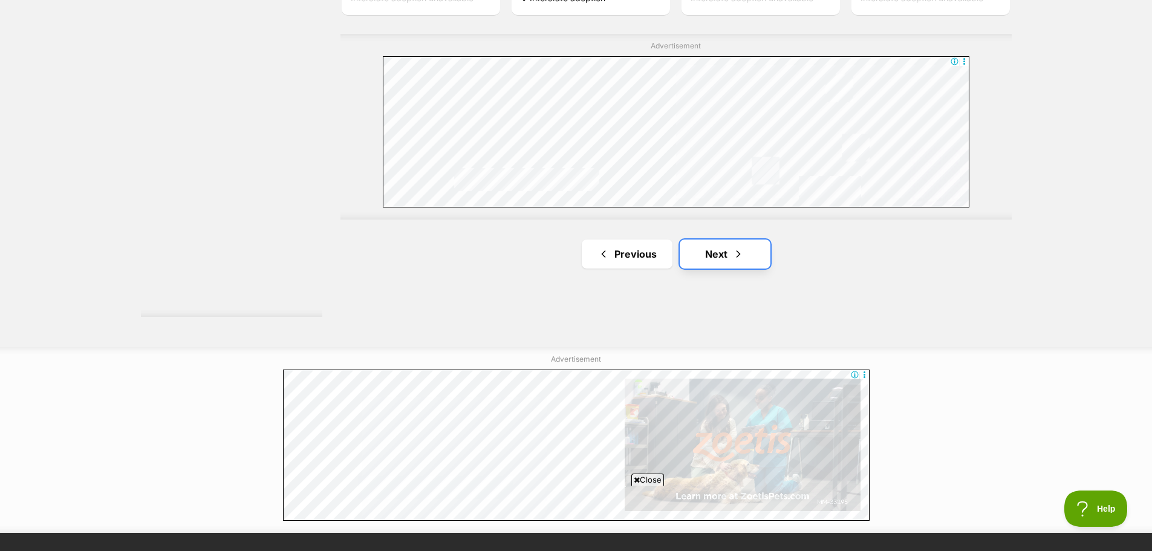
click at [723, 265] on link "Next" at bounding box center [724, 253] width 91 height 29
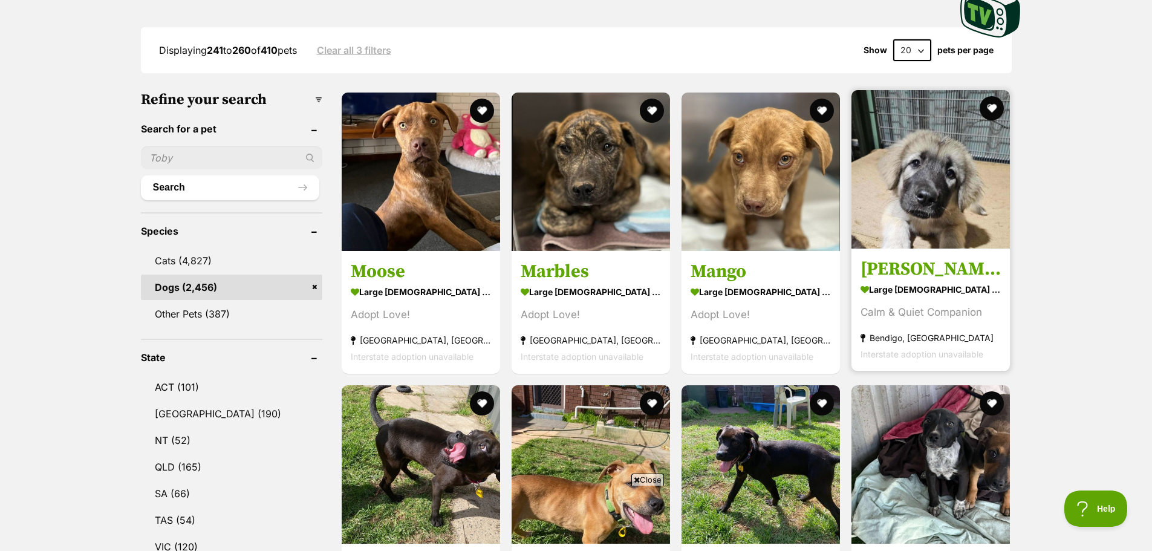
click at [903, 300] on section "large female Dog Calm & Quiet Companion Bendigo, VIC Interstate adoption unavai…" at bounding box center [930, 321] width 140 height 82
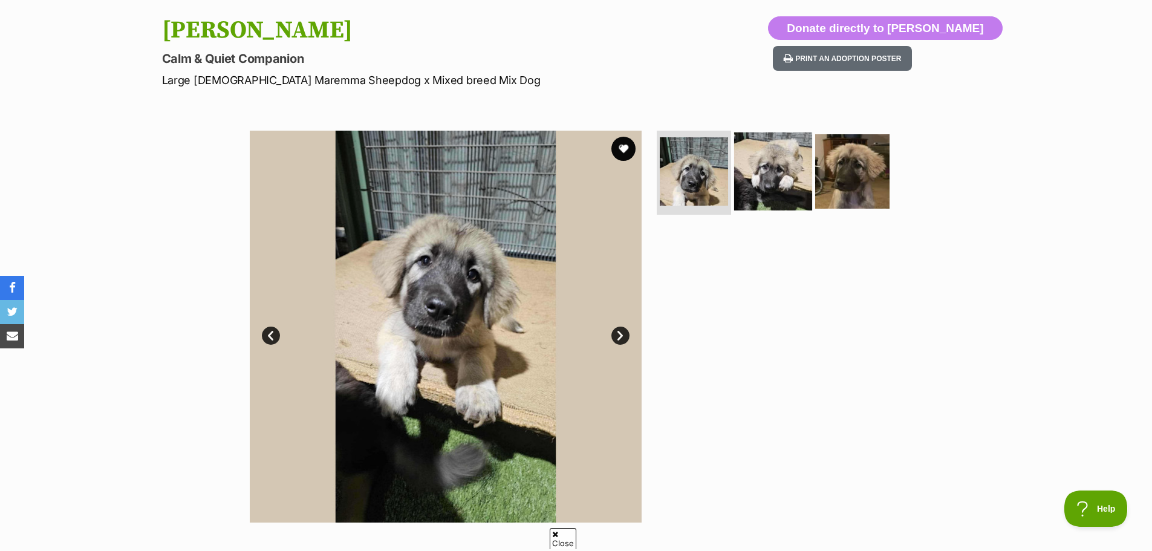
click at [799, 172] on img at bounding box center [773, 171] width 78 height 78
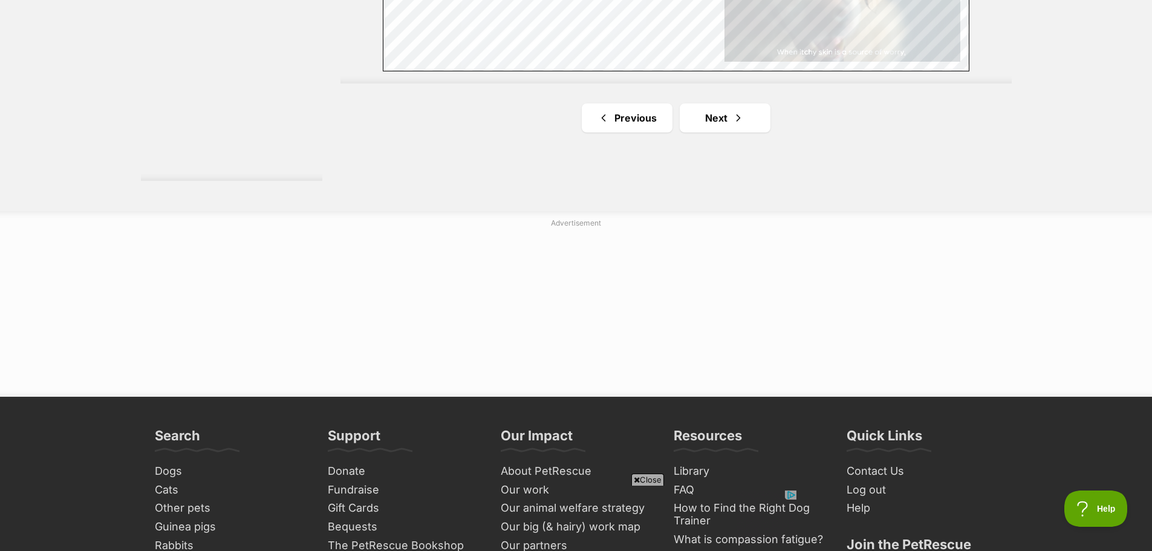
scroll to position [2357, 0]
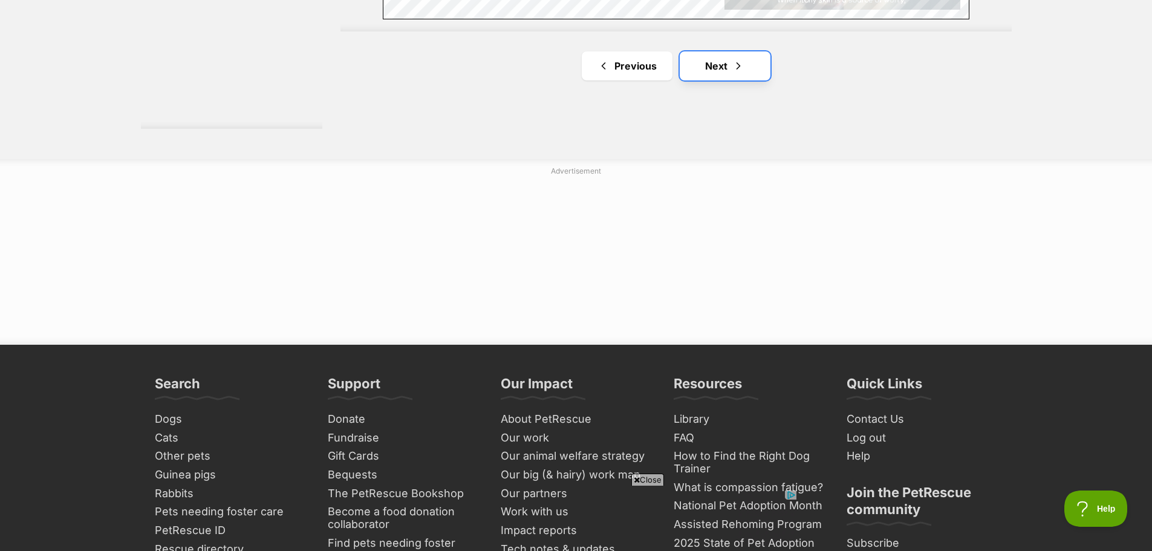
click at [725, 66] on link "Next" at bounding box center [724, 65] width 91 height 29
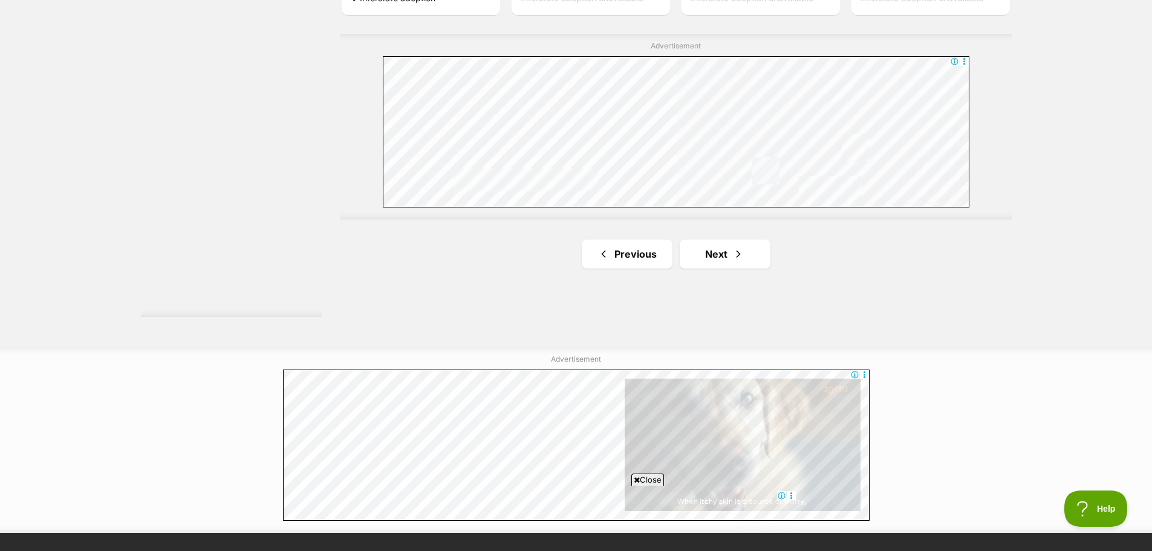
scroll to position [2176, 0]
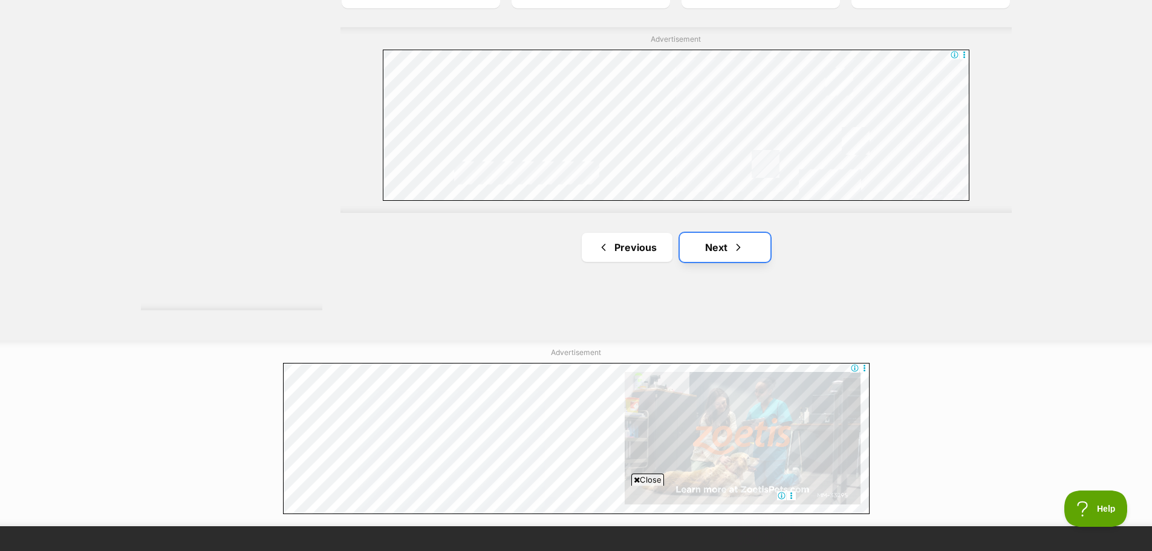
click at [751, 246] on link "Next" at bounding box center [724, 247] width 91 height 29
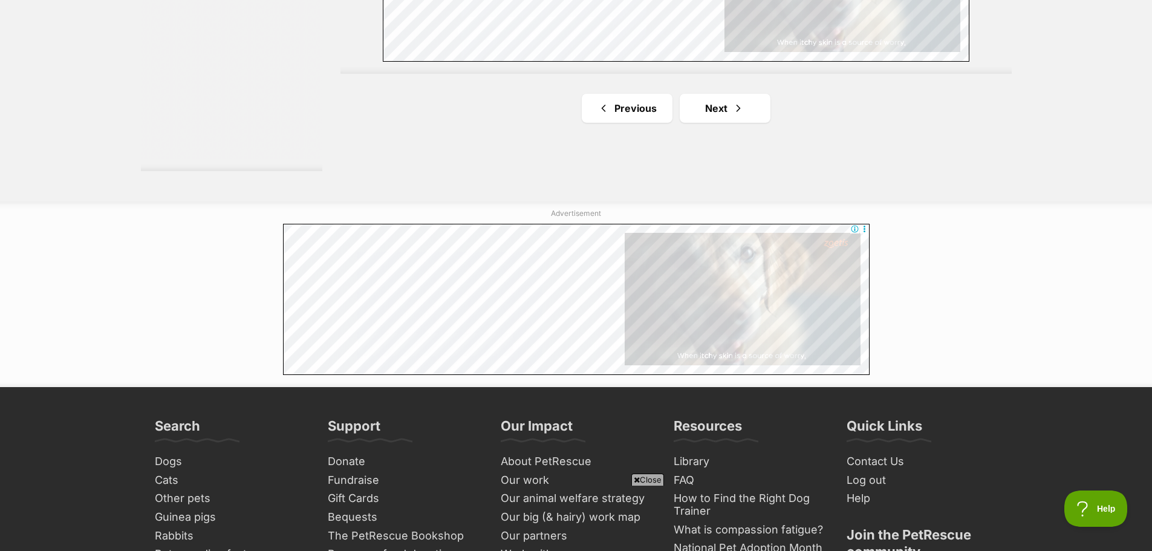
scroll to position [2357, 0]
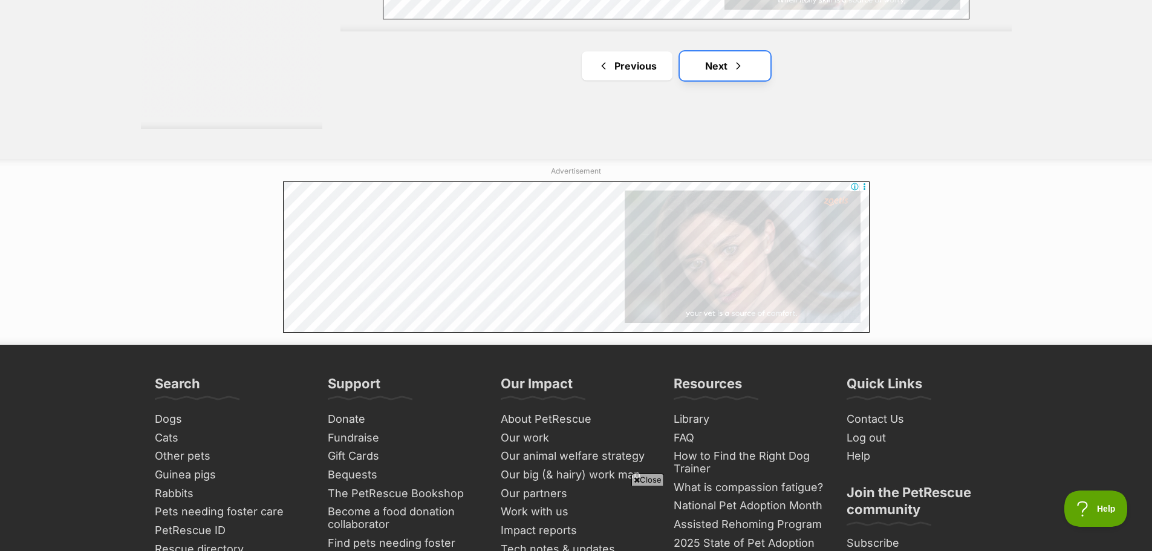
click at [741, 62] on span "Next page" at bounding box center [738, 66] width 12 height 15
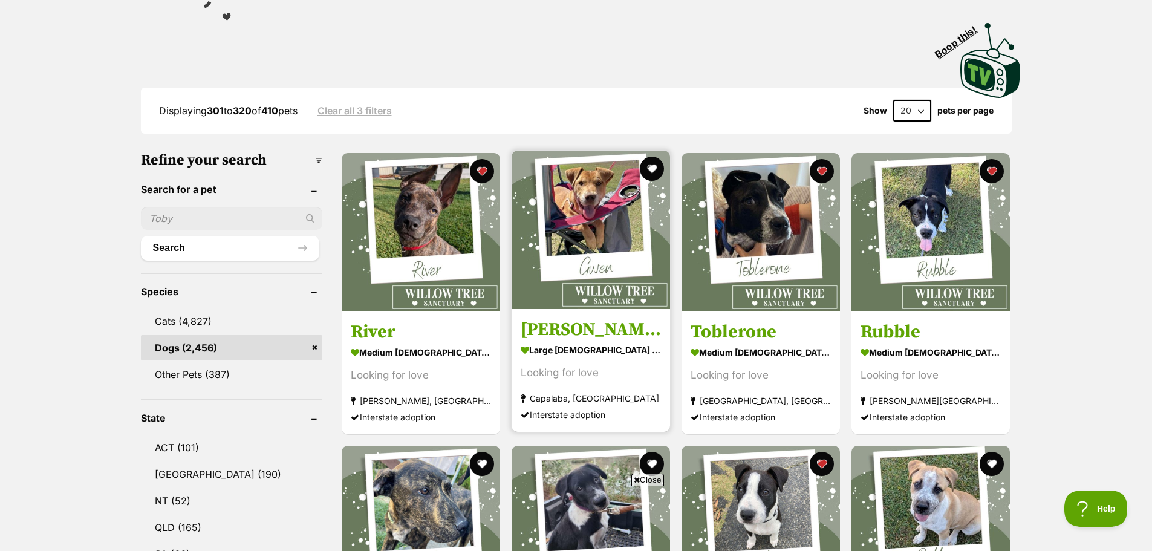
click at [579, 339] on h3 "[PERSON_NAME]" at bounding box center [590, 329] width 140 height 23
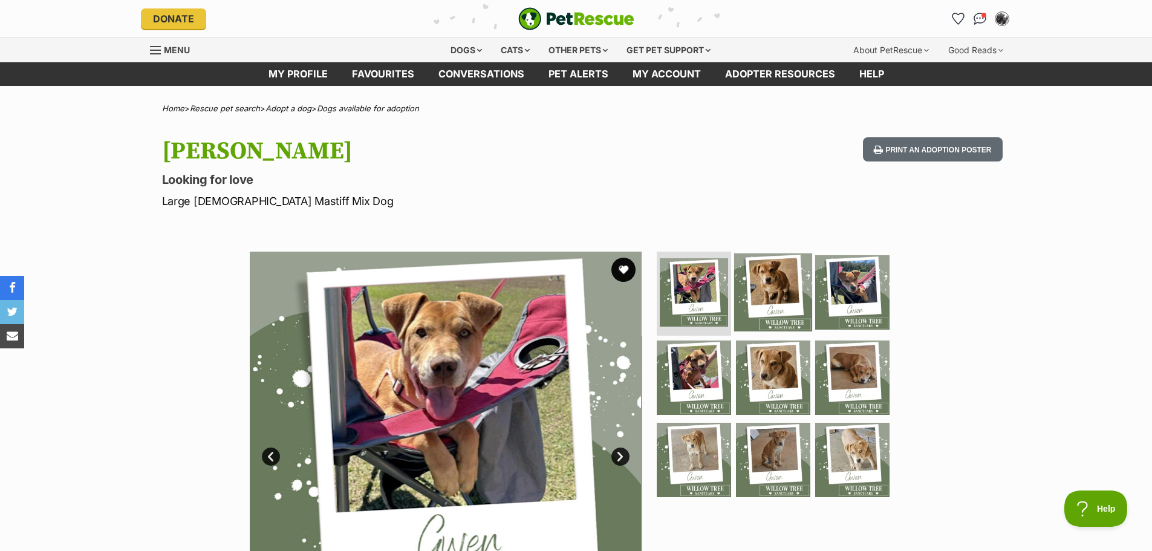
click at [761, 294] on img at bounding box center [773, 292] width 78 height 78
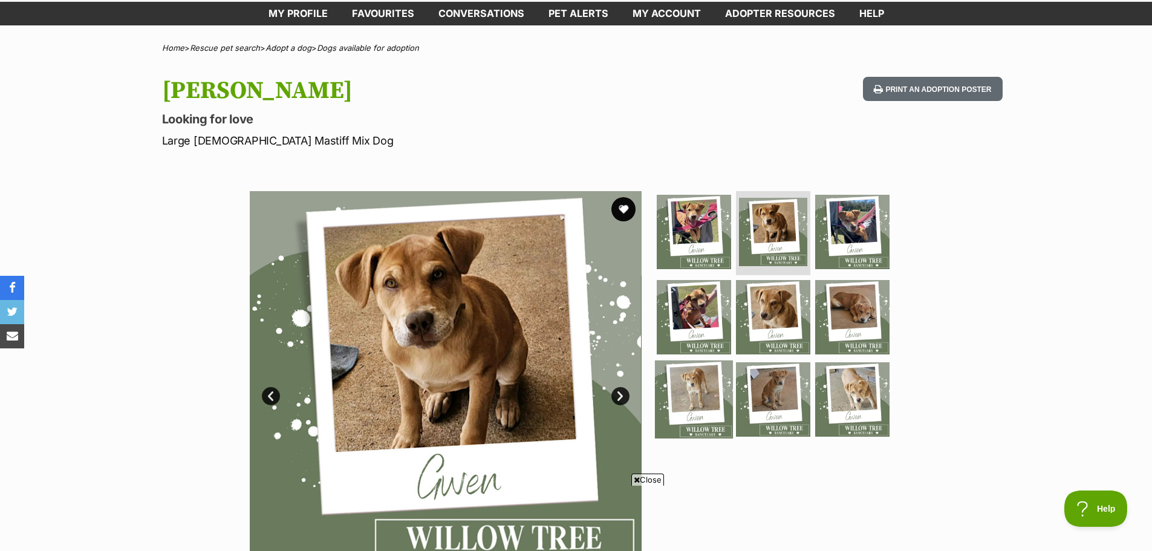
click at [696, 396] on img at bounding box center [694, 399] width 78 height 78
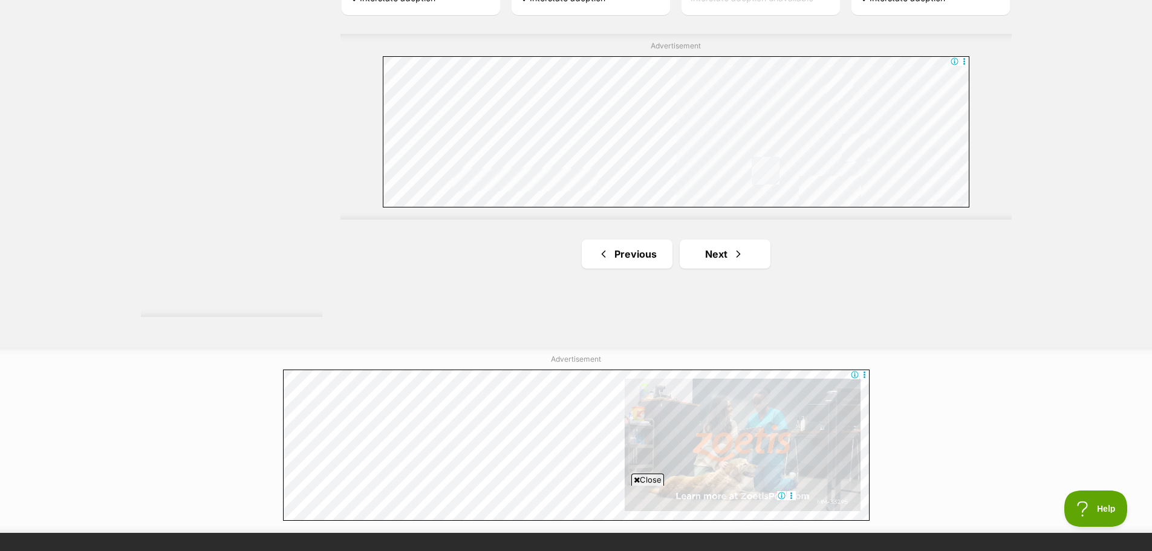
scroll to position [2176, 0]
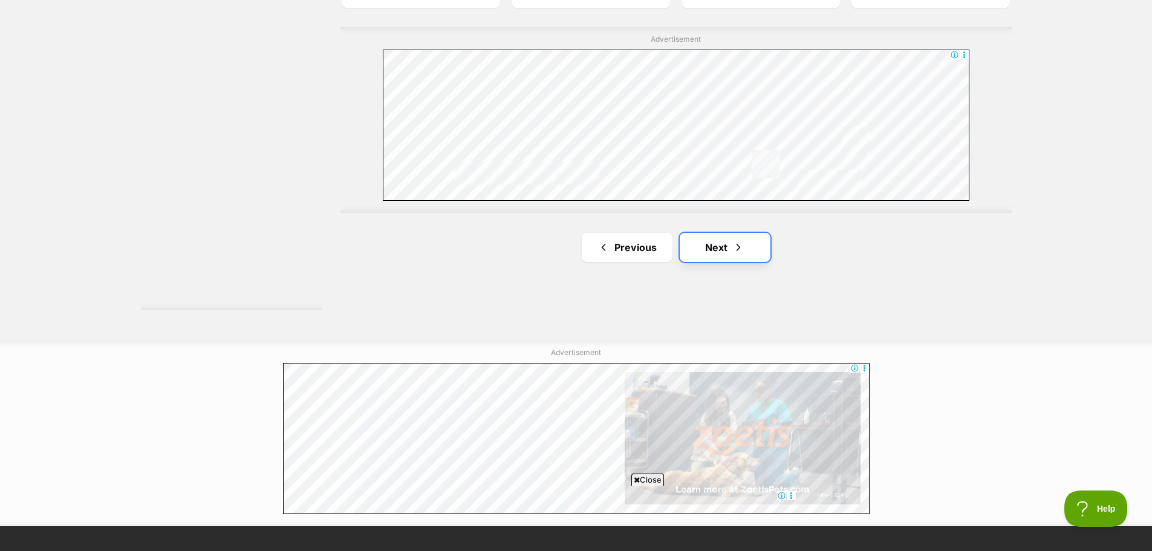
click at [735, 245] on span "Next page" at bounding box center [738, 247] width 12 height 15
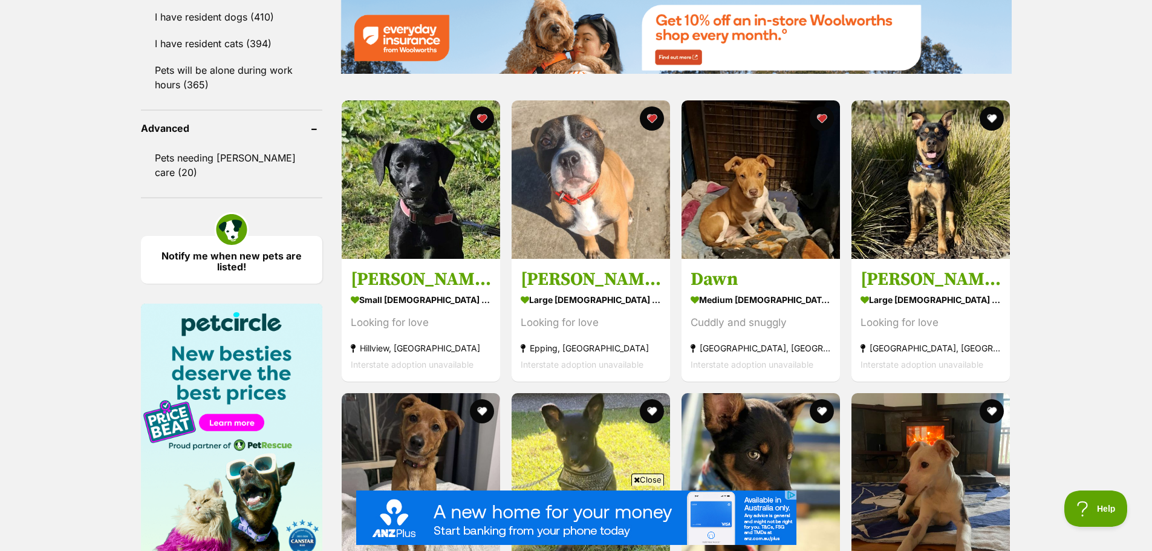
scroll to position [1511, 0]
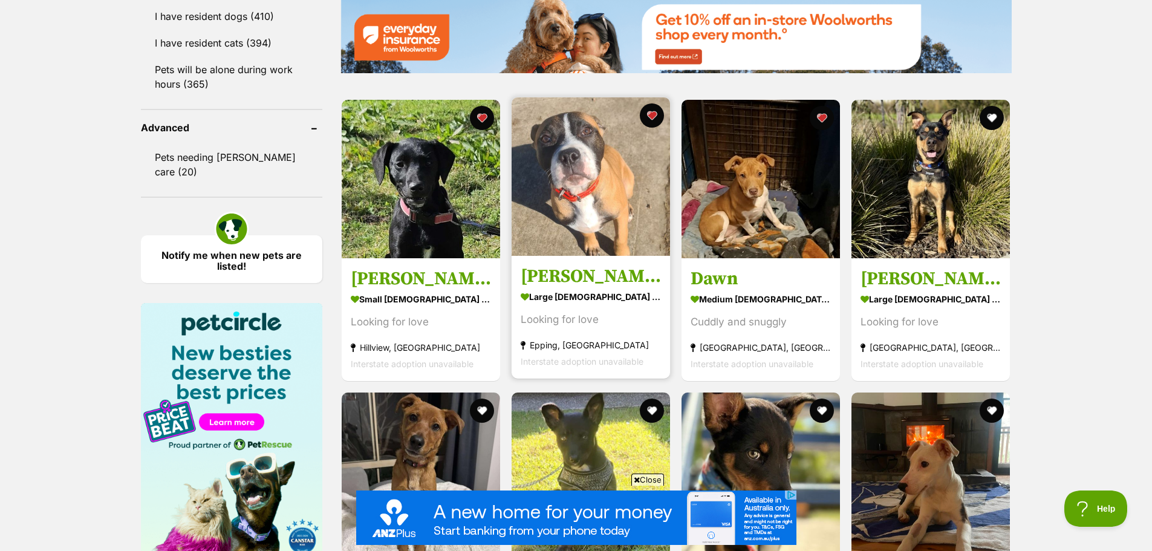
click at [571, 194] on img at bounding box center [590, 176] width 158 height 158
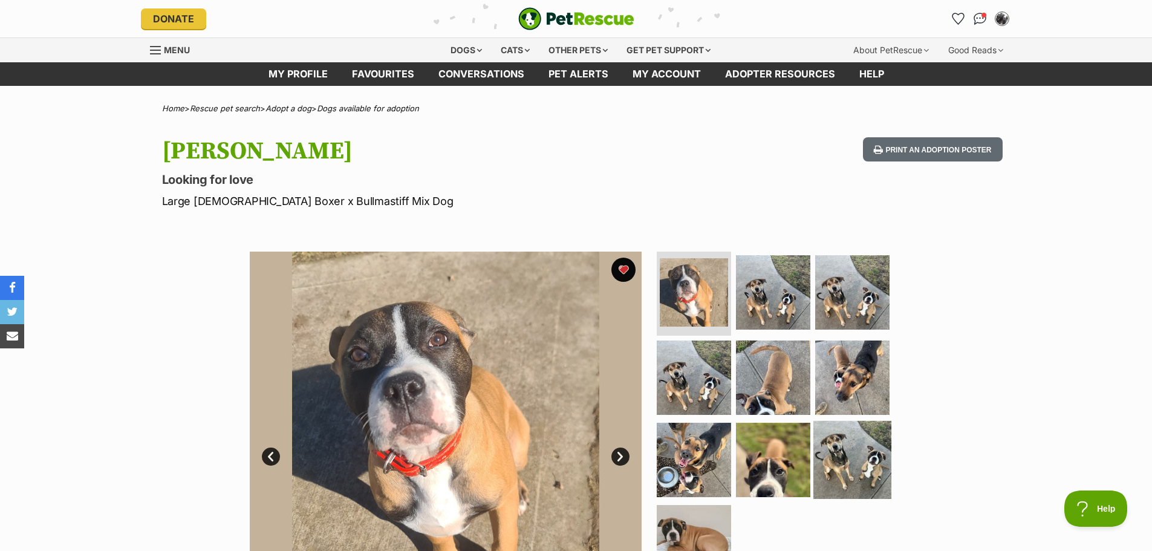
click at [852, 449] on img at bounding box center [852, 460] width 78 height 78
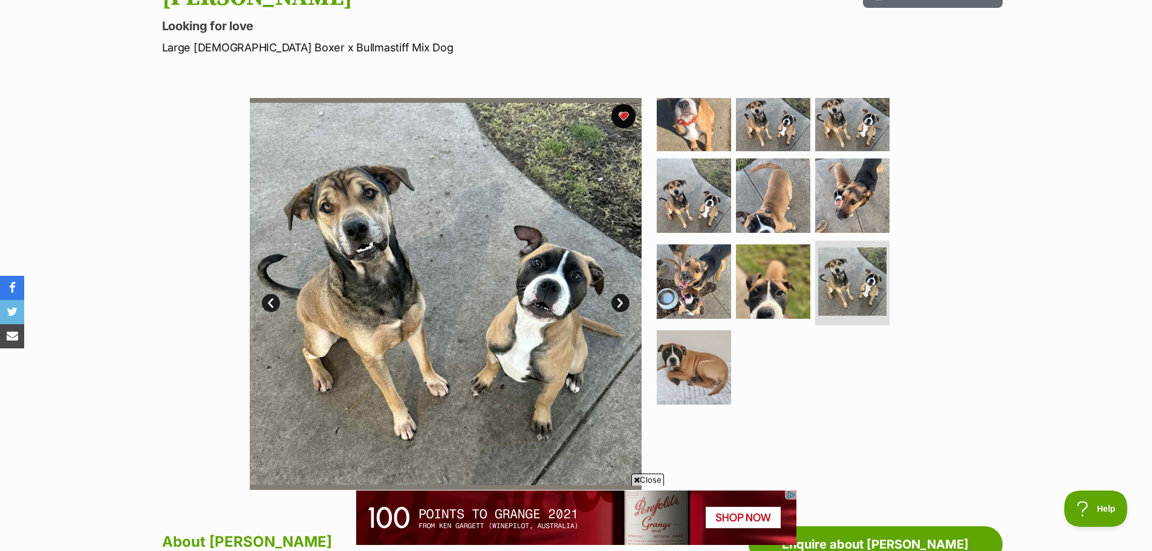
scroll to position [151, 0]
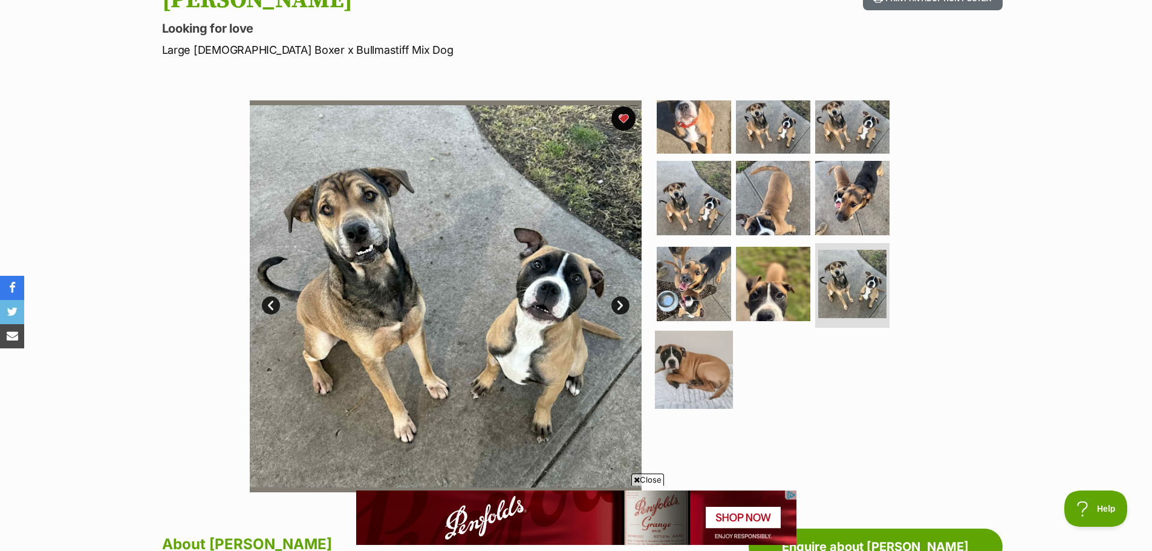
click at [718, 368] on img at bounding box center [694, 370] width 78 height 78
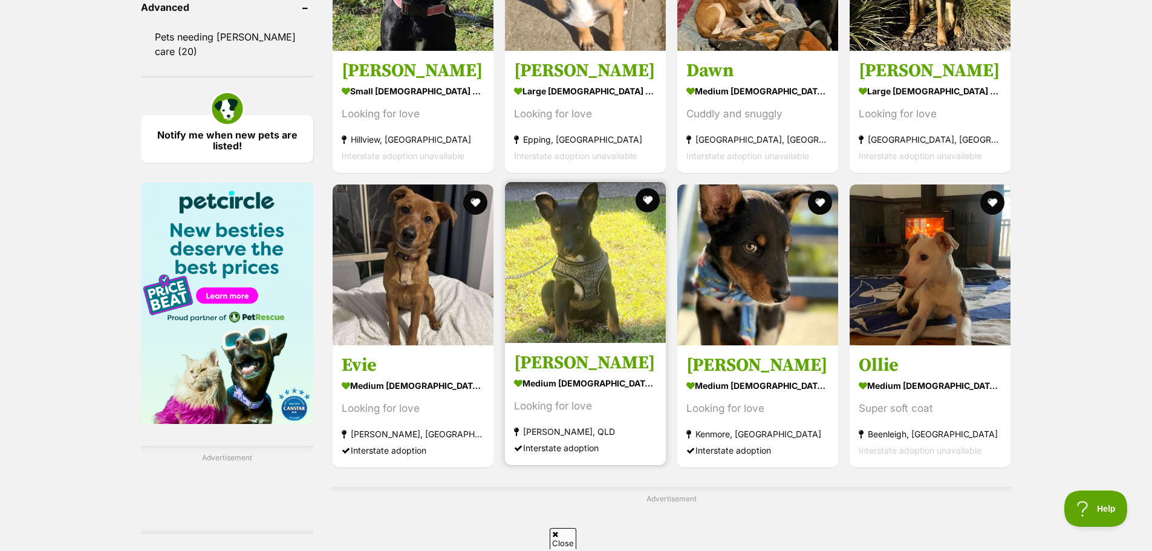
scroll to position [1632, 0]
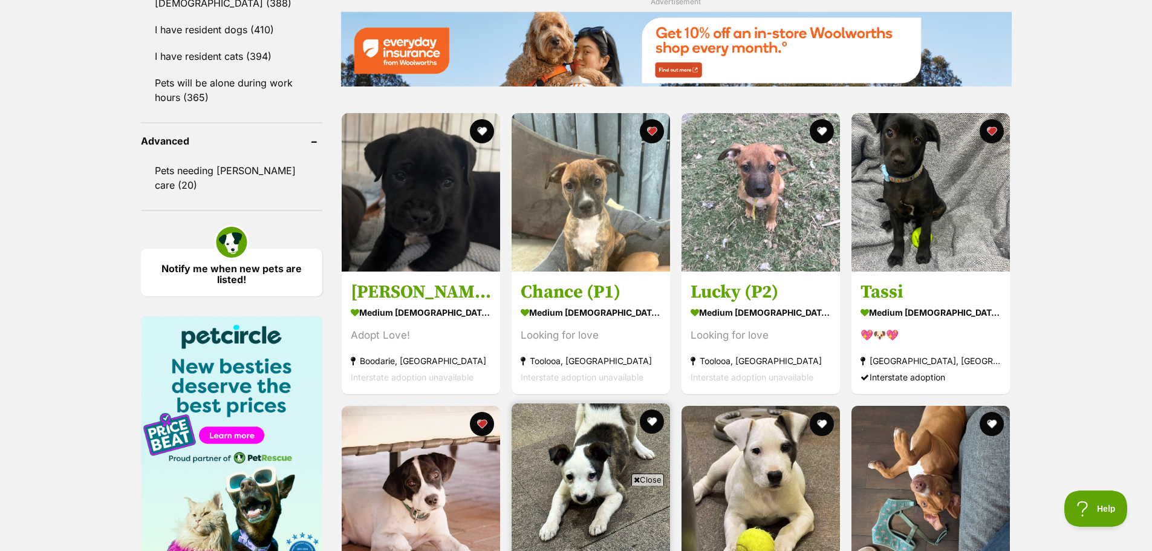
scroll to position [1498, 0]
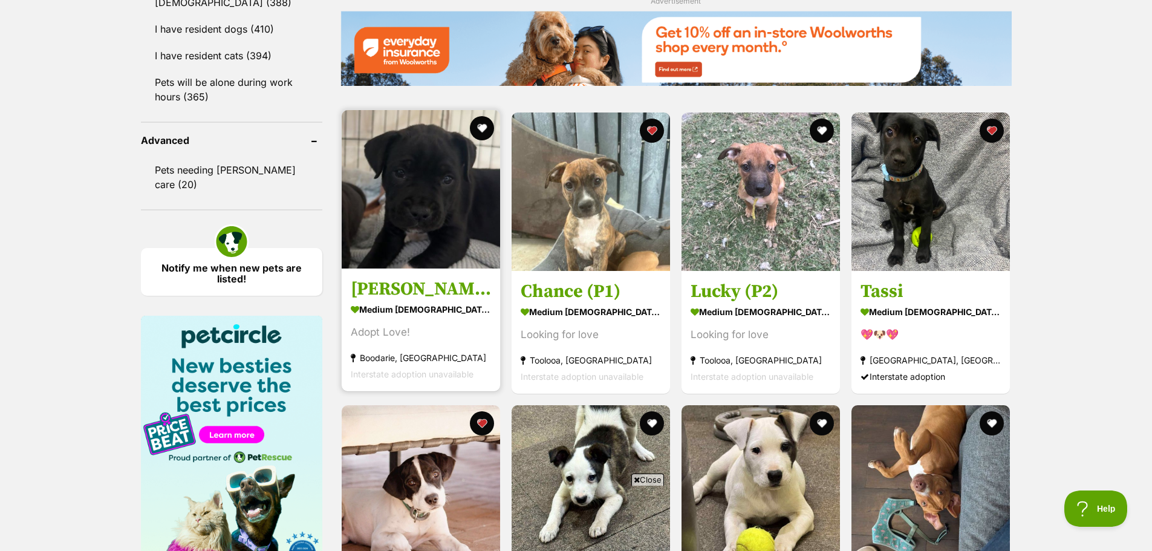
click at [400, 195] on img at bounding box center [421, 189] width 158 height 158
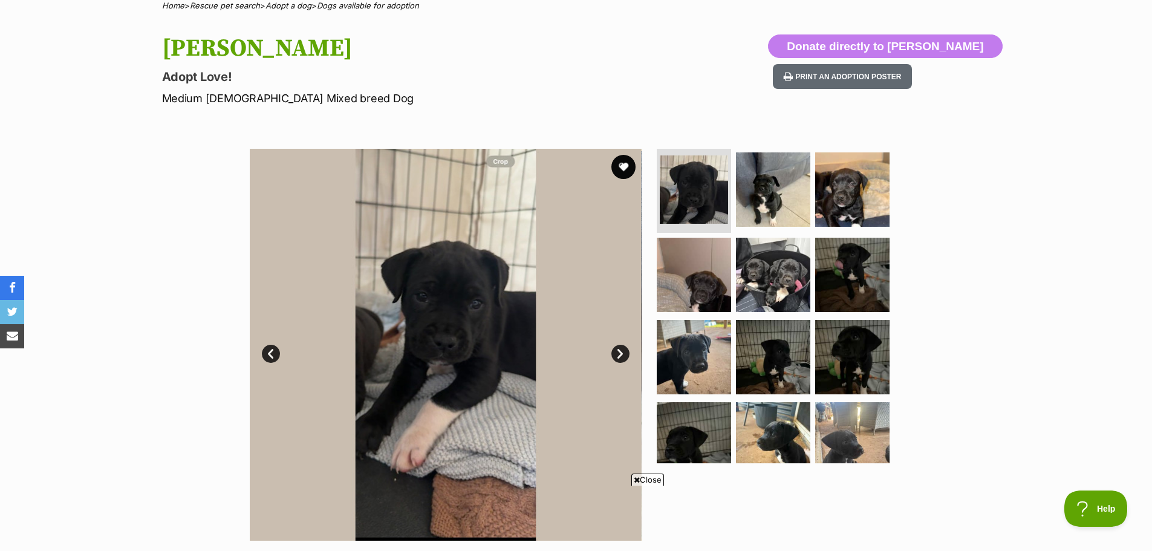
click at [626, 354] on link "Next" at bounding box center [620, 354] width 18 height 18
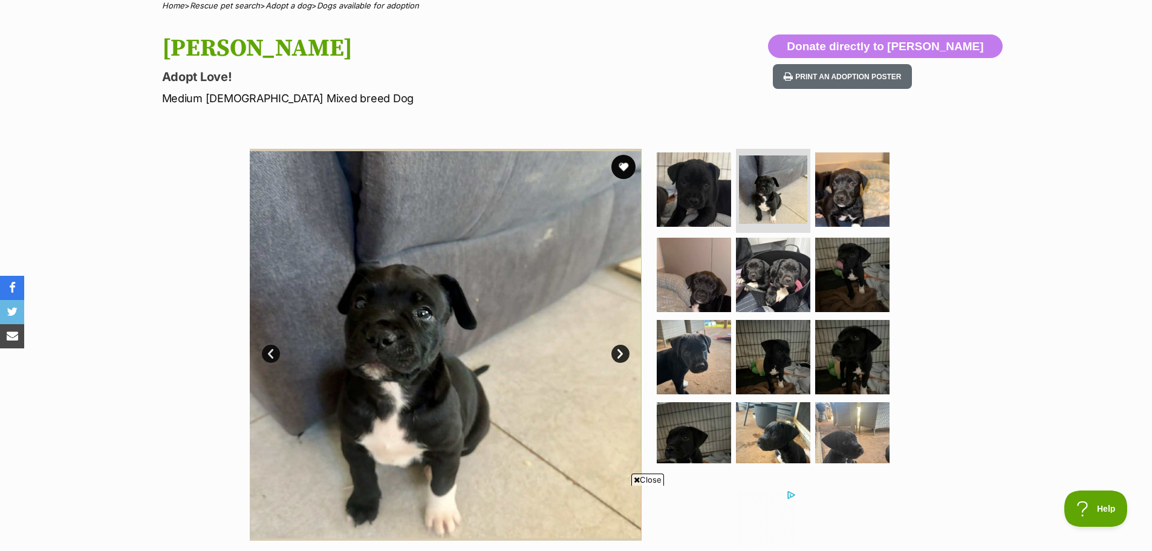
click at [616, 344] on img at bounding box center [445, 345] width 392 height 392
click at [622, 350] on link "Next" at bounding box center [620, 354] width 18 height 18
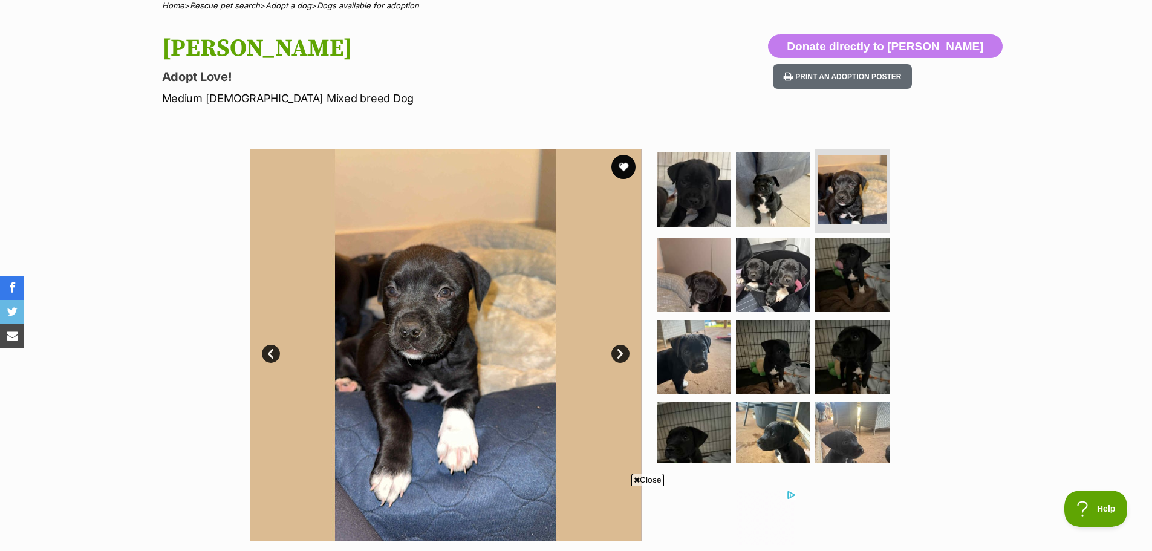
click at [614, 353] on link "Next" at bounding box center [620, 354] width 18 height 18
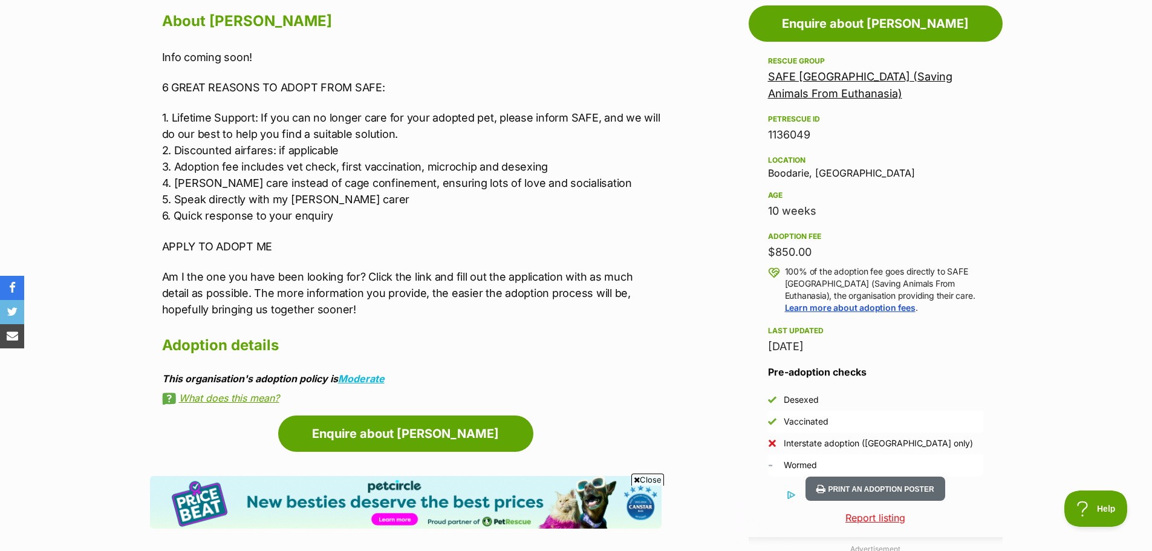
scroll to position [667, 0]
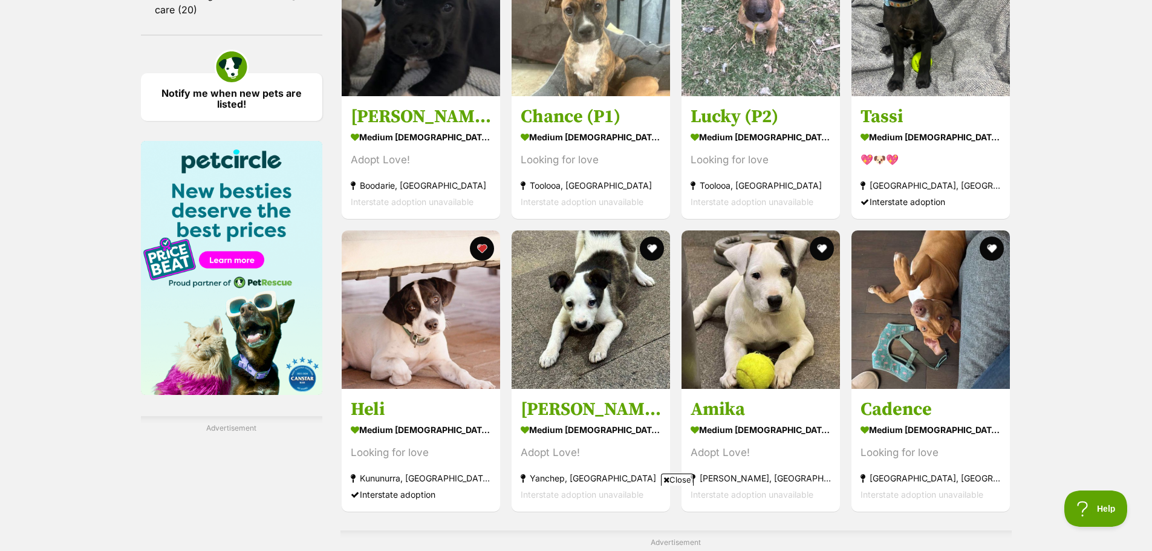
scroll to position [1915, 0]
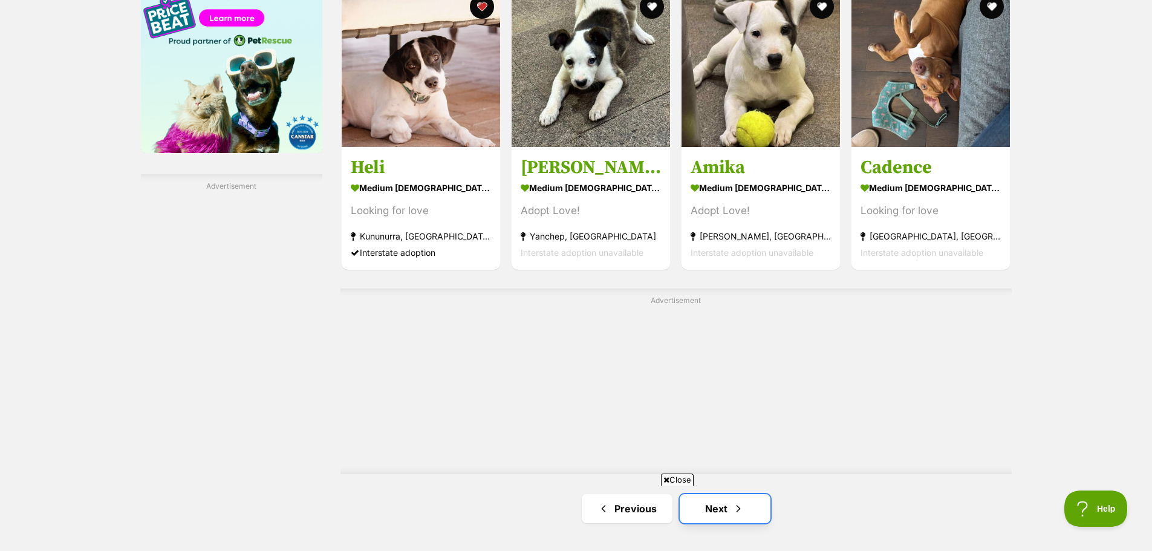
click at [740, 501] on span "Next page" at bounding box center [738, 508] width 12 height 15
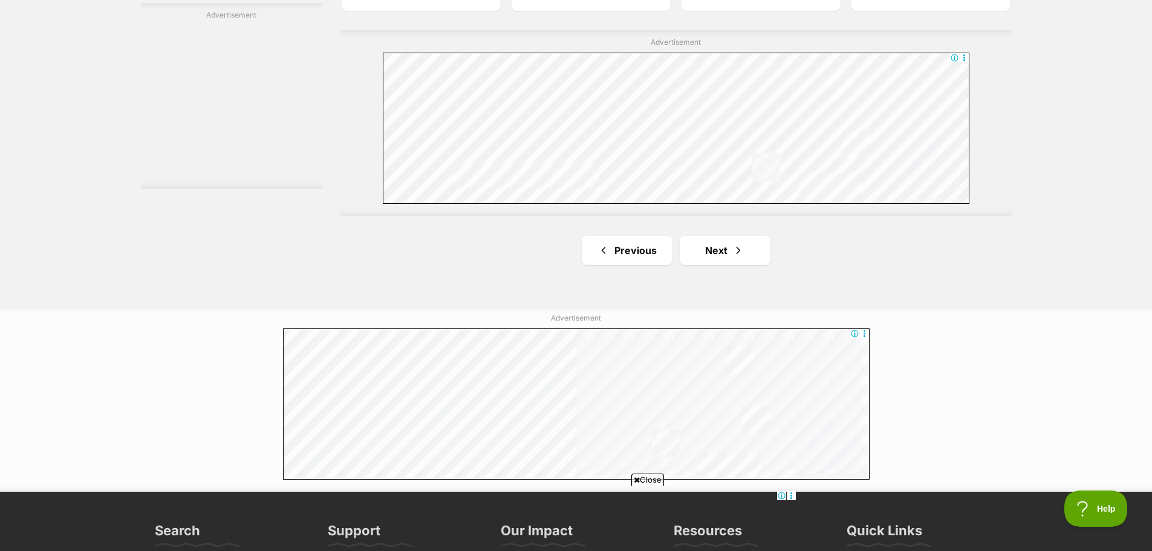
scroll to position [2176, 0]
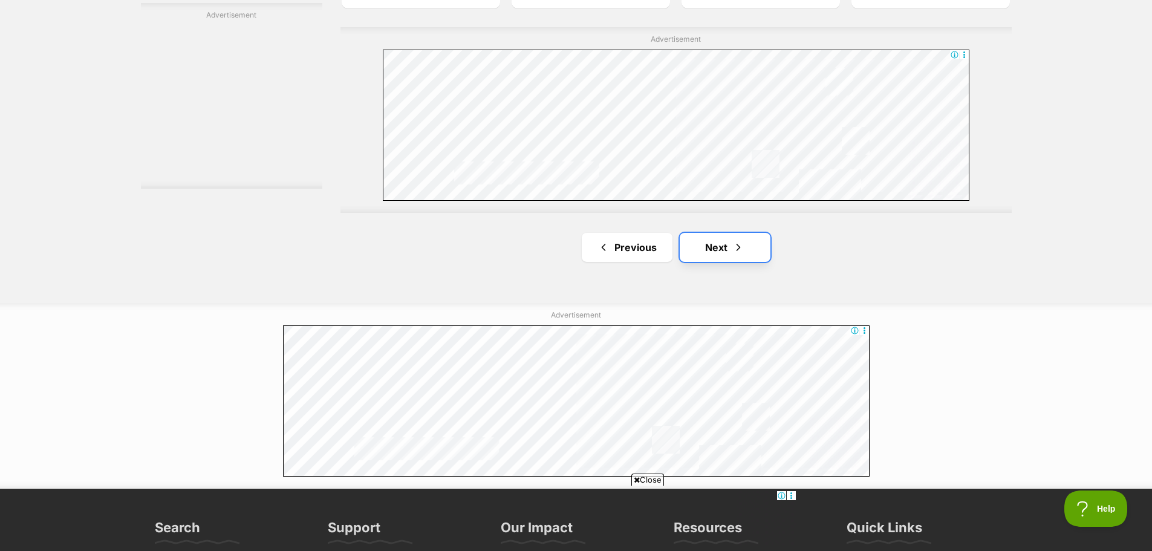
click at [733, 245] on span "Next page" at bounding box center [738, 247] width 12 height 15
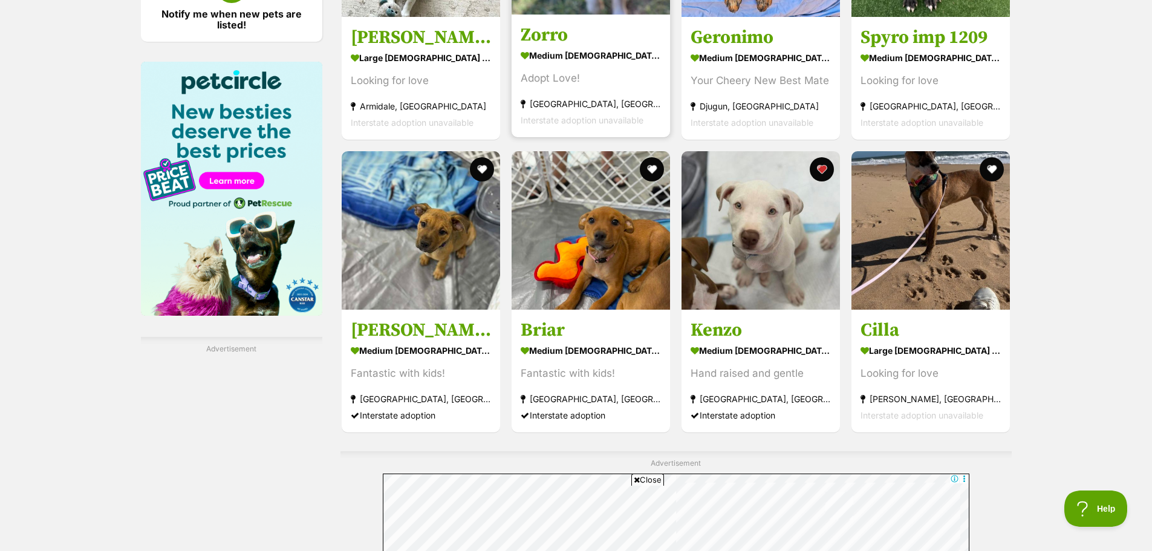
scroll to position [1753, 0]
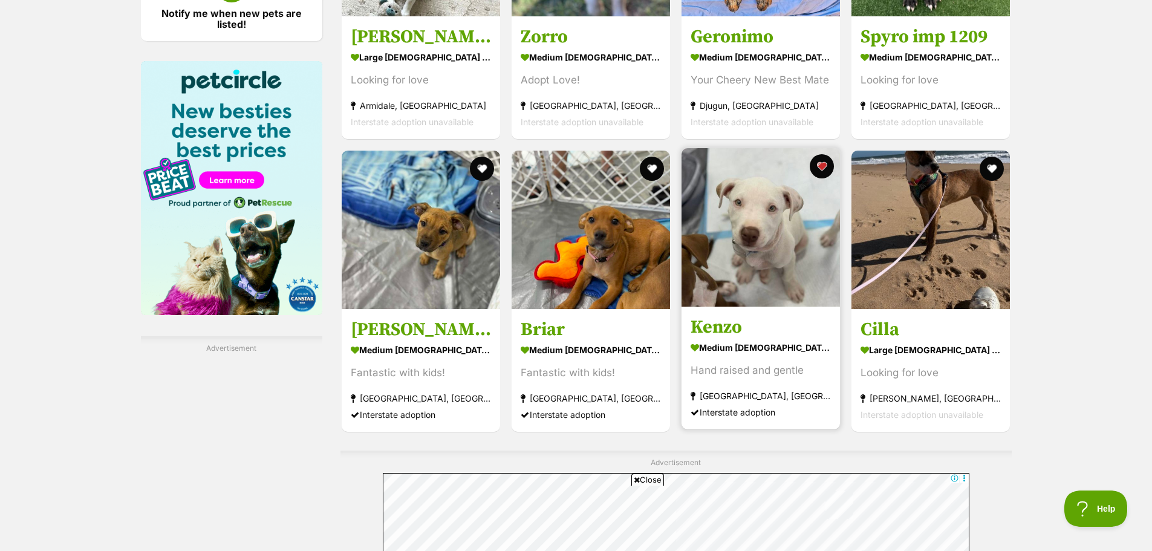
click at [728, 325] on h3 "Kenzo" at bounding box center [760, 326] width 140 height 23
click at [747, 243] on img at bounding box center [760, 227] width 158 height 158
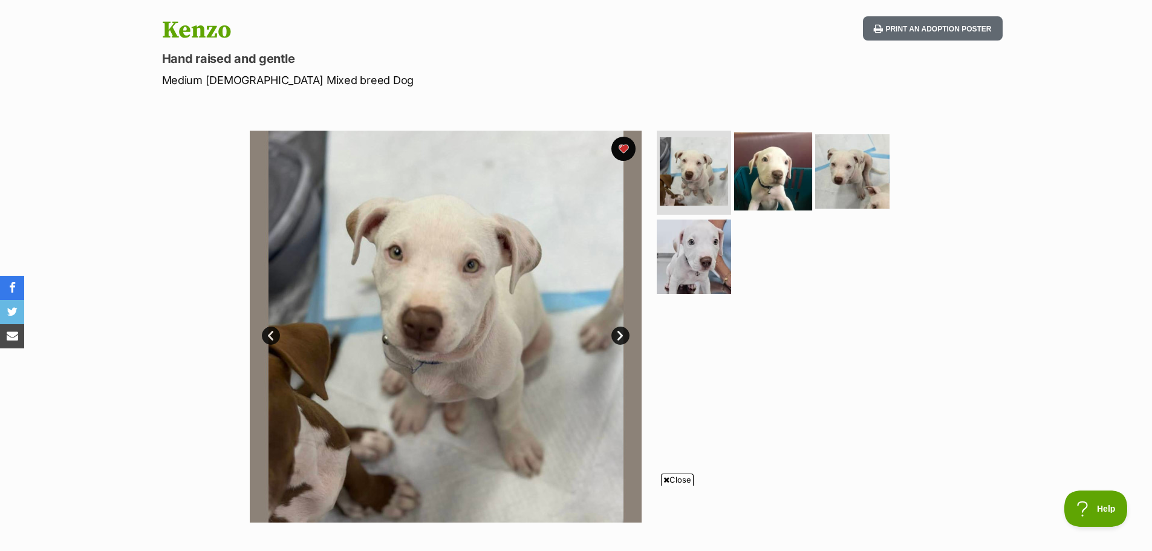
click at [780, 182] on img at bounding box center [773, 171] width 78 height 78
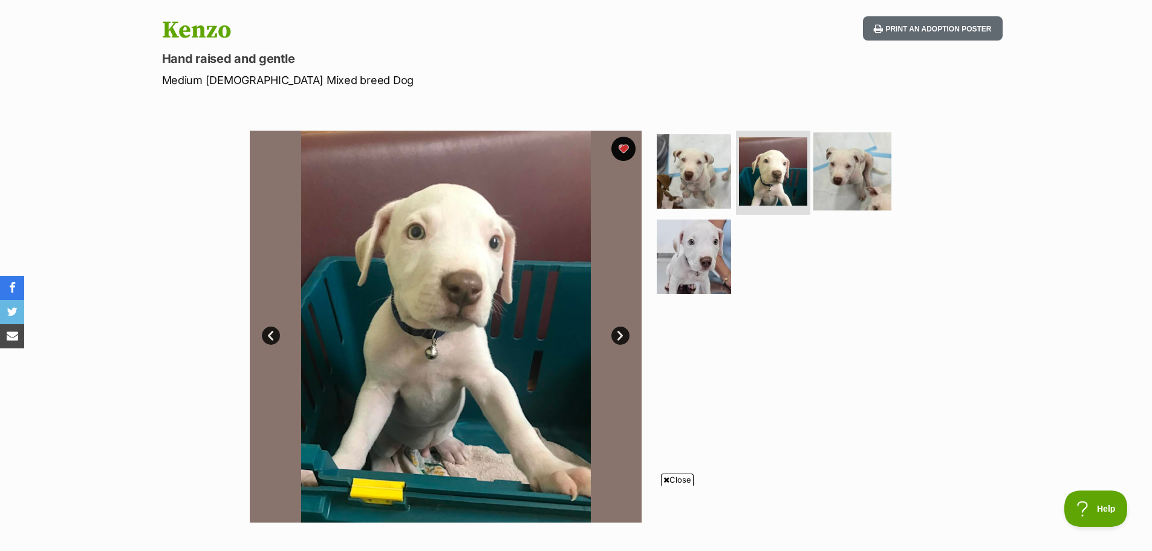
click at [835, 161] on img at bounding box center [852, 171] width 78 height 78
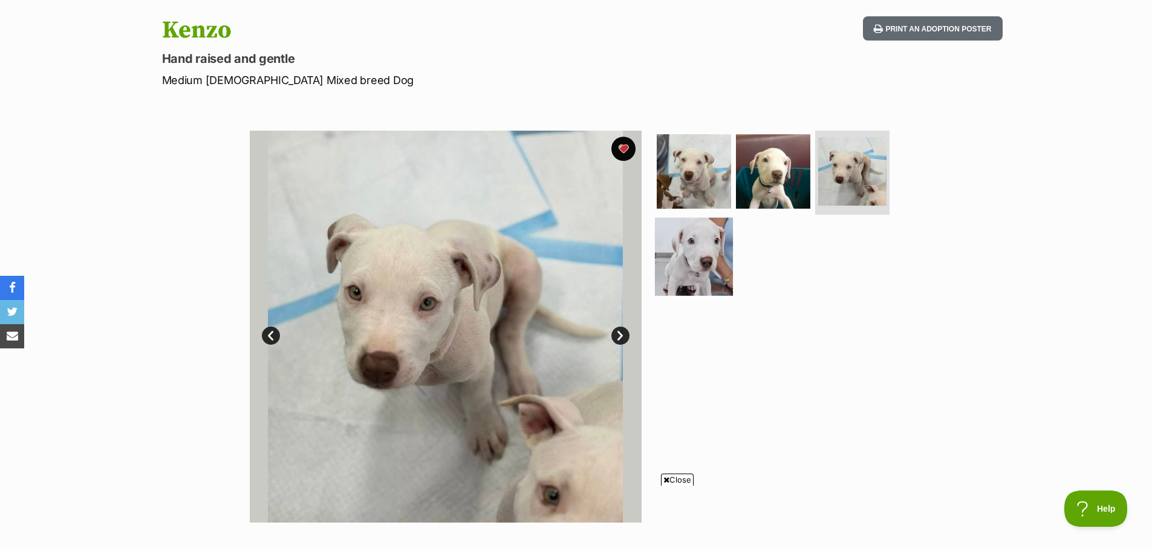
drag, startPoint x: 710, startPoint y: 273, endPoint x: 699, endPoint y: 277, distance: 10.9
click at [710, 273] on img at bounding box center [694, 257] width 78 height 78
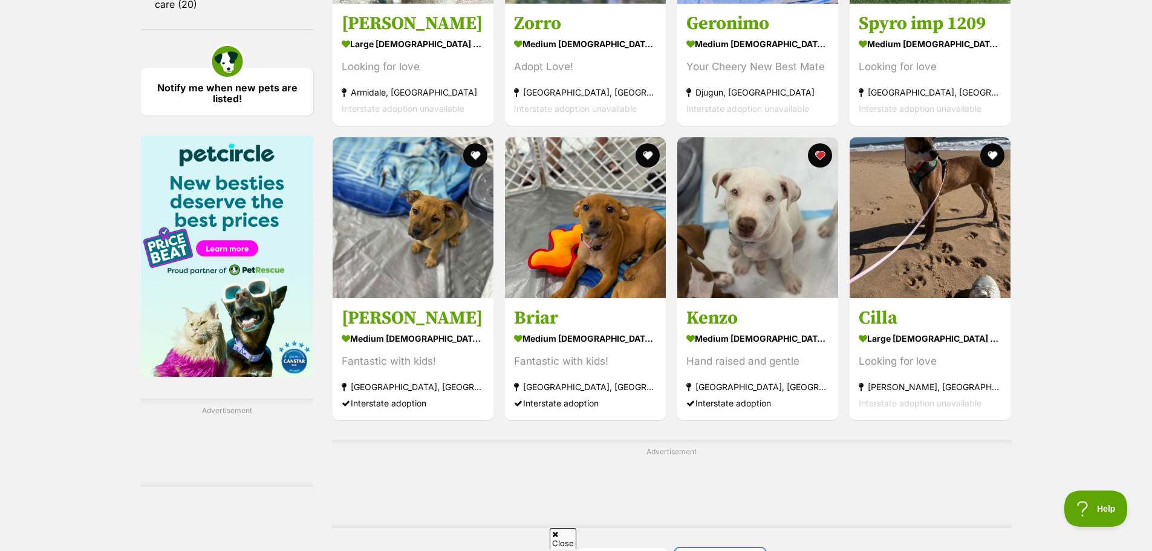
click at [728, 550] on span "Next page" at bounding box center [734, 562] width 12 height 15
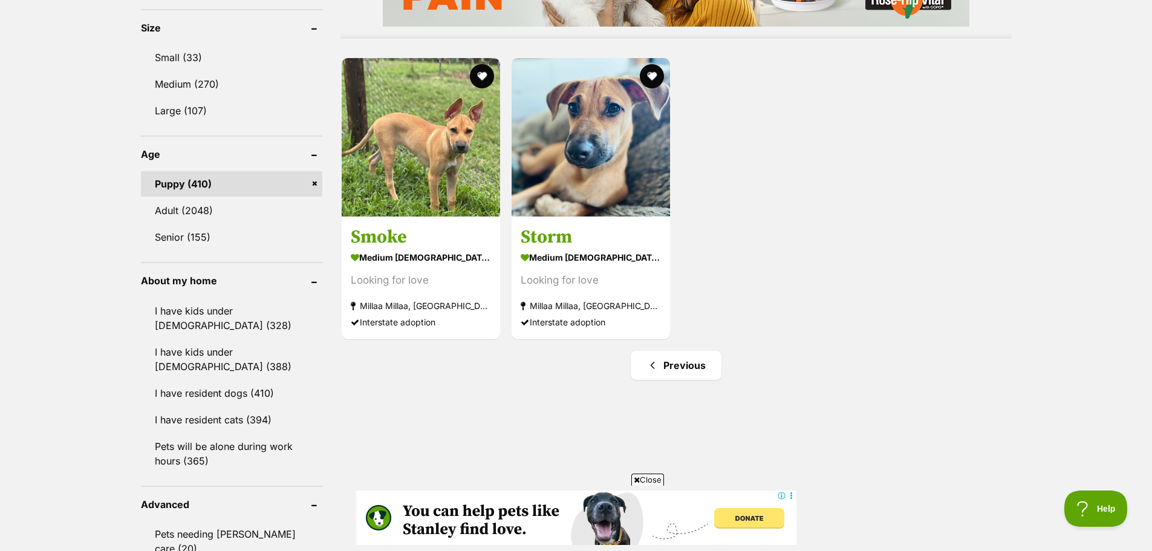
scroll to position [1148, 0]
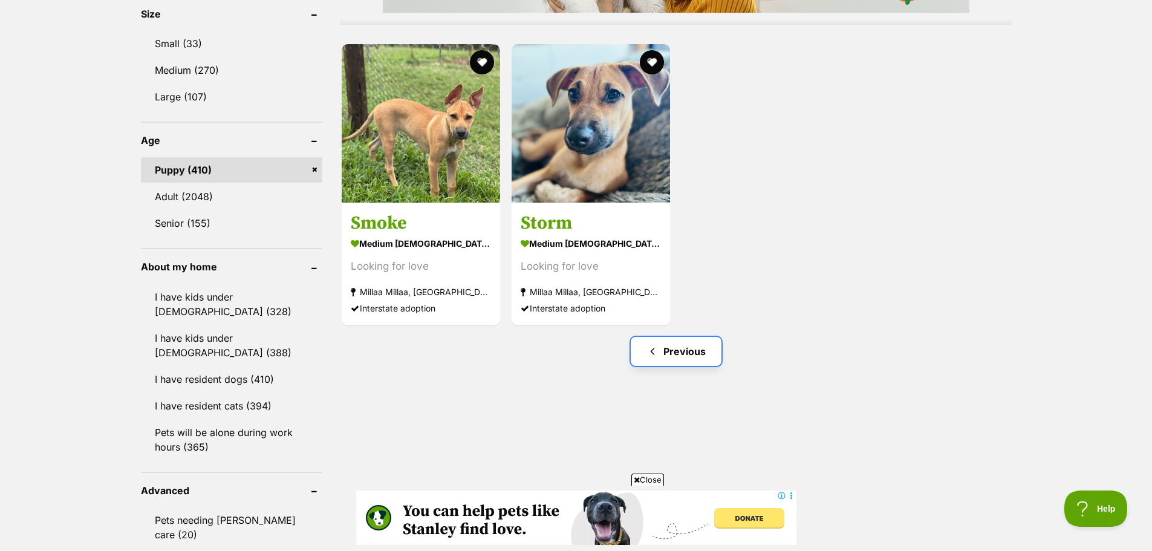
click at [685, 353] on link "Previous" at bounding box center [675, 351] width 91 height 29
